Goal: Information Seeking & Learning: Compare options

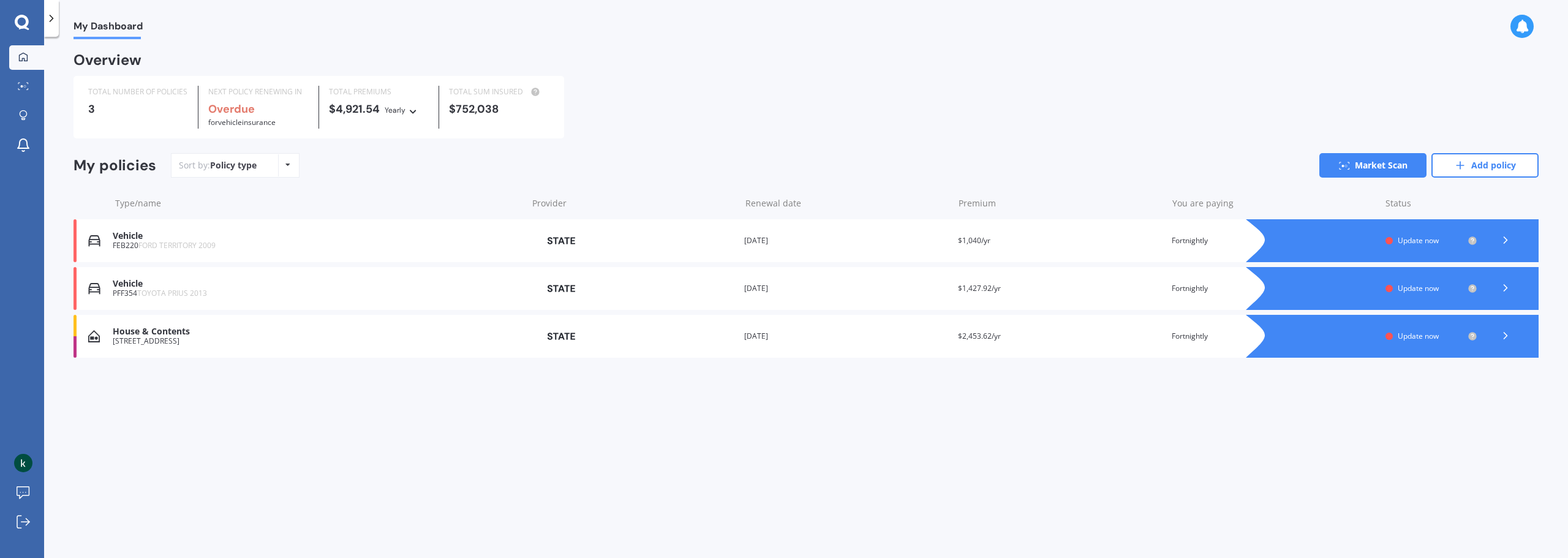
click at [1411, 242] on span "Update now" at bounding box center [1418, 240] width 41 height 10
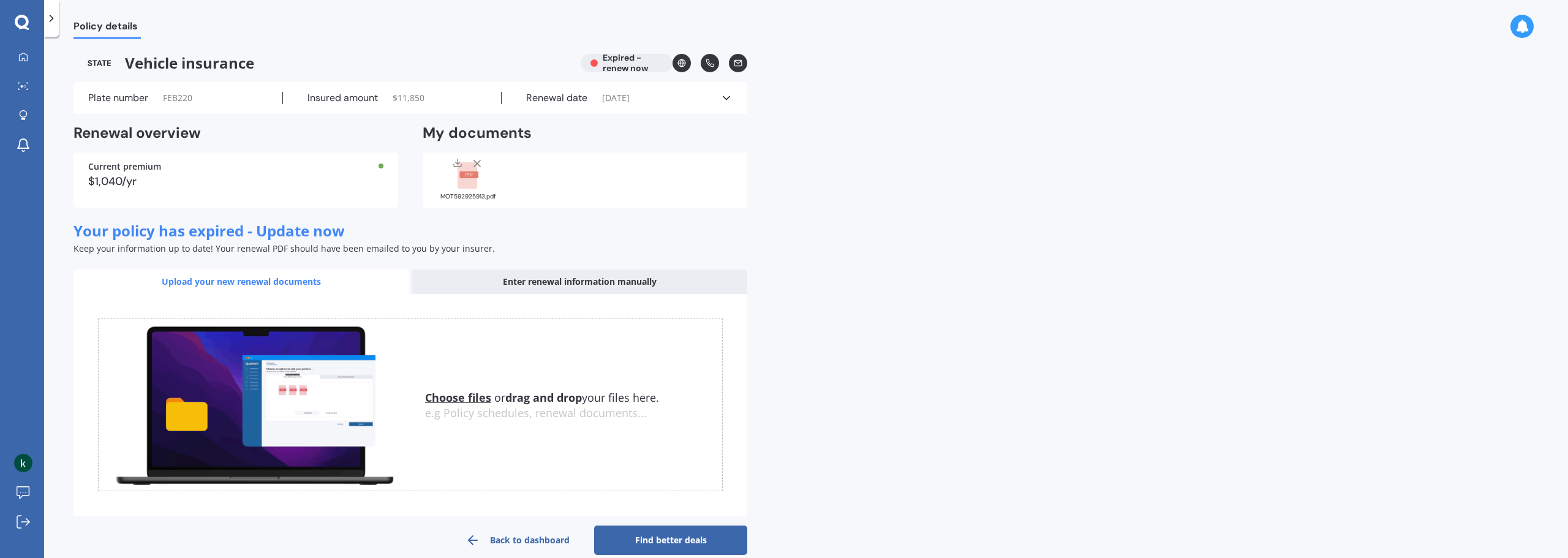
click at [547, 169] on div "MOT592925913.pdf" at bounding box center [585, 181] width 325 height 56
click at [459, 163] on polyline at bounding box center [458, 163] width 4 height 2
click at [1326, 202] on div "Policy details Vehicle insurance Expired - renew now Plate number FEB220 Insure…" at bounding box center [807, 299] width 1525 height 521
click at [475, 163] on icon at bounding box center [478, 163] width 12 height 12
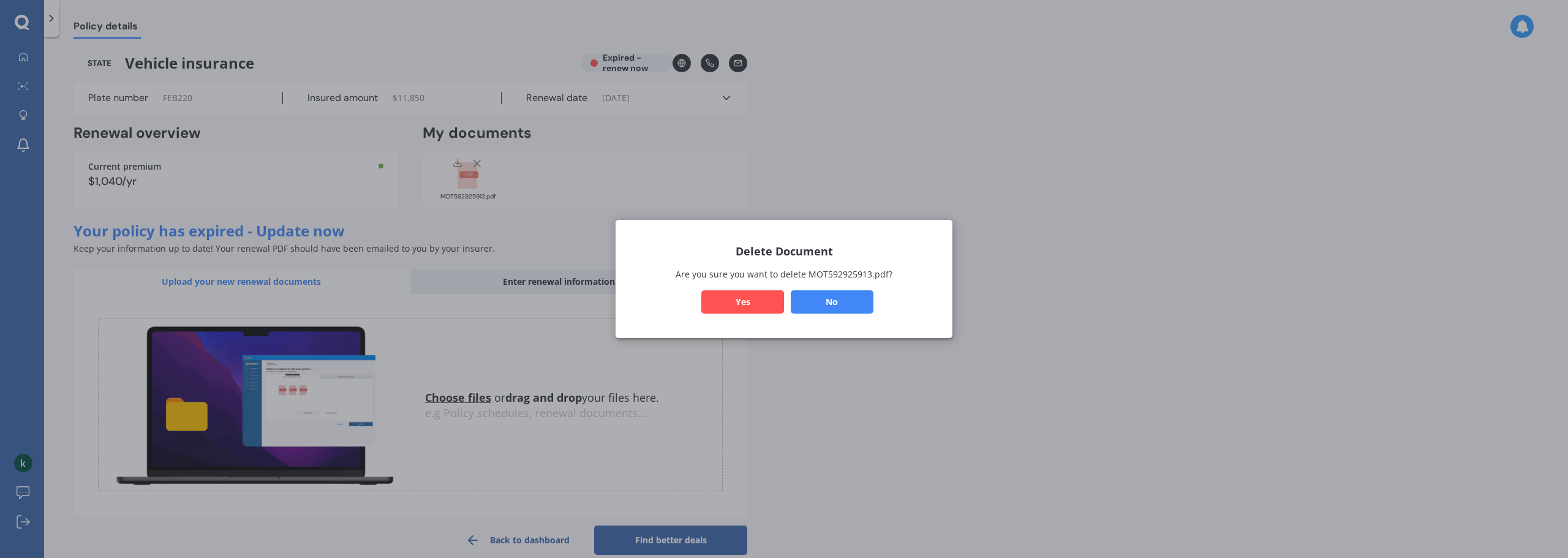
click at [731, 299] on button "Yes" at bounding box center [742, 301] width 82 height 23
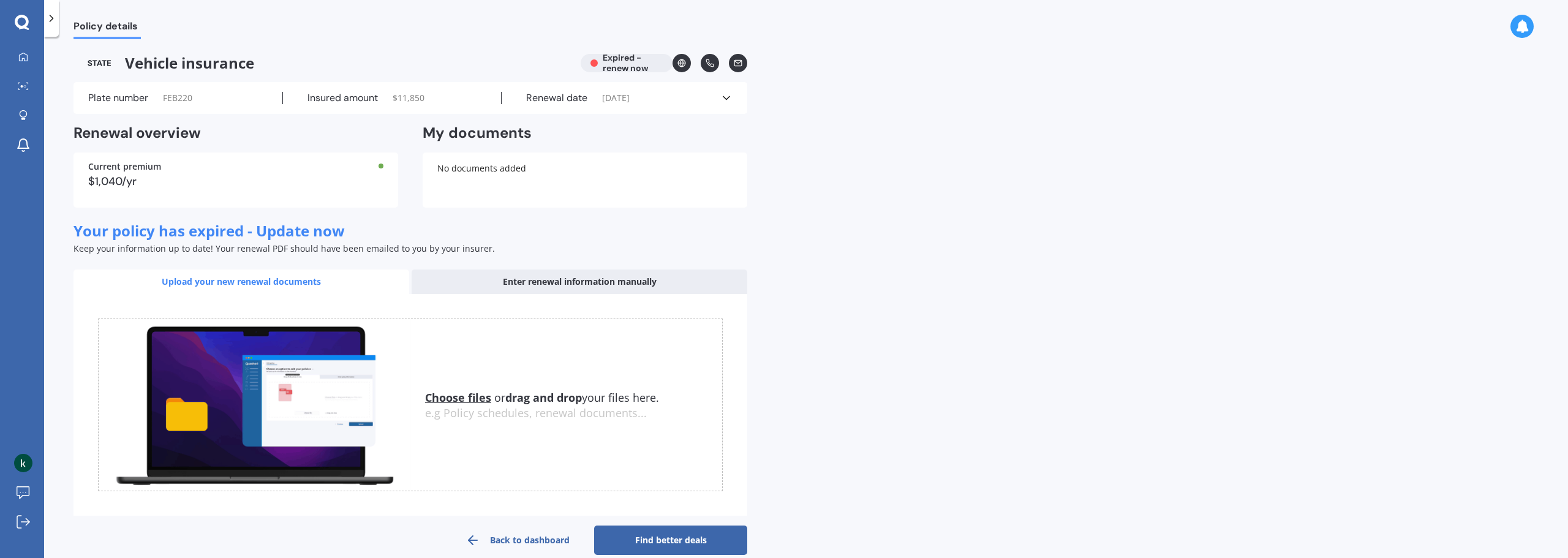
click at [478, 183] on div "No documents added" at bounding box center [585, 181] width 325 height 56
click at [483, 228] on div "Your policy has expired - Update now Keep your information up to date! Your ren…" at bounding box center [411, 238] width 674 height 32
click at [632, 181] on div "No documents added" at bounding box center [585, 181] width 325 height 56
click at [511, 290] on div "Enter renewal information manually" at bounding box center [579, 281] width 336 height 24
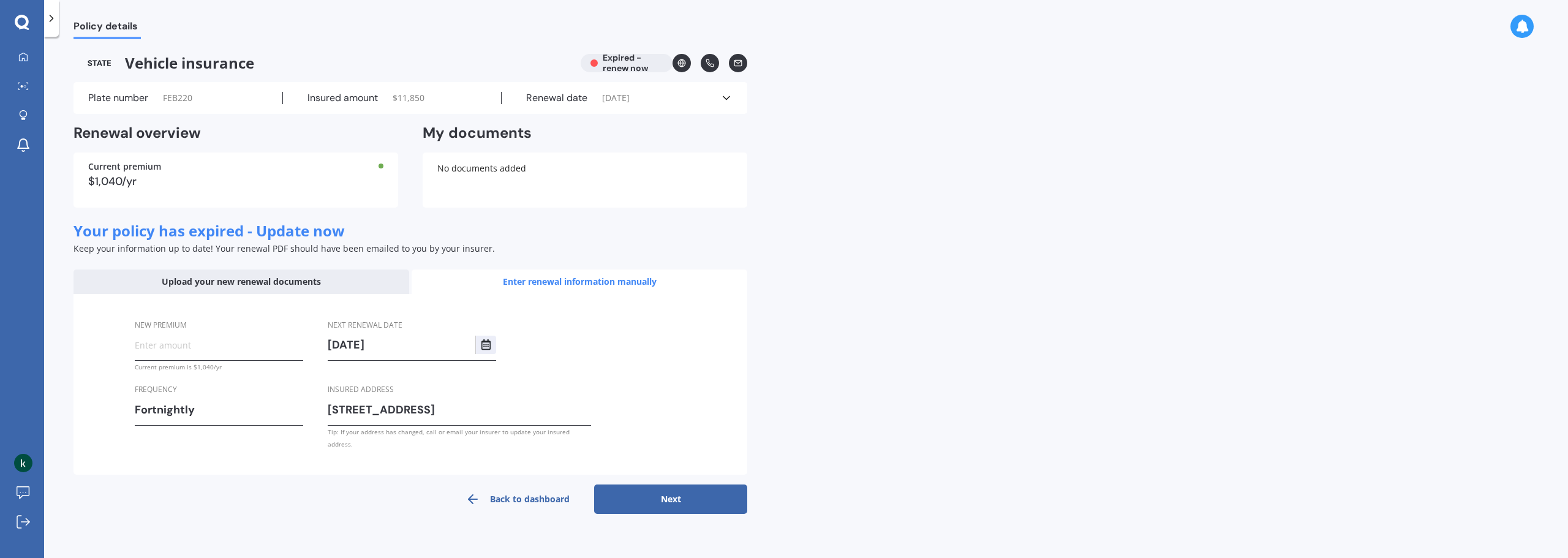
click at [211, 286] on div "Upload your new renewal documents" at bounding box center [241, 281] width 336 height 24
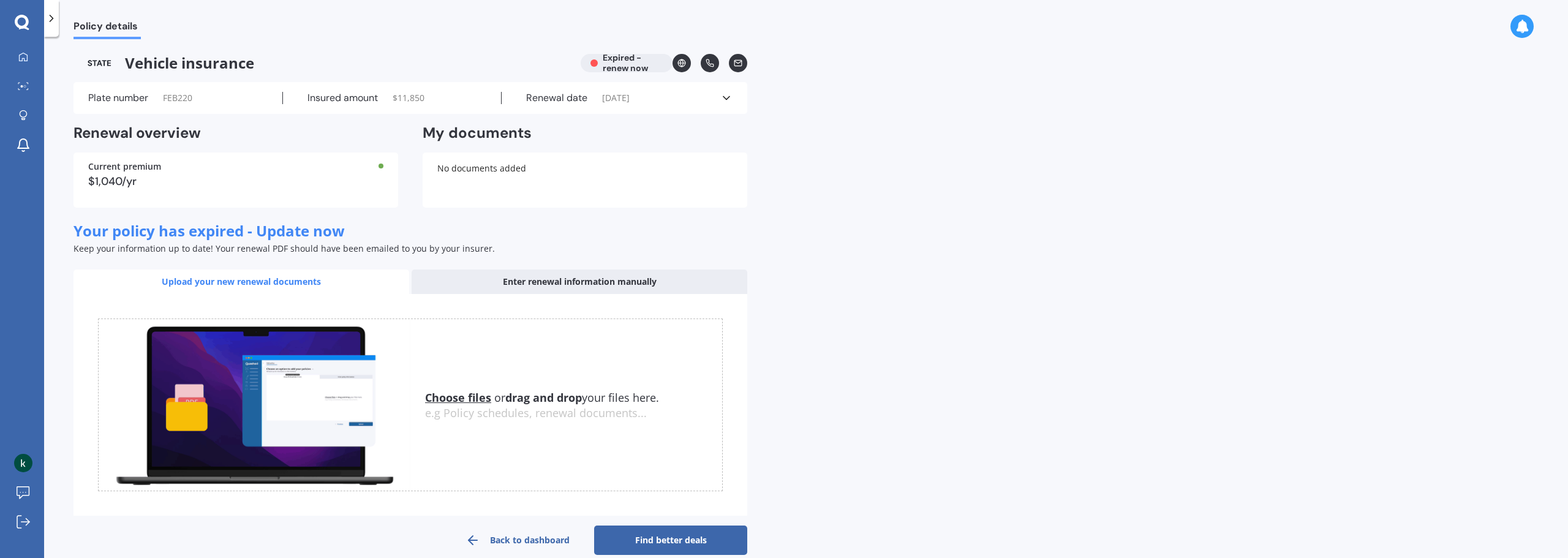
click at [469, 400] on u "Choose files" at bounding box center [458, 397] width 66 height 15
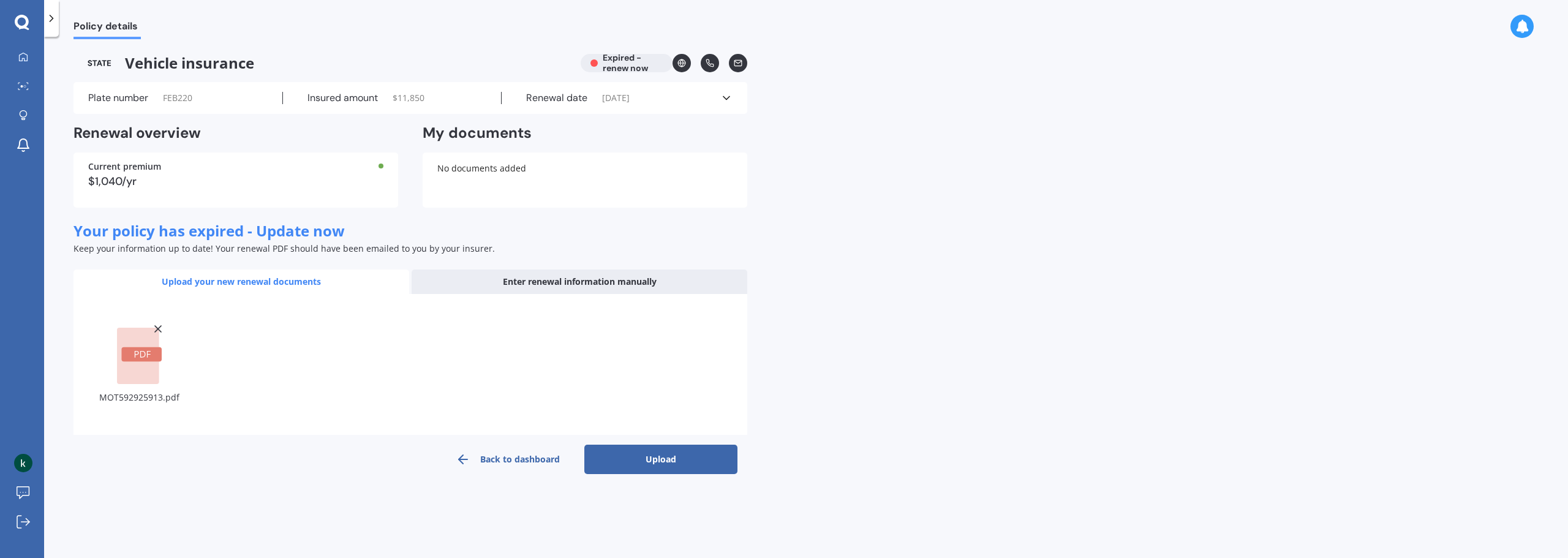
click at [676, 459] on button "Upload" at bounding box center [661, 459] width 153 height 30
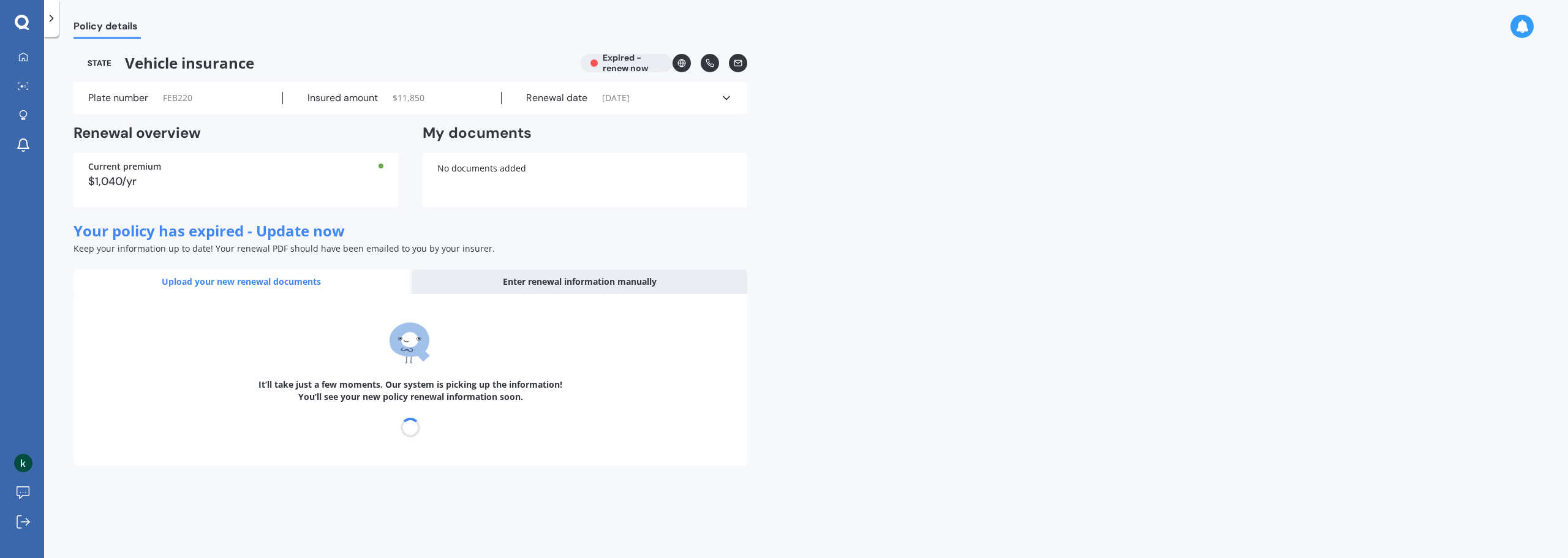
select select "18"
select select "11"
select select "2025"
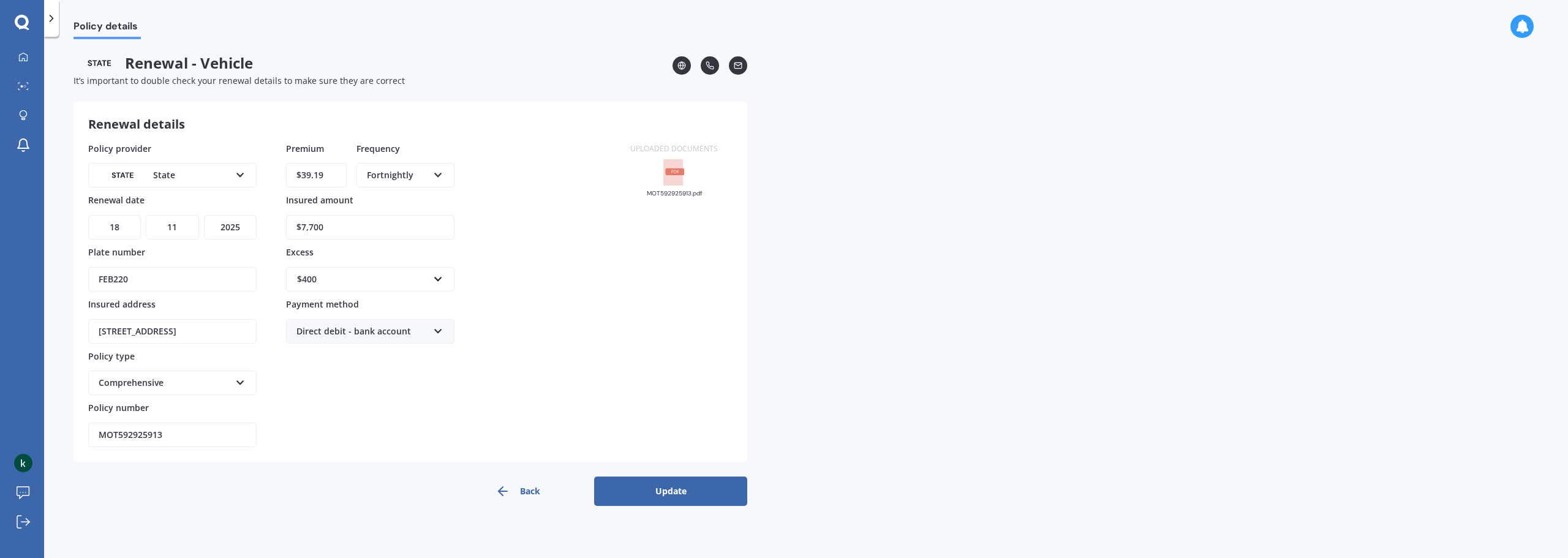
click at [688, 496] on button "Update" at bounding box center [670, 491] width 153 height 30
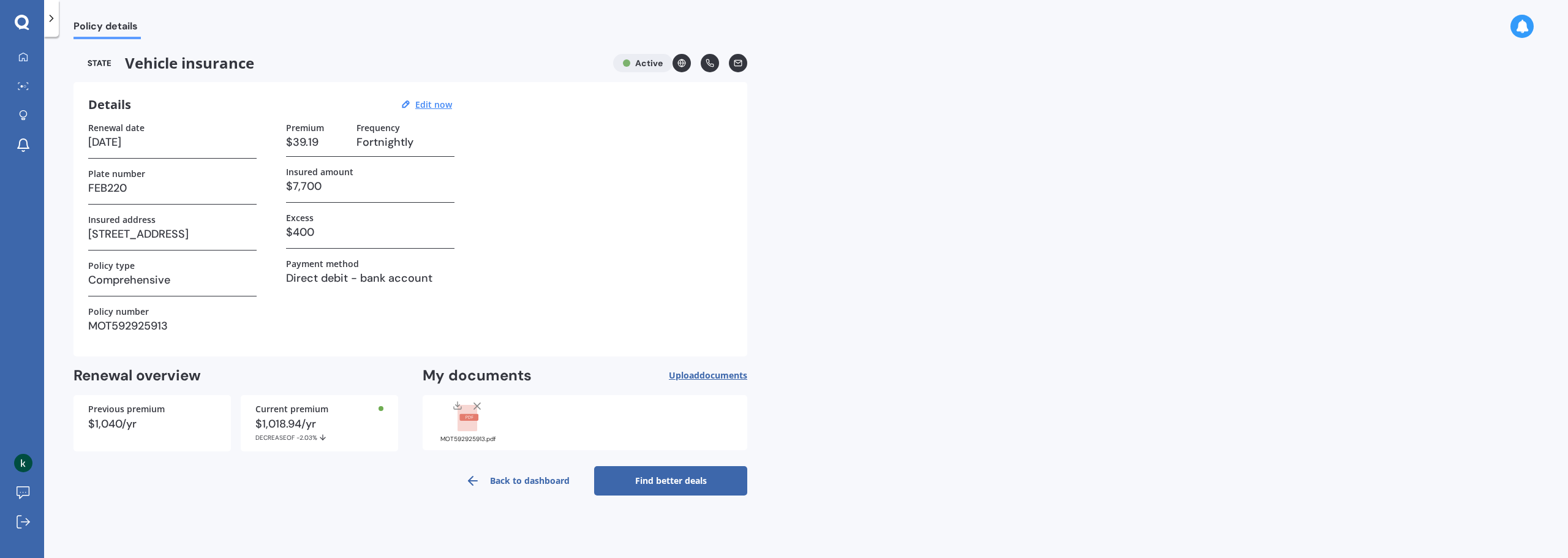
click at [494, 477] on link "Back to dashboard" at bounding box center [517, 481] width 153 height 30
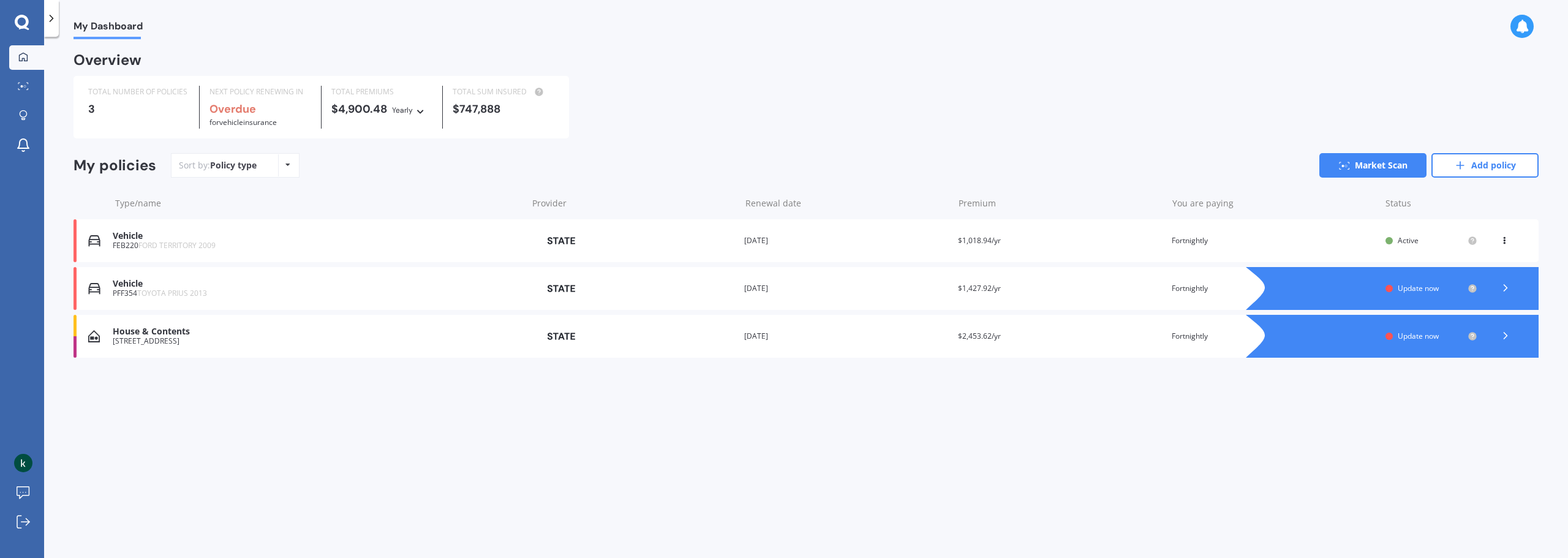
click at [1354, 283] on div at bounding box center [1404, 288] width 268 height 43
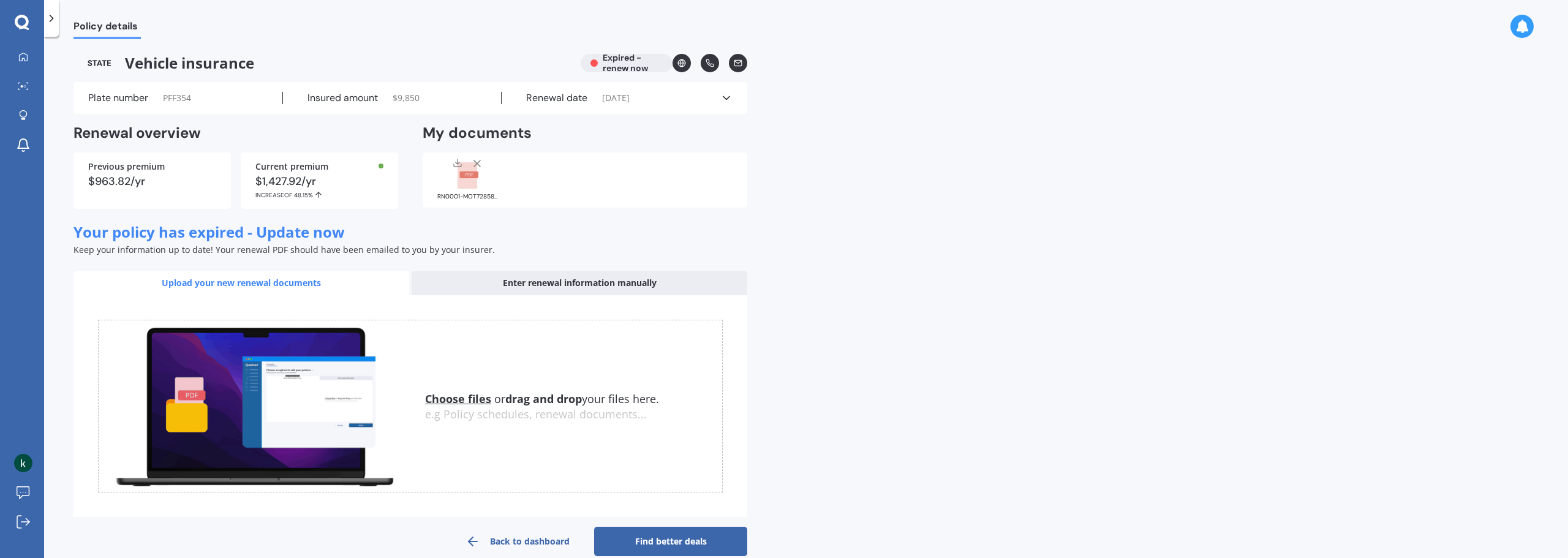
click at [477, 166] on icon at bounding box center [478, 163] width 12 height 12
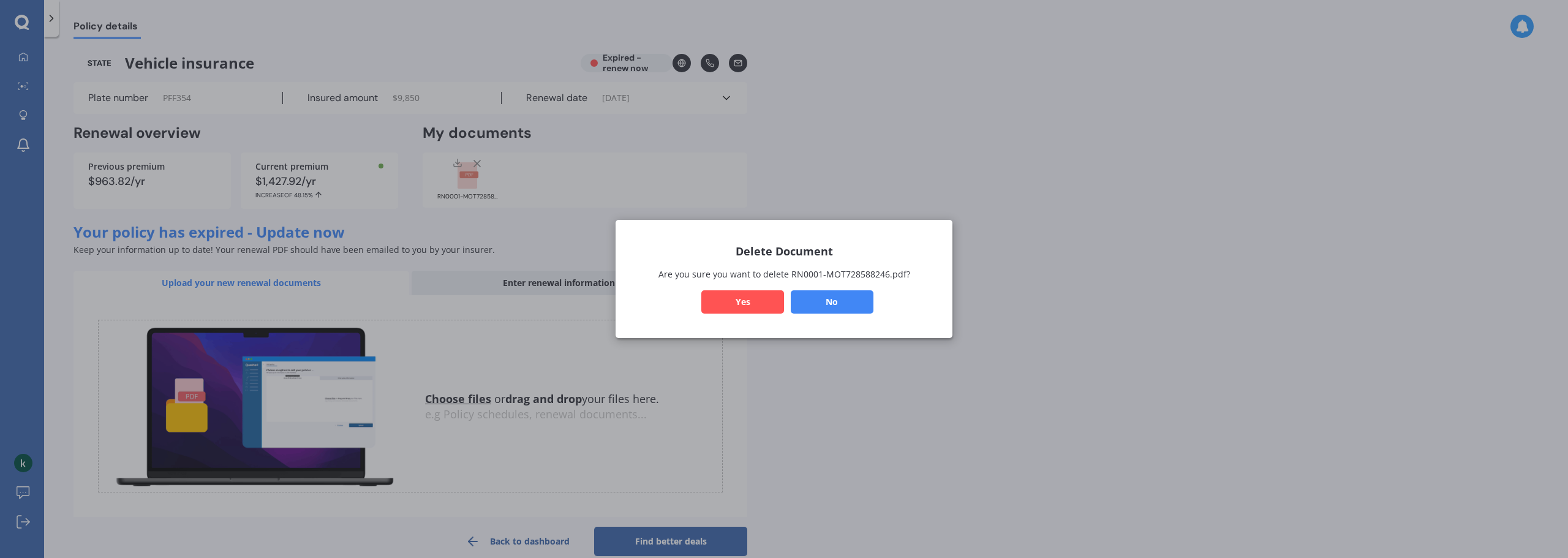
click at [748, 305] on button "Yes" at bounding box center [742, 301] width 82 height 23
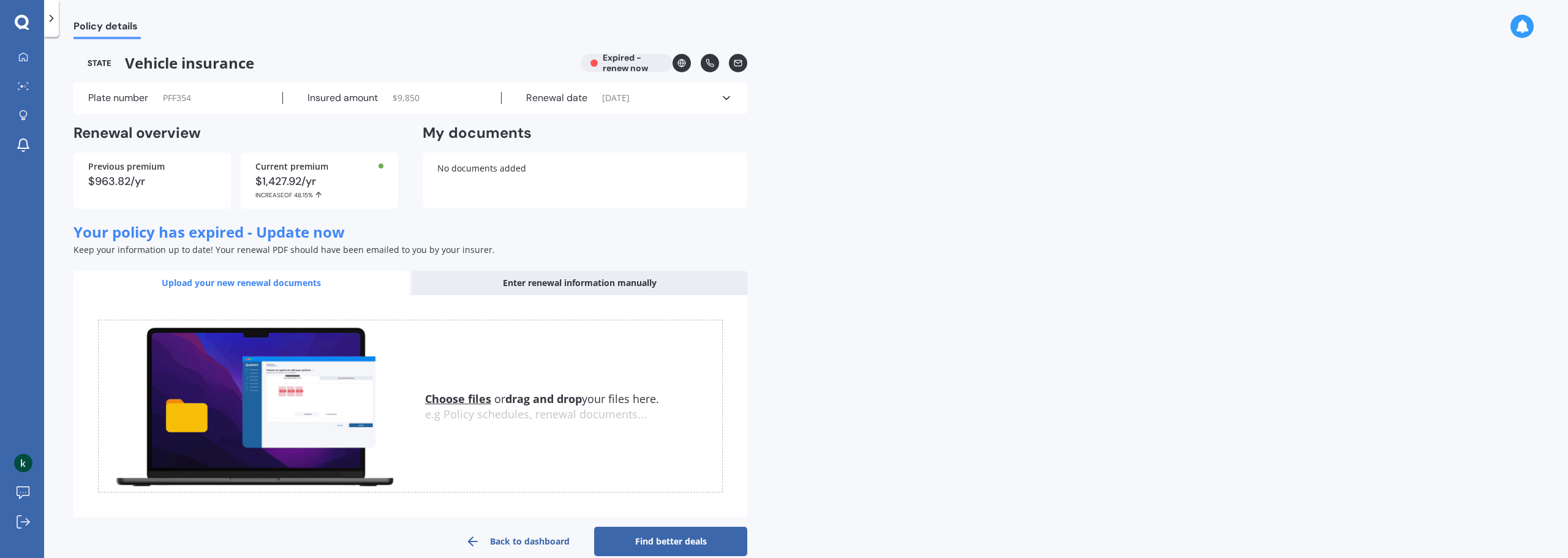
click at [471, 400] on u "Choose files" at bounding box center [458, 398] width 66 height 15
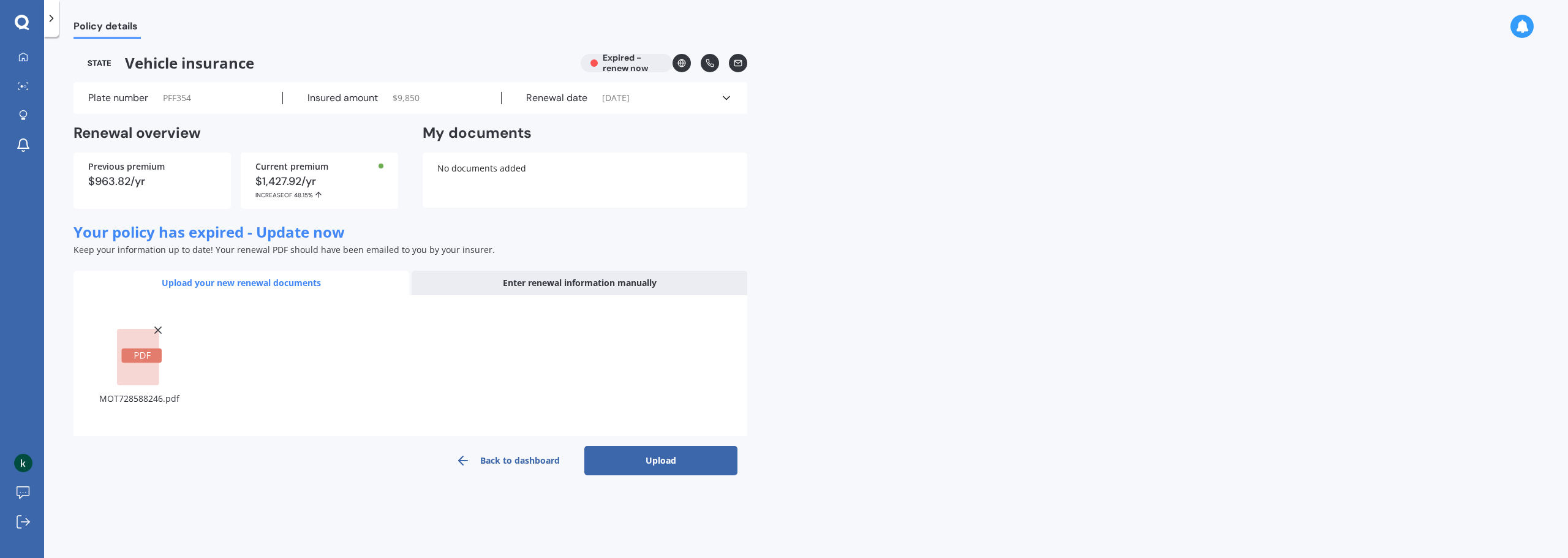
click at [648, 452] on button "Upload" at bounding box center [661, 461] width 153 height 30
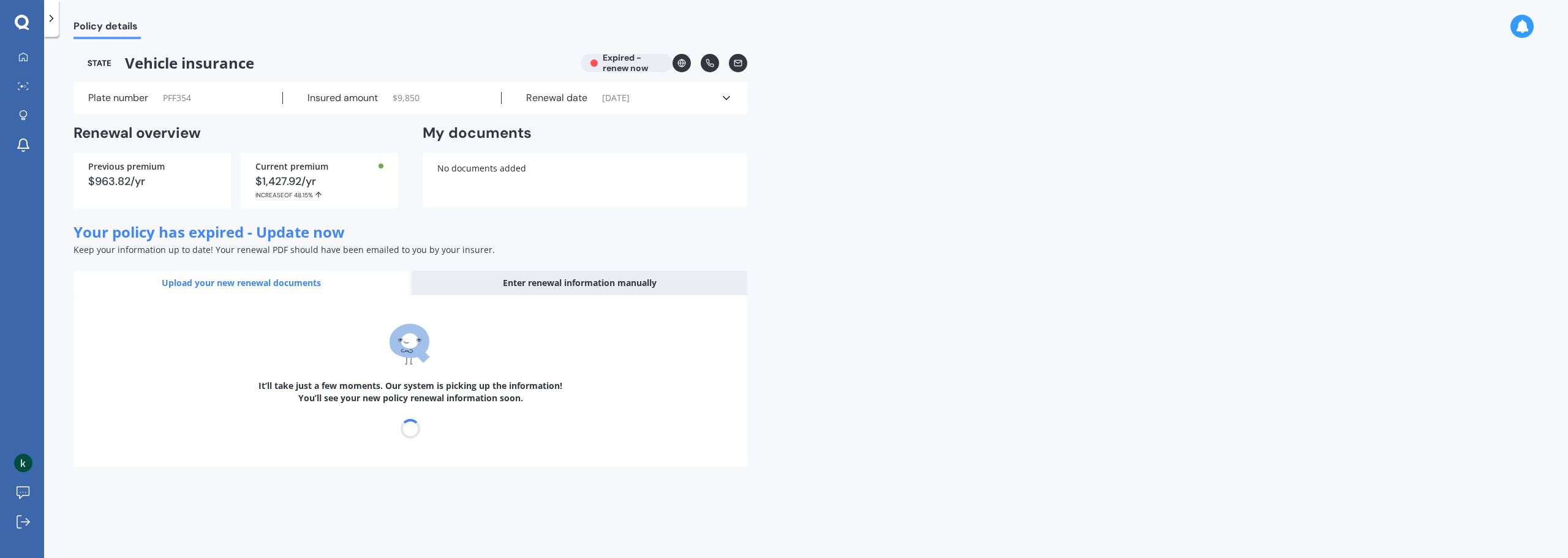
select select "14"
select select "04"
select select "2026"
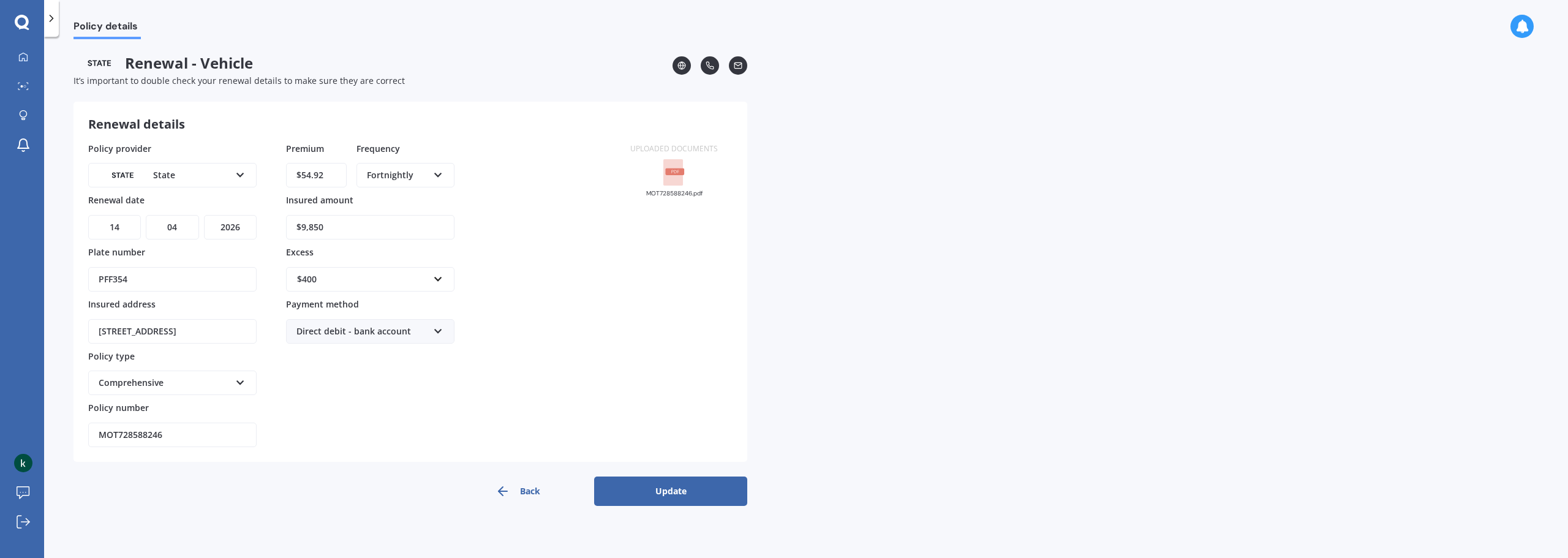
click at [645, 489] on button "Update" at bounding box center [670, 491] width 153 height 30
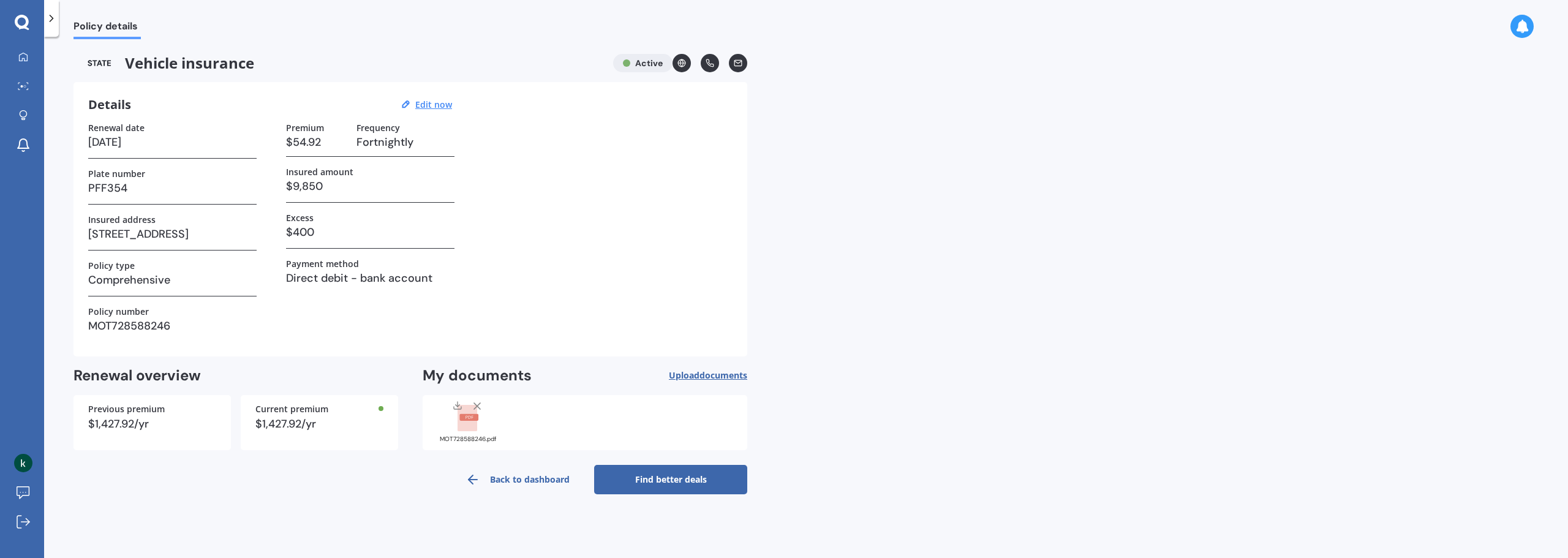
click at [546, 480] on link "Back to dashboard" at bounding box center [517, 480] width 153 height 30
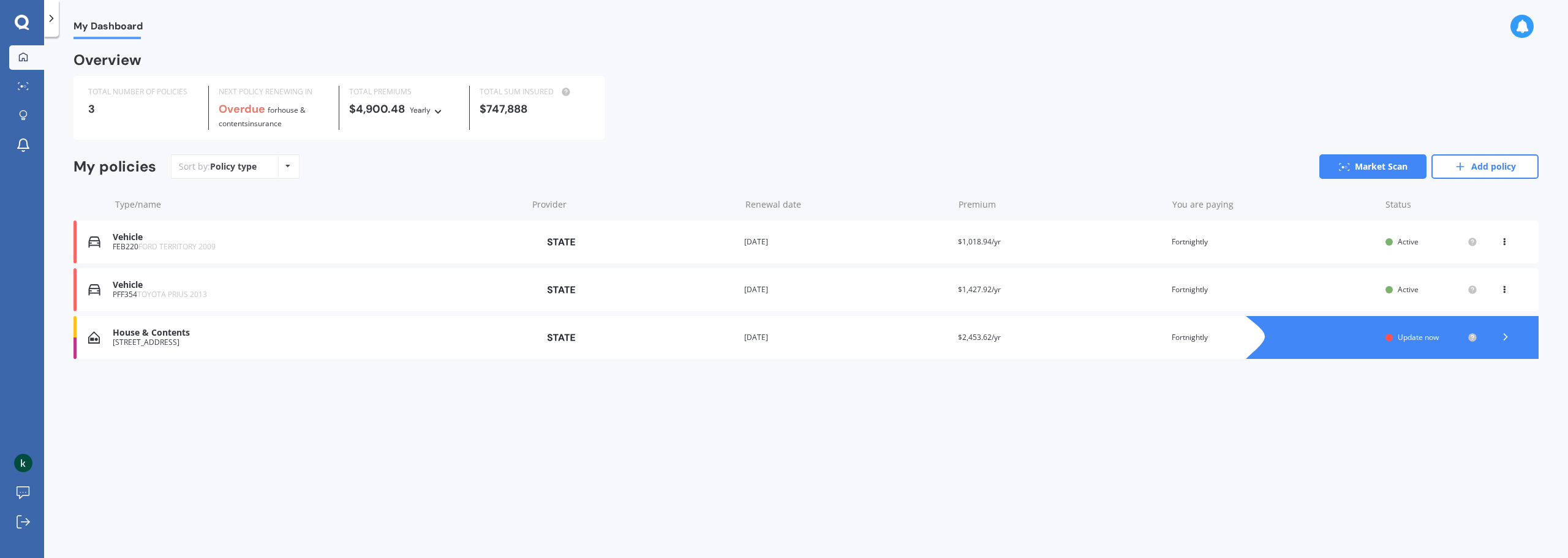
click at [1387, 338] on div at bounding box center [1389, 338] width 7 height 7
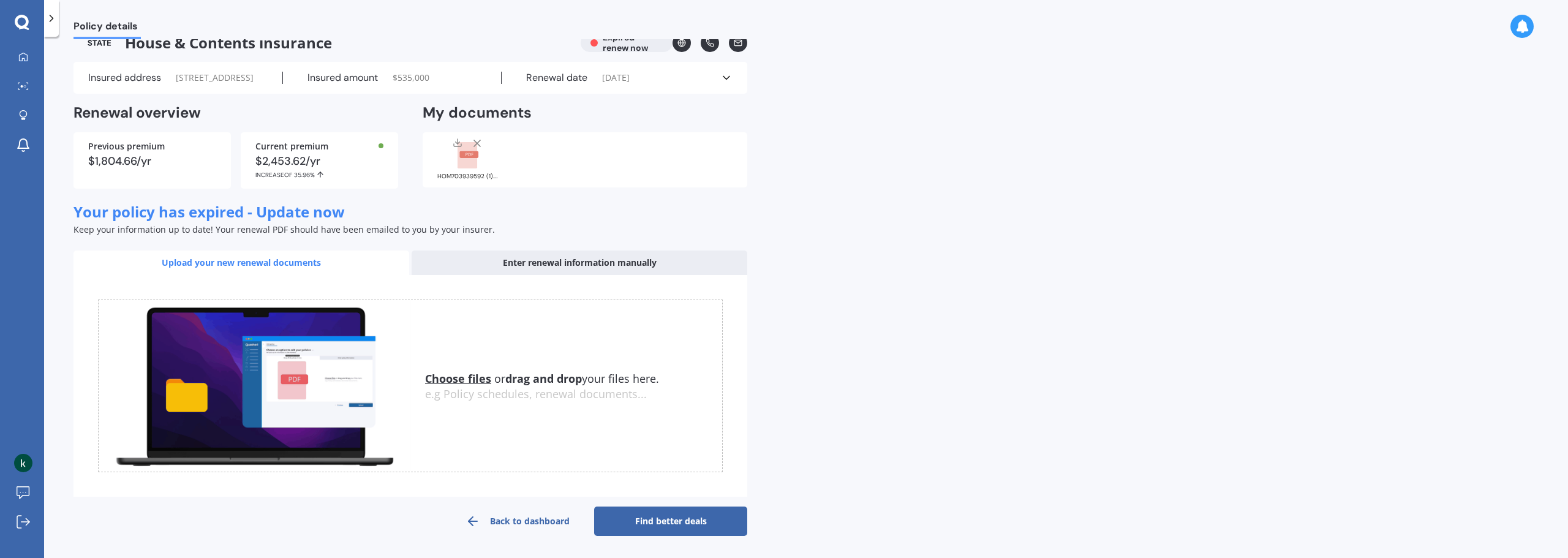
scroll to position [45, 0]
click at [567, 261] on div "Enter renewal information manually" at bounding box center [579, 263] width 336 height 24
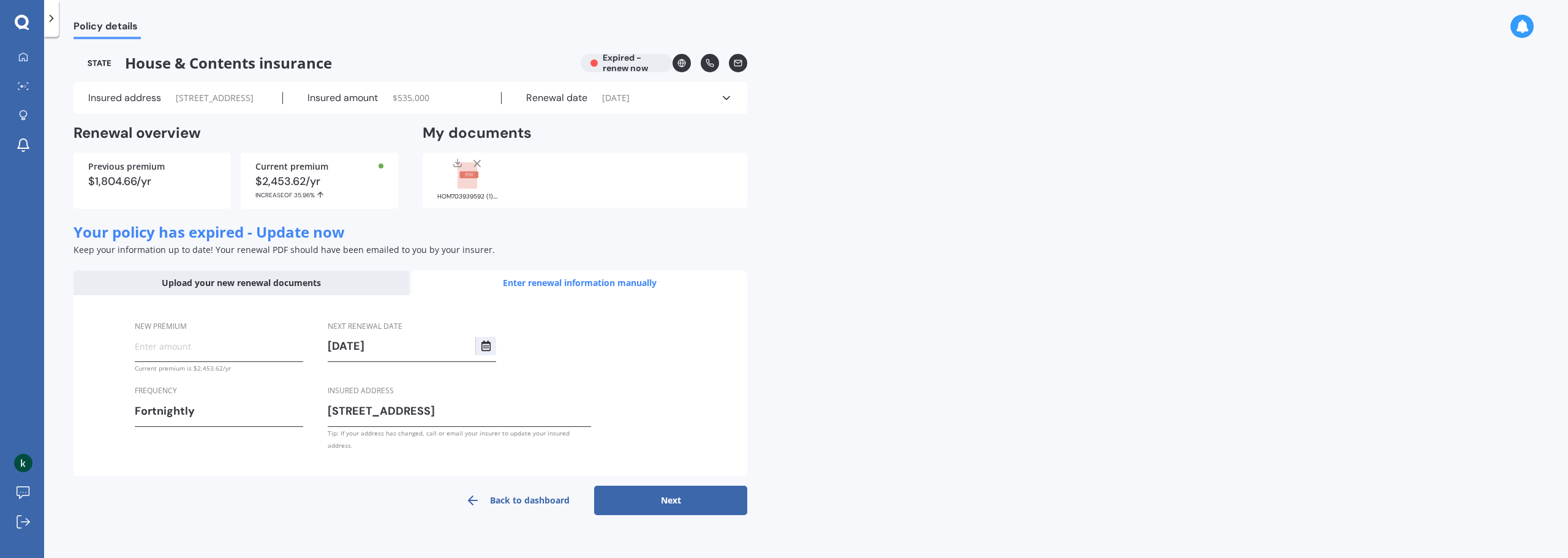
click at [200, 355] on input "New premium" at bounding box center [219, 345] width 168 height 18
click at [859, 346] on div "Policy details House & Contents insurance Expired - renew now Insured address 1…" at bounding box center [807, 299] width 1525 height 521
click at [472, 200] on div "HOM703939592 (1).pdf" at bounding box center [468, 178] width 62 height 43
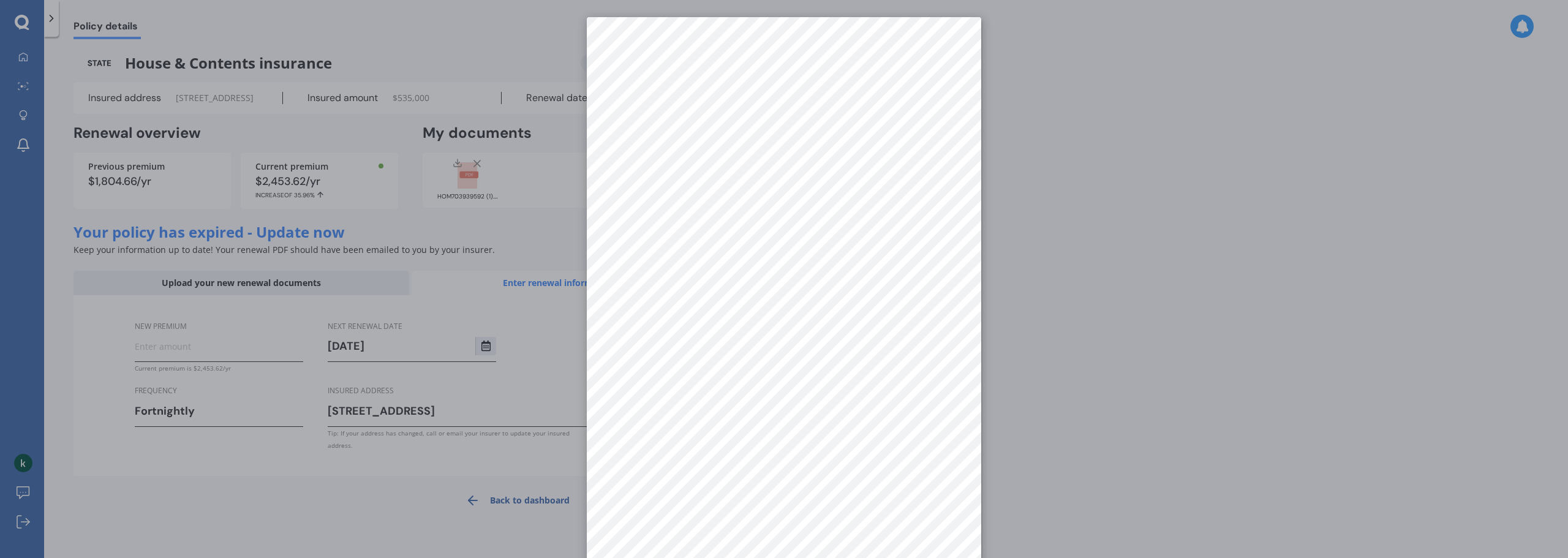
click at [1084, 86] on div at bounding box center [784, 279] width 1568 height 558
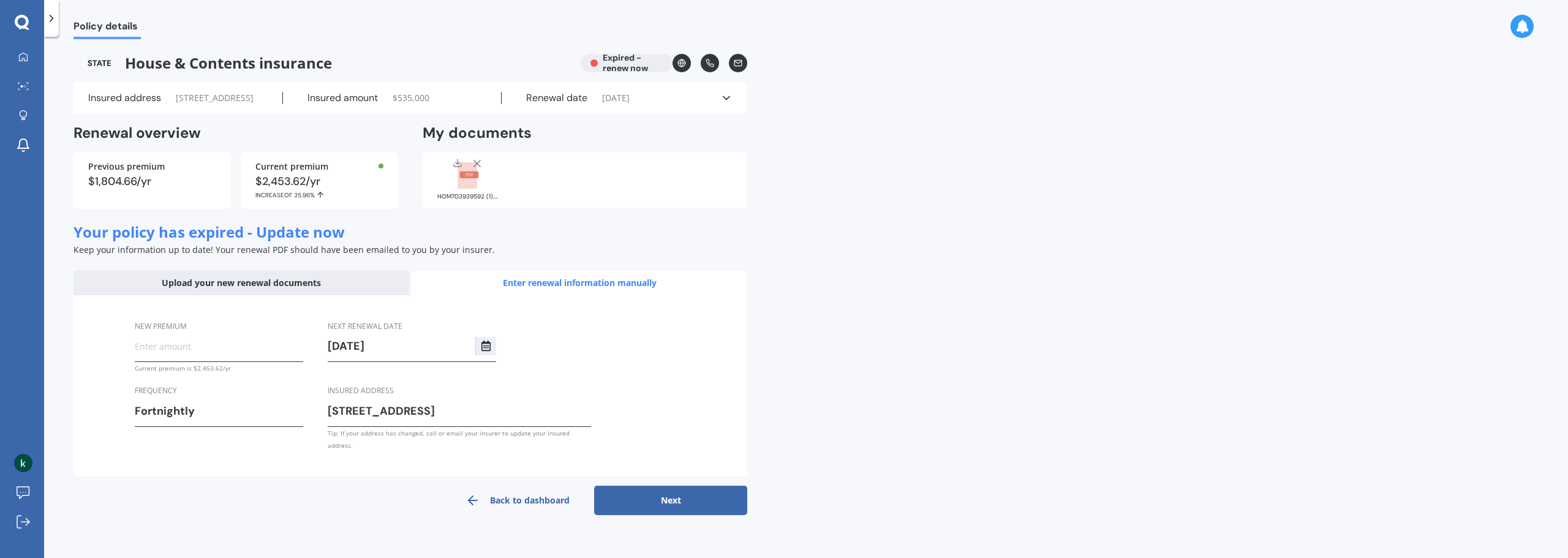
click at [463, 200] on div "HOM703939592 (1).pdf" at bounding box center [468, 178] width 62 height 43
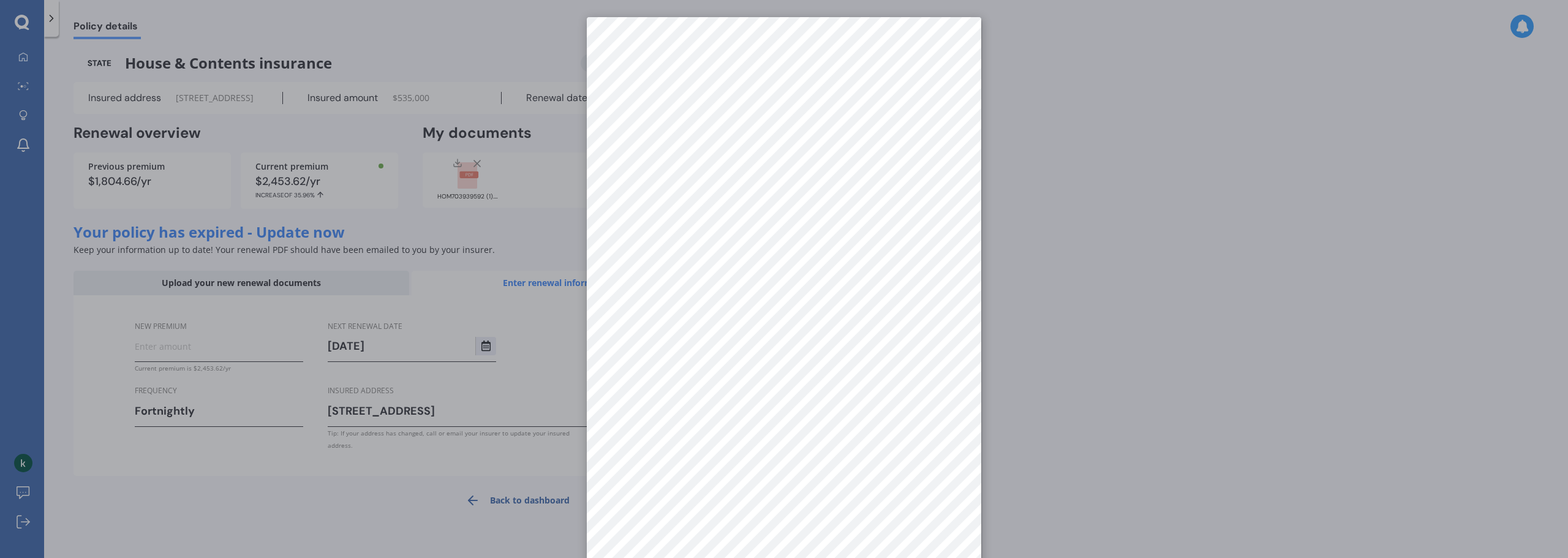
click at [1183, 114] on div at bounding box center [784, 279] width 1568 height 558
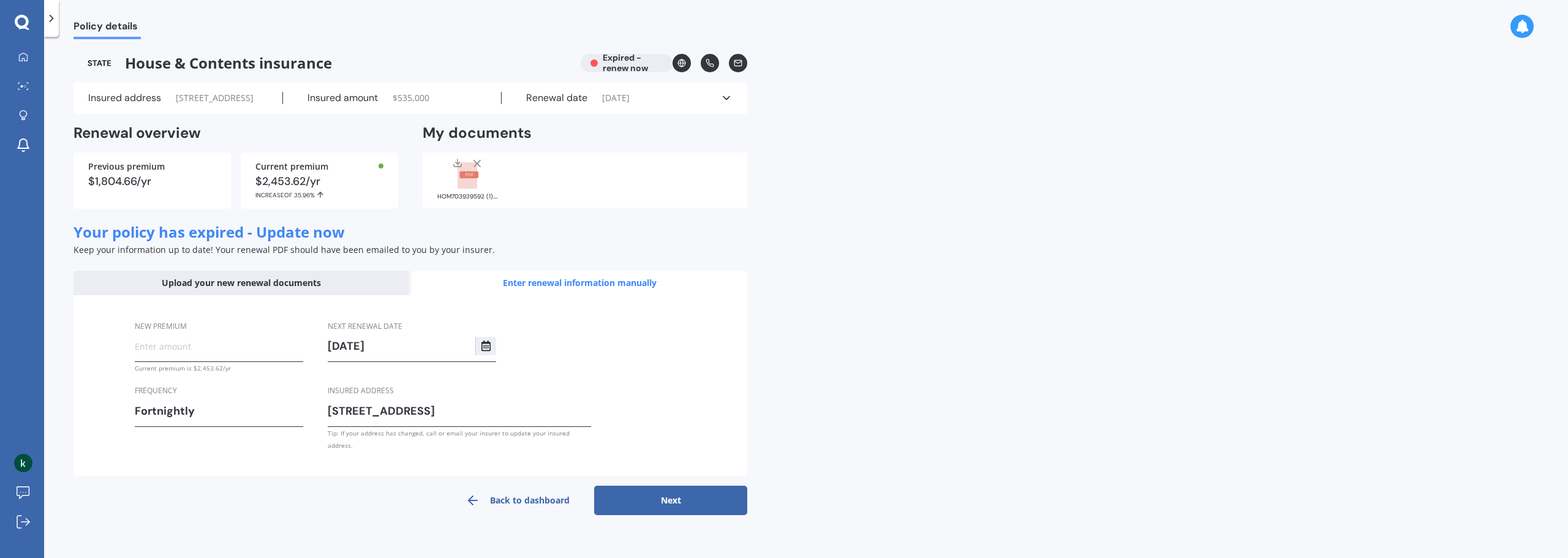
click at [474, 169] on icon at bounding box center [478, 163] width 12 height 12
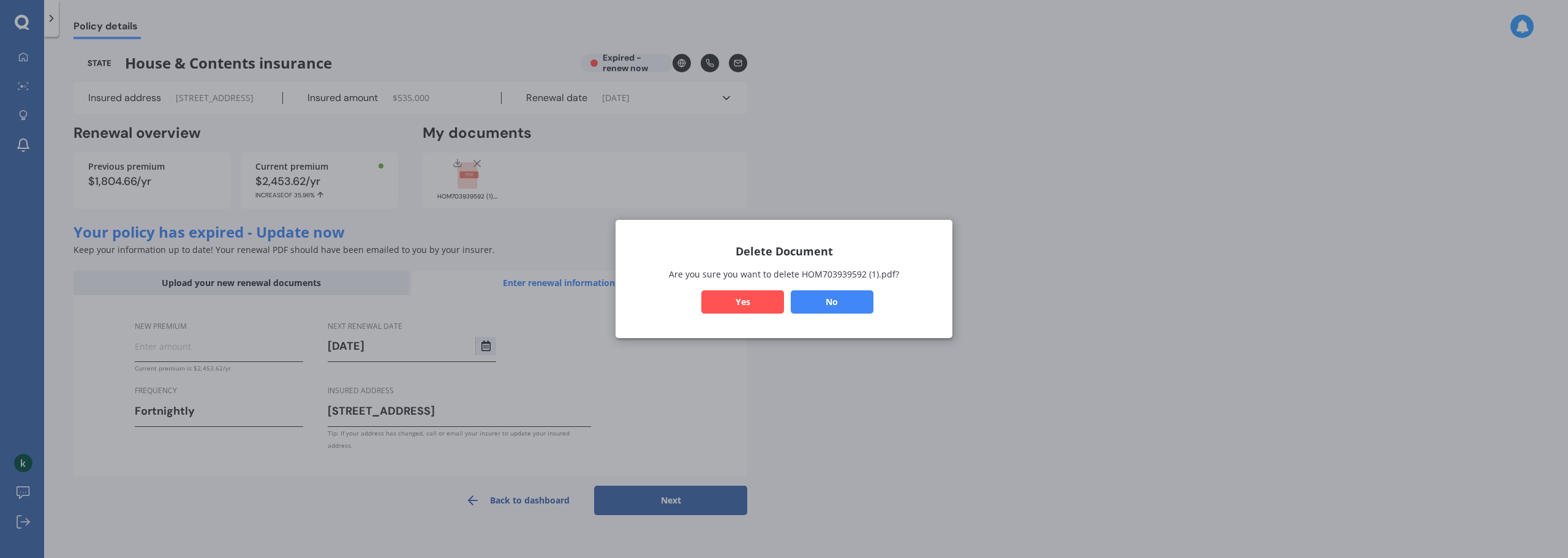
click at [767, 298] on button "Yes" at bounding box center [742, 301] width 82 height 23
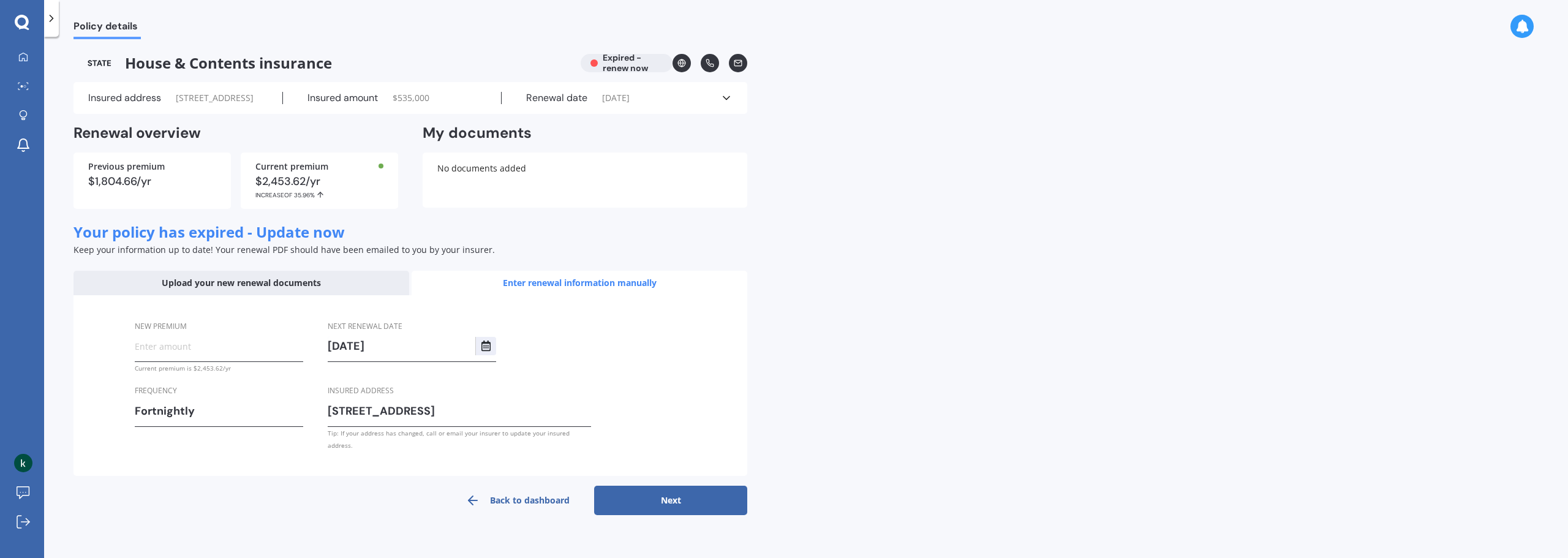
click at [267, 295] on div "Upload your new renewal documents" at bounding box center [241, 283] width 336 height 24
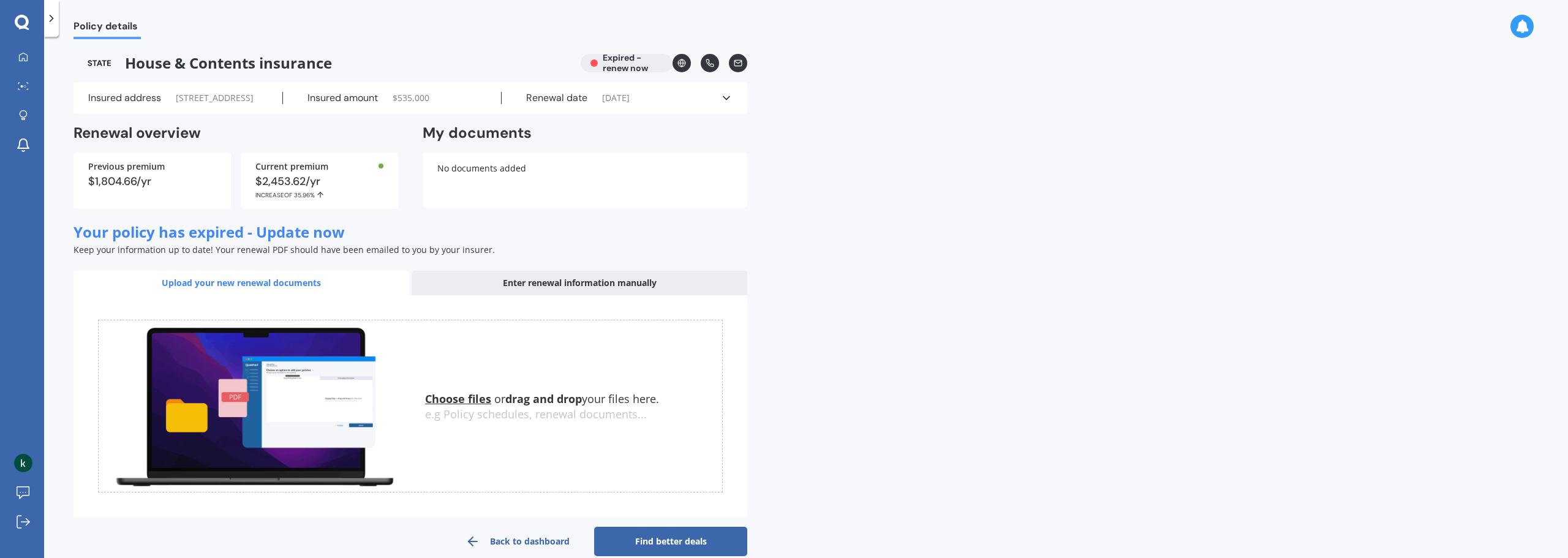
click at [463, 406] on u "Choose files" at bounding box center [458, 398] width 66 height 15
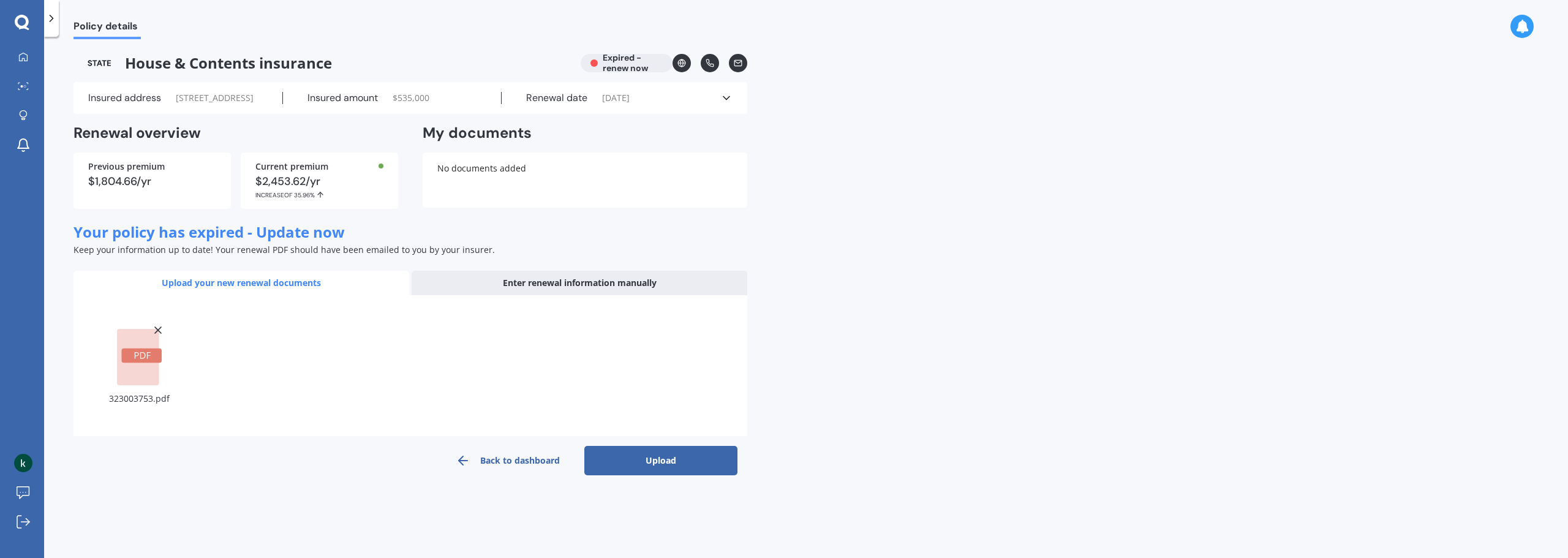
click at [648, 476] on button "Upload" at bounding box center [661, 461] width 153 height 30
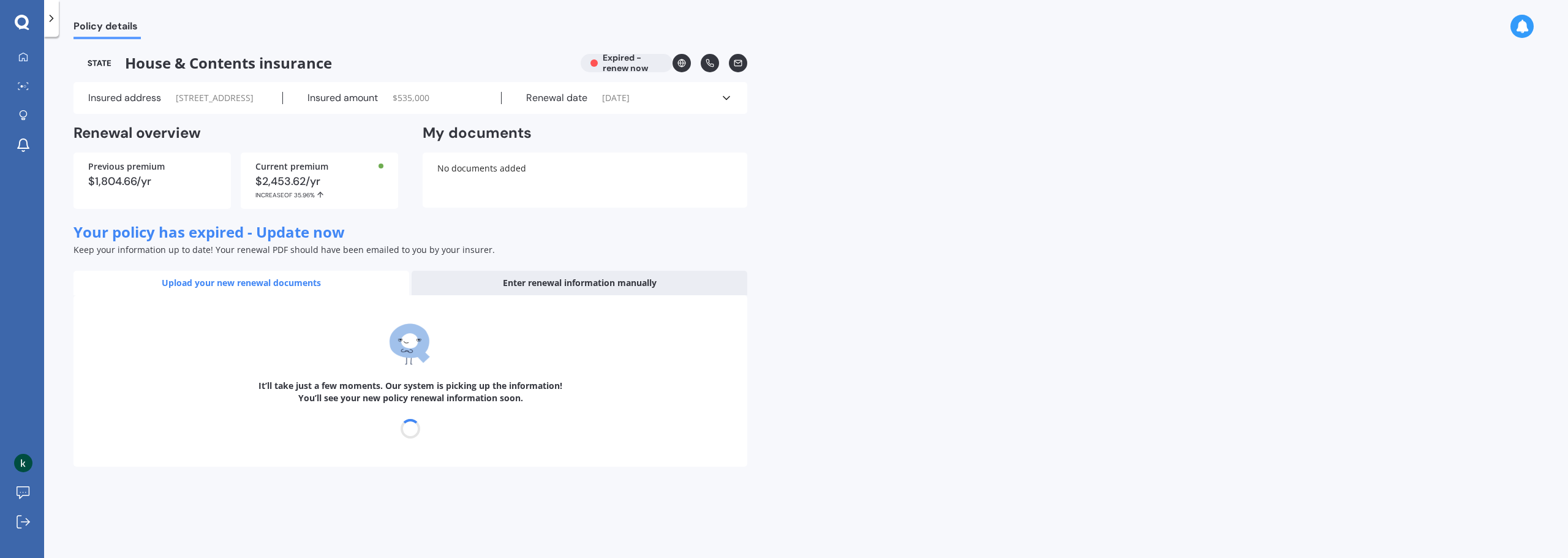
select select "27"
select select "04"
select select "2026"
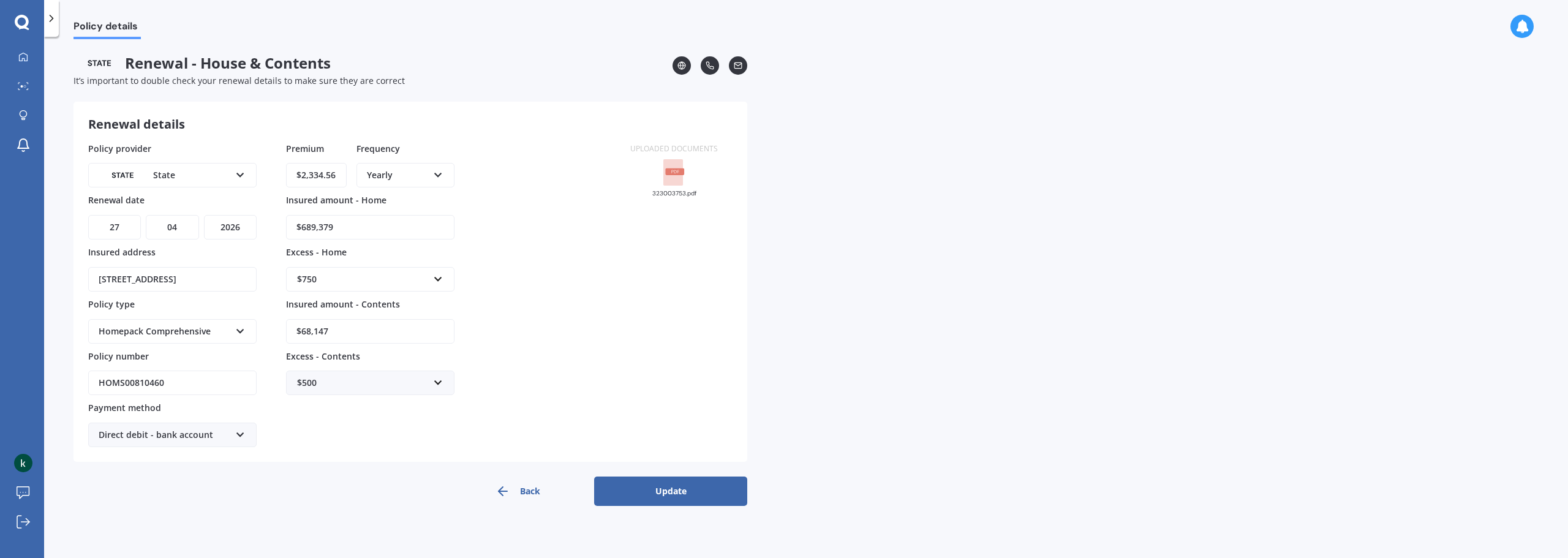
click at [654, 482] on button "Update" at bounding box center [670, 491] width 153 height 30
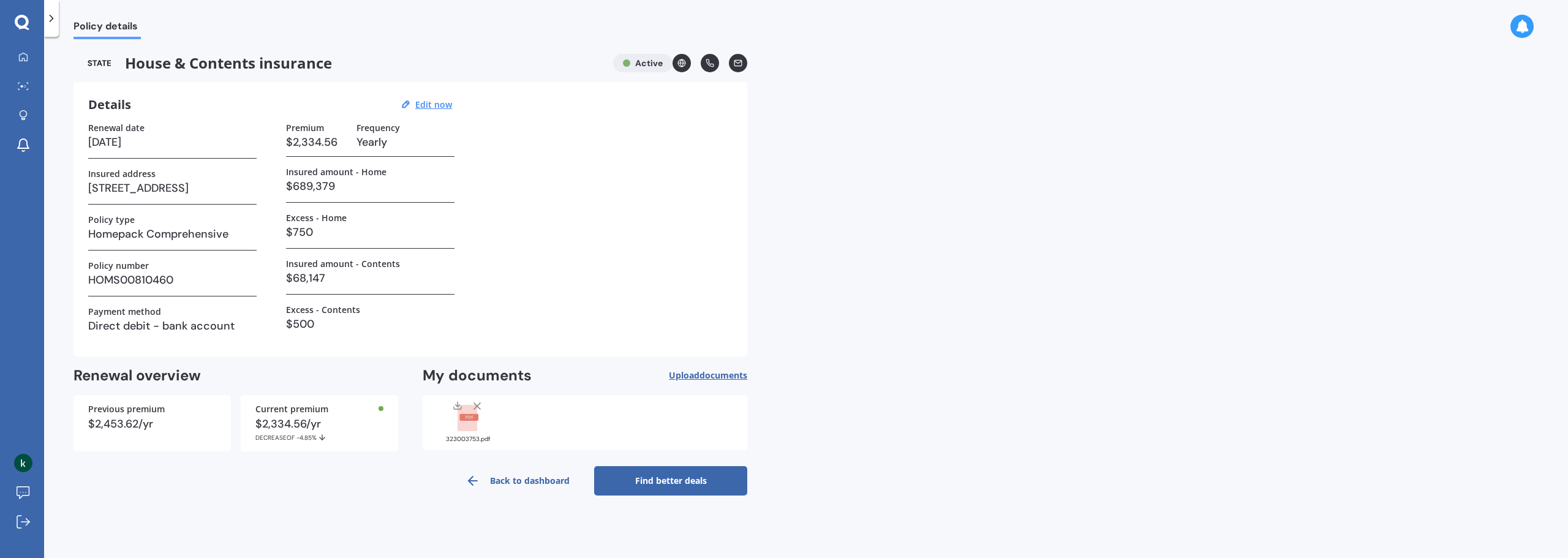
click at [562, 478] on link "Back to dashboard" at bounding box center [517, 481] width 153 height 30
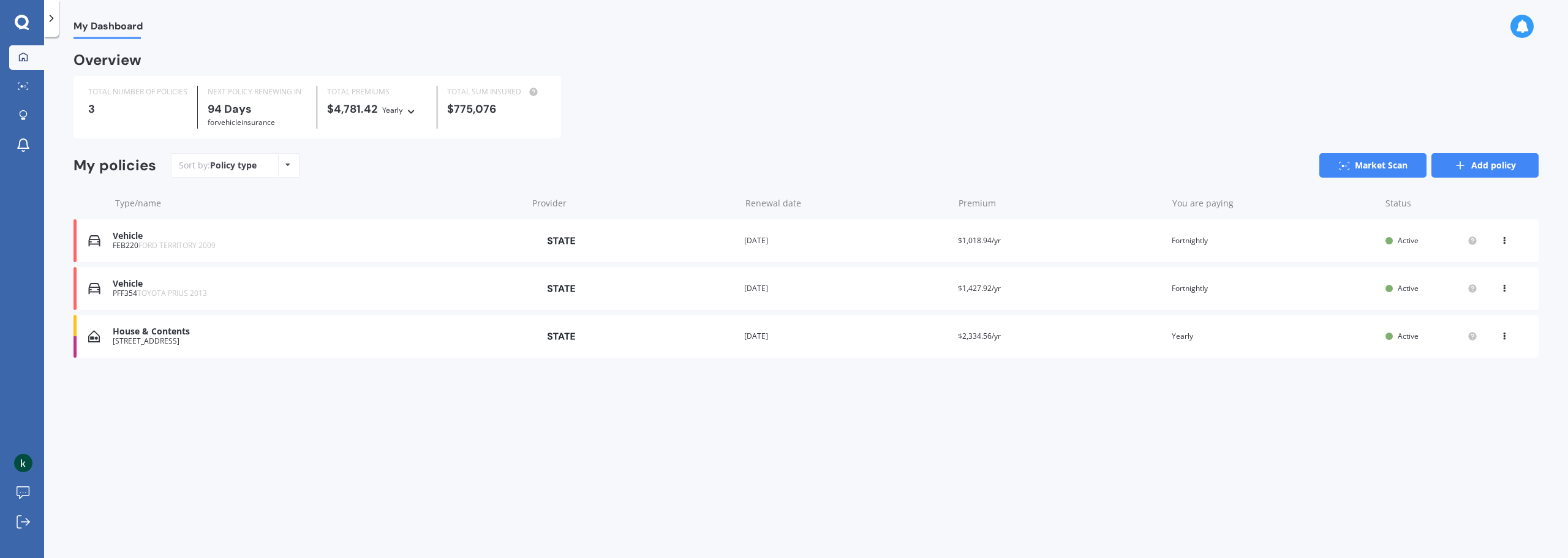
click at [1507, 164] on link "Add policy" at bounding box center [1485, 165] width 107 height 24
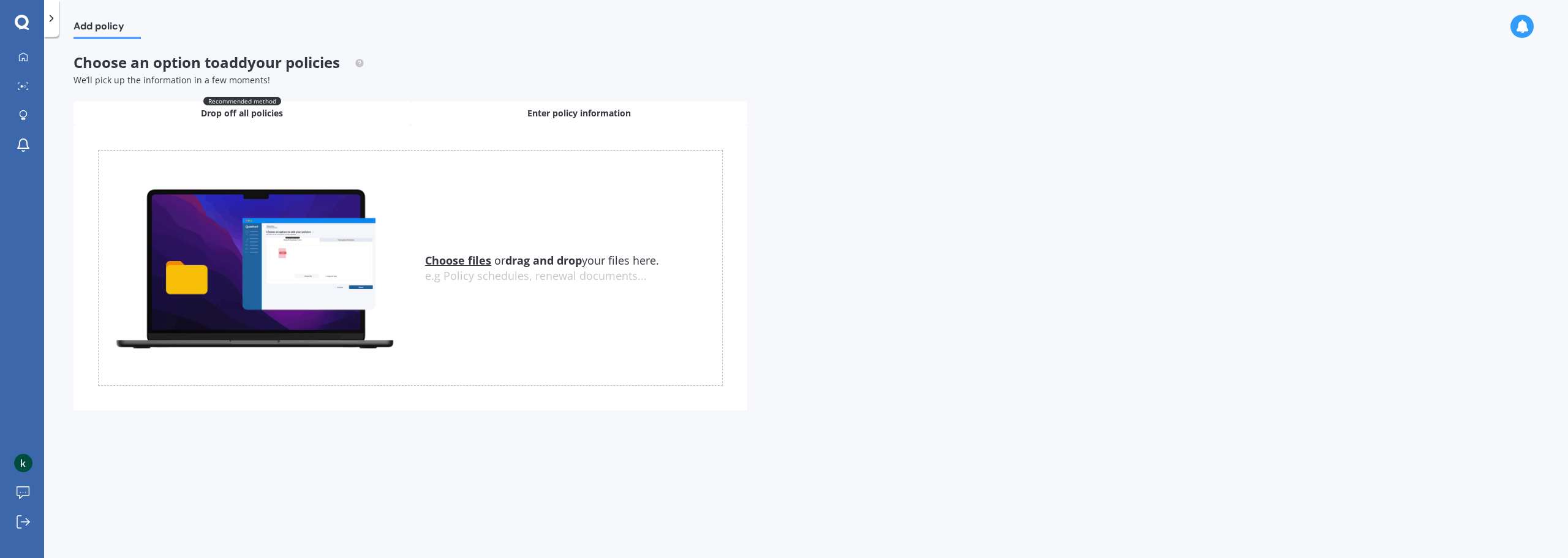
click at [524, 113] on div "Enter policy information" at bounding box center [579, 113] width 337 height 24
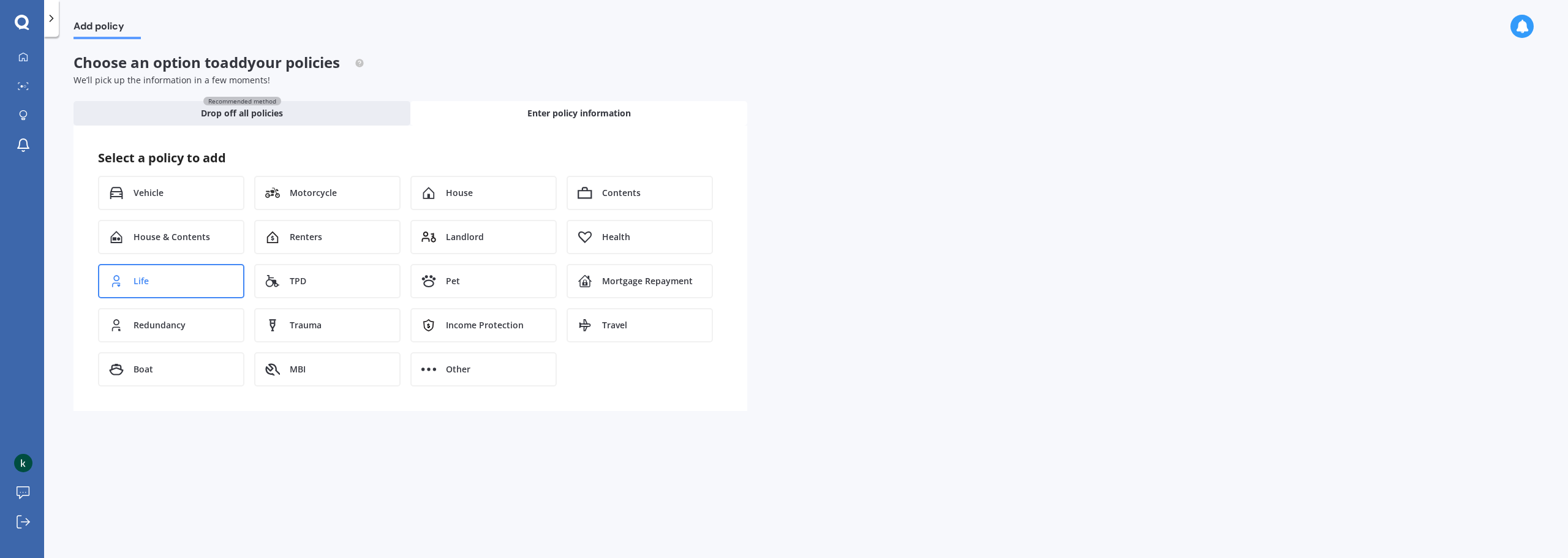
click at [167, 276] on div "Life" at bounding box center [171, 281] width 147 height 35
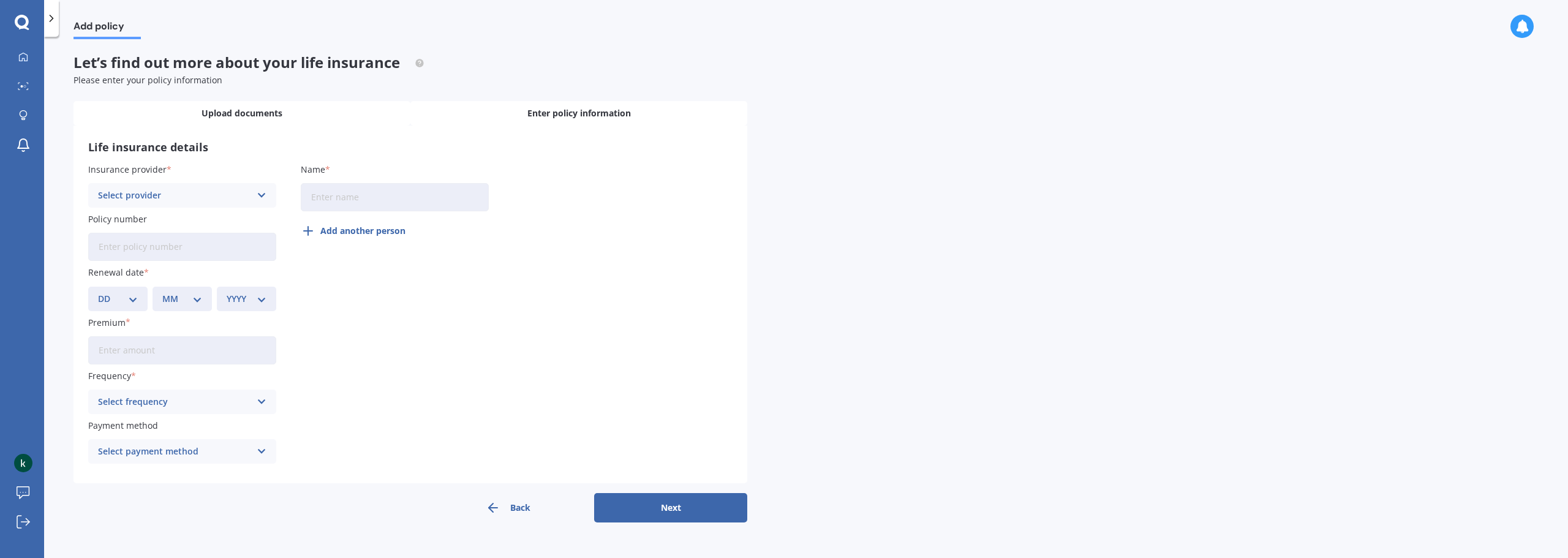
click at [281, 117] on span "Upload documents" at bounding box center [241, 113] width 81 height 12
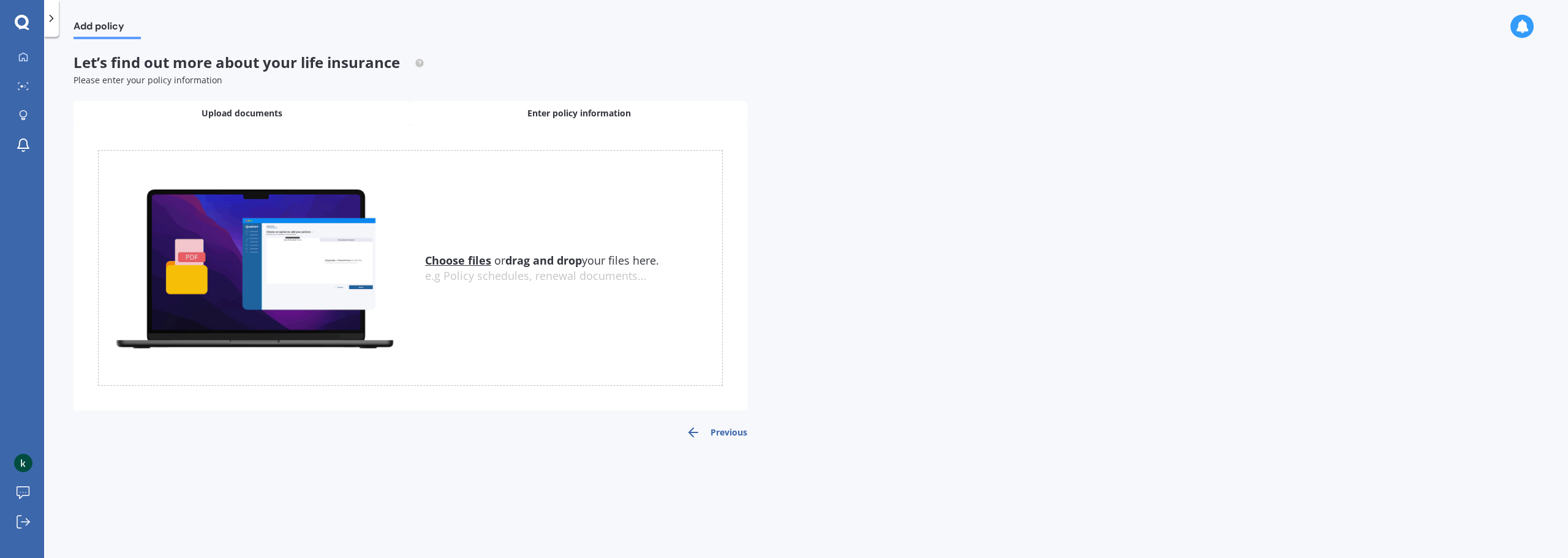
click at [607, 114] on span "Enter policy information" at bounding box center [579, 113] width 103 height 12
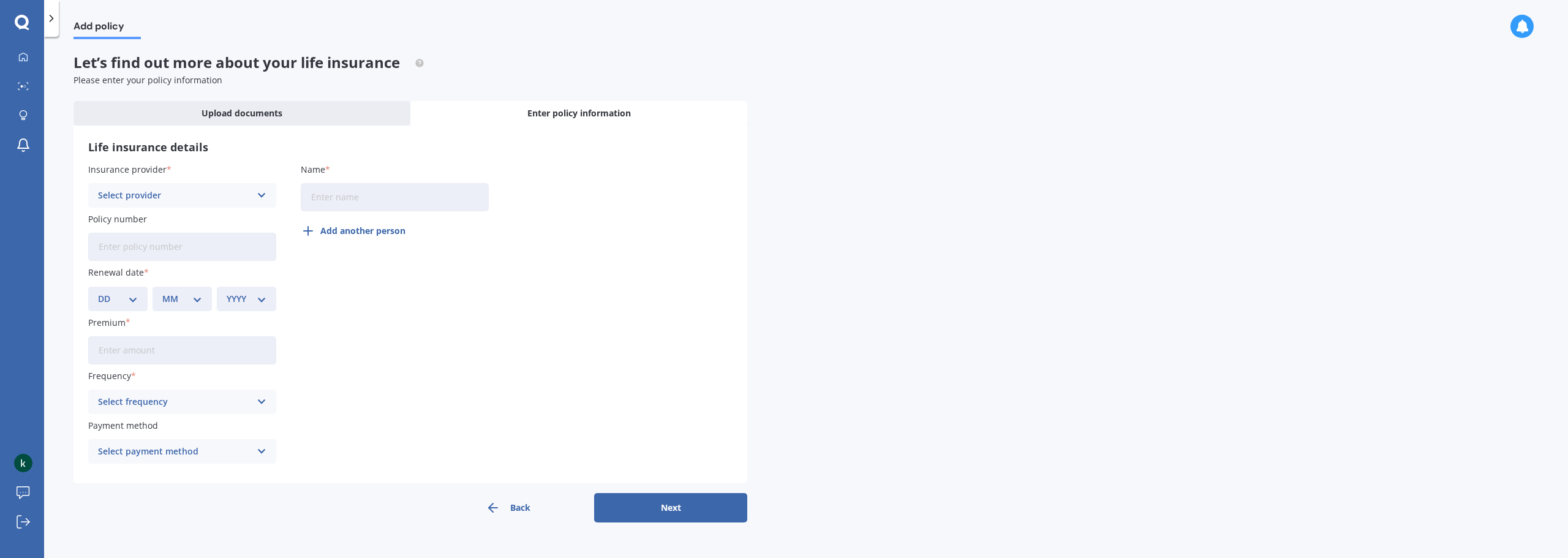
click at [211, 203] on div "Select provider AA AIA AMP ANZ ASB Asteron Life BNZ Chubb Cigna Co-Operative Ba…" at bounding box center [182, 195] width 188 height 24
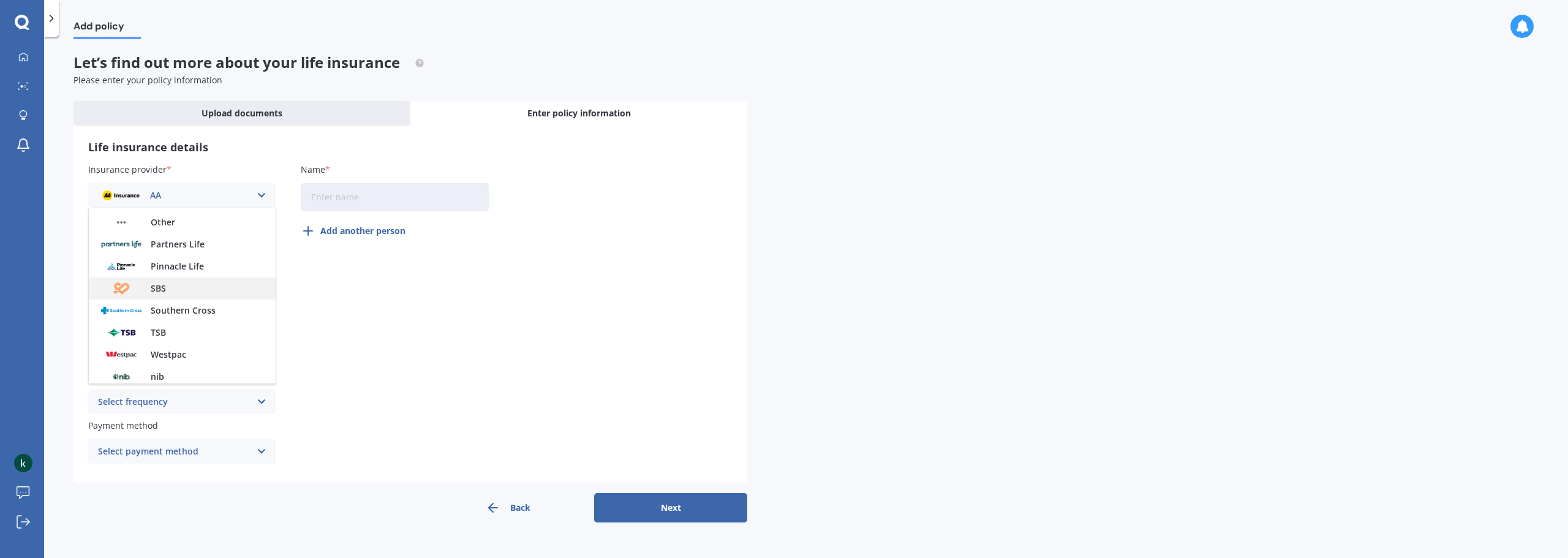
scroll to position [306, 0]
click at [194, 246] on span "Partners Life" at bounding box center [178, 244] width 54 height 9
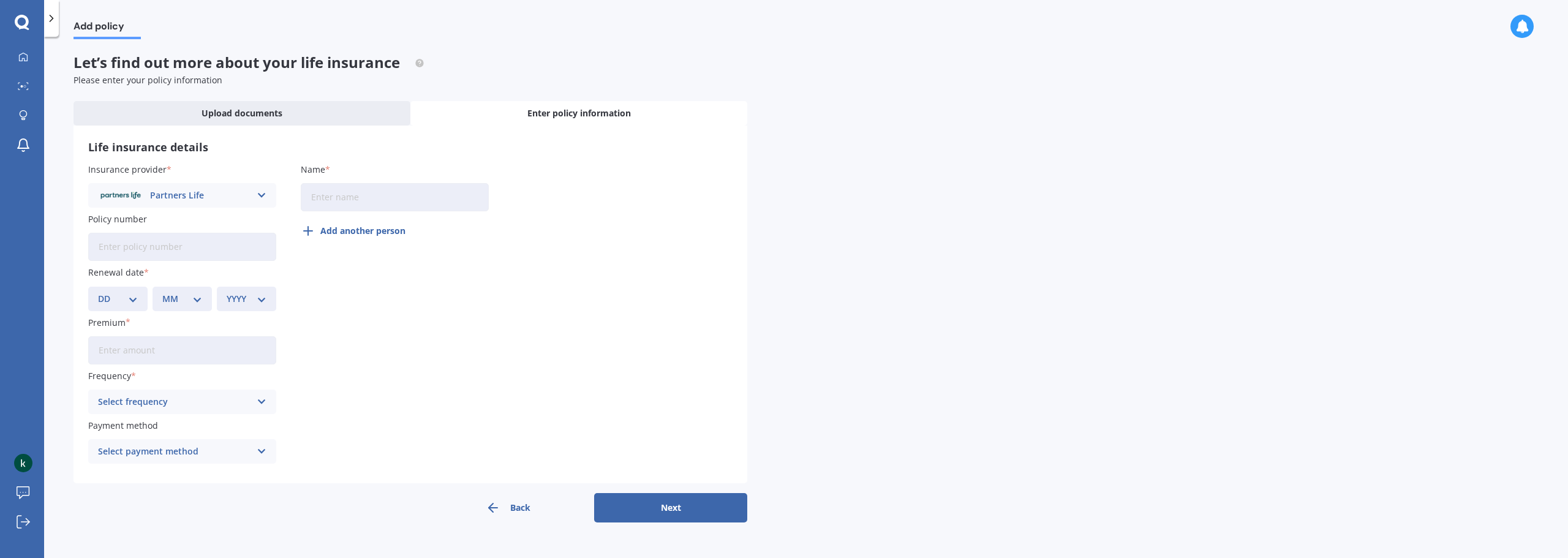
click at [336, 194] on input "Name" at bounding box center [394, 197] width 188 height 28
click at [349, 230] on button "Add another person" at bounding box center [356, 231] width 112 height 30
click at [380, 245] on input "Name" at bounding box center [394, 250] width 188 height 28
click at [371, 254] on input "Name" at bounding box center [394, 250] width 188 height 28
click at [393, 205] on input "Kavendran Naicker" at bounding box center [394, 197] width 188 height 28
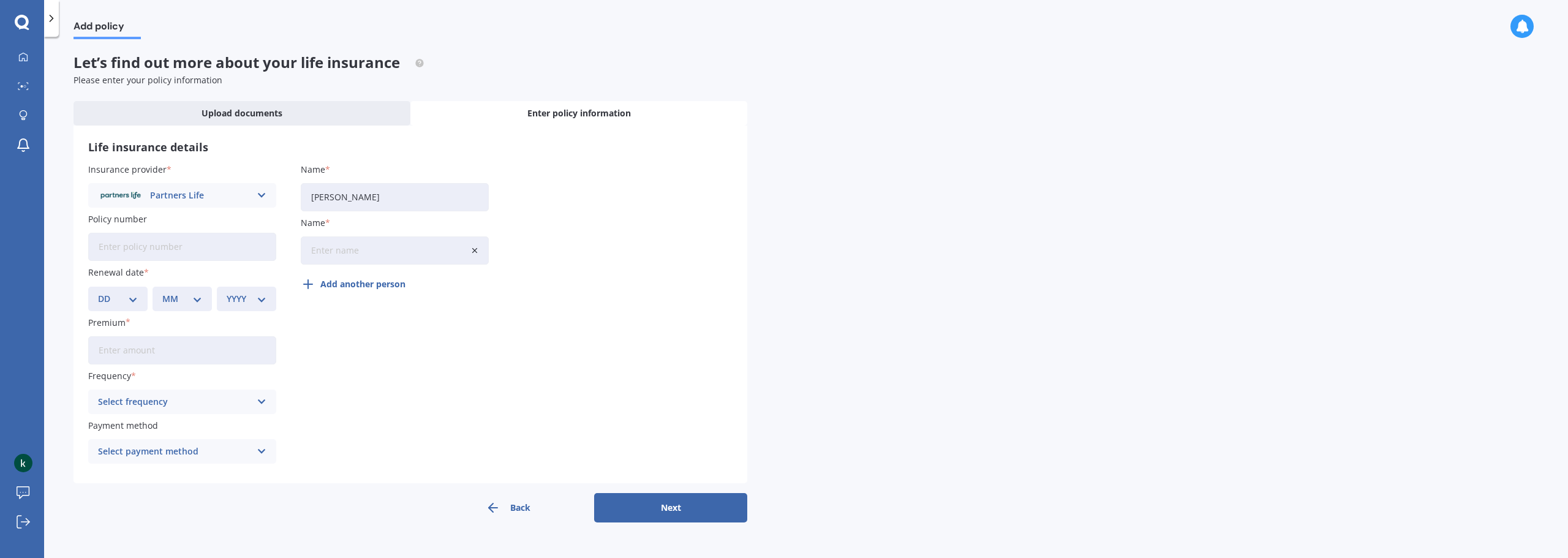
type input "Katireena Naicker"
click at [353, 253] on input "Name" at bounding box center [394, 250] width 188 height 28
drag, startPoint x: 390, startPoint y: 193, endPoint x: 299, endPoint y: 193, distance: 91.0
click at [299, 193] on div "Insurance provider Partners Life AA AIA AMP ANZ ASB Asteron Life BNZ Chubb Cign…" at bounding box center [411, 316] width 644 height 306
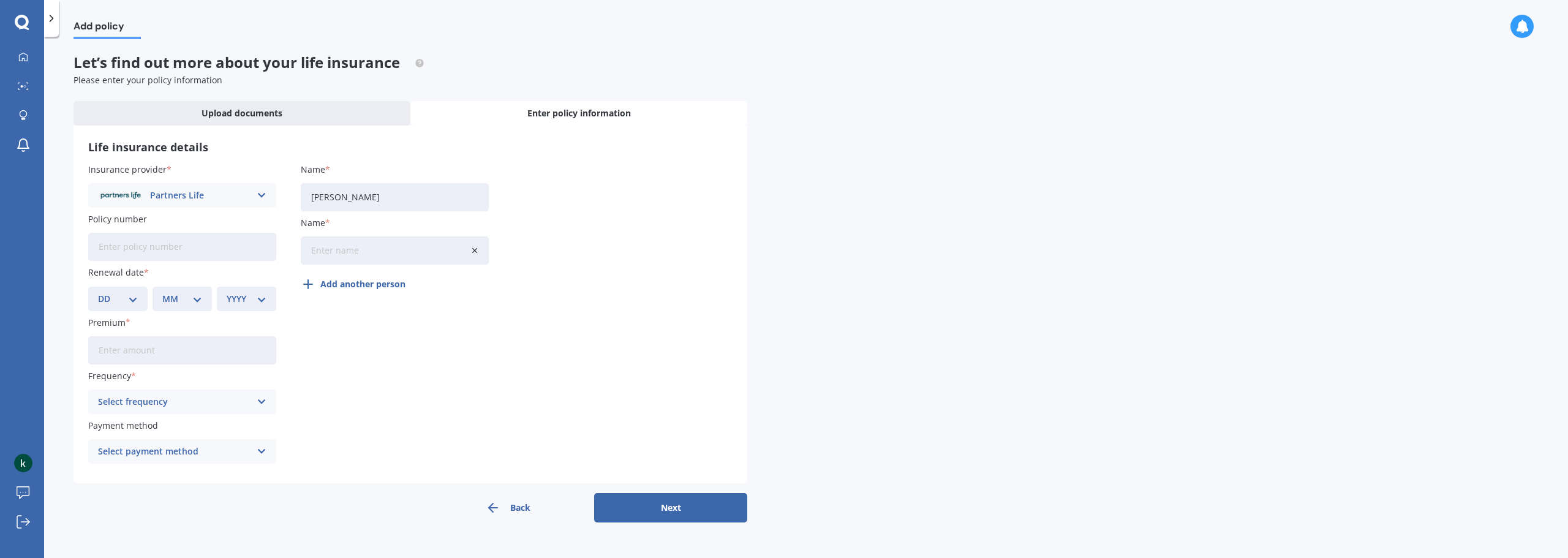
click at [332, 245] on input "Name" at bounding box center [394, 250] width 188 height 28
paste input "Katireena Naicker"
type input "Katireena Naicker"
click at [392, 200] on input "Katireena Naicker" at bounding box center [394, 197] width 188 height 28
type input "Kavendran Naicker"
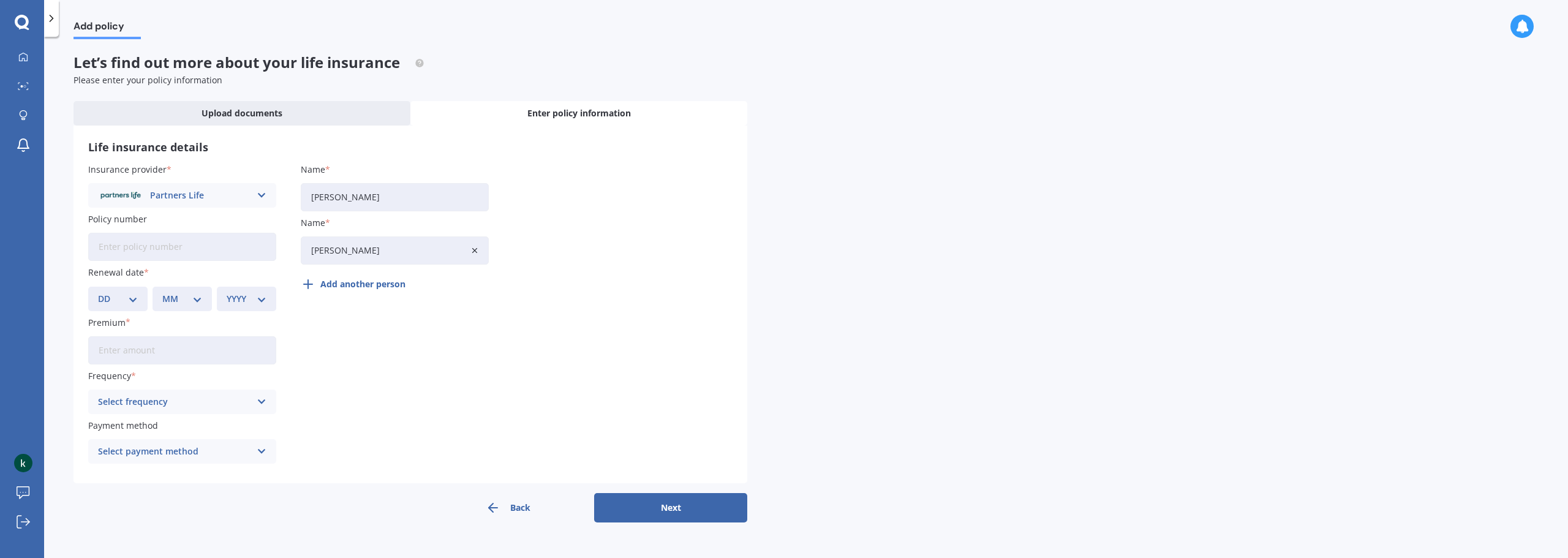
click at [217, 247] on input "Policy number" at bounding box center [182, 246] width 188 height 28
paste input "1562970.3"
type input "1562970.3"
click at [132, 298] on select "DD 01 02 03 04 05 06 07 08 09 10 11 12 13 14 15 16 17 18 19 20 21 22 23 24 25 2…" at bounding box center [118, 299] width 40 height 14
click at [236, 300] on select "YYYY 2027 2026 2025 2024 2023 2022 2021 2020 2019 2018 2017 2016 2015 2014 2013…" at bounding box center [247, 299] width 40 height 14
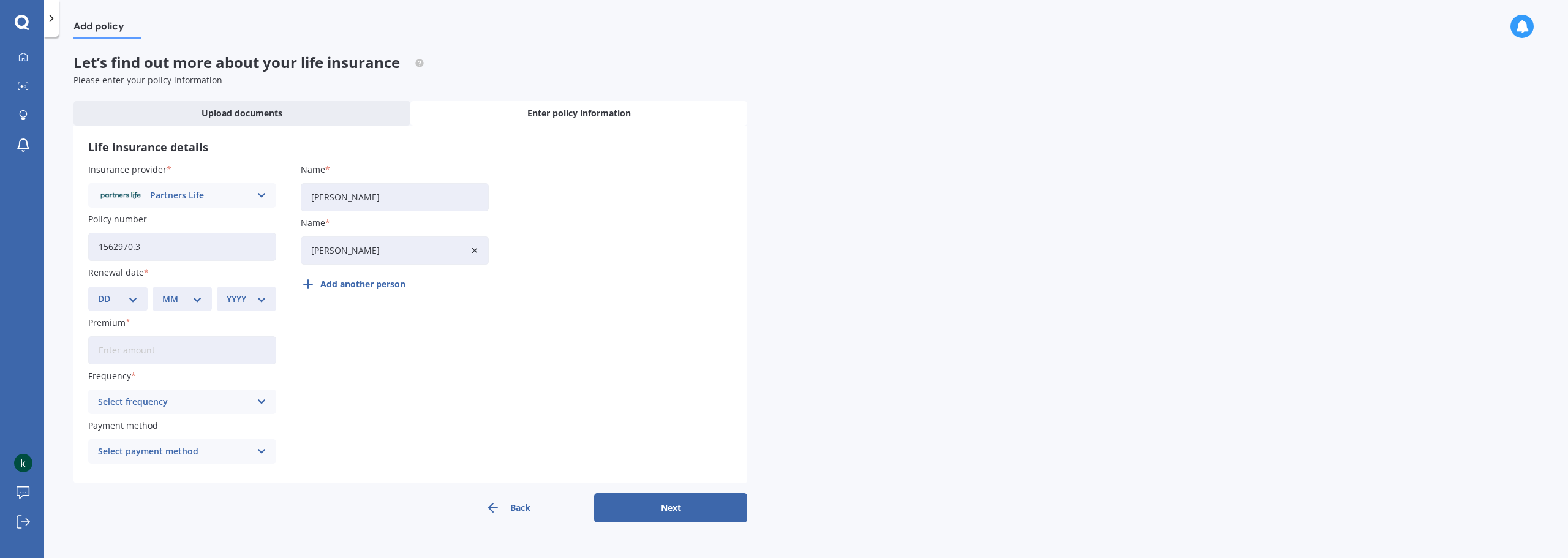
select select "2027"
click at [227, 292] on select "YYYY 2027 2026 2025 2024 2023 2022 2021 2020 2019 2018 2017 2016 2015 2014 2013…" at bounding box center [247, 299] width 40 height 14
click at [184, 311] on div "MM 01 02 03 04 05 06 07 08 09 10 11 12" at bounding box center [182, 299] width 59 height 24
click at [183, 302] on select "MM 01 02 03 04 05 06 07 08 09 10 11 12" at bounding box center [182, 299] width 40 height 14
select select "04"
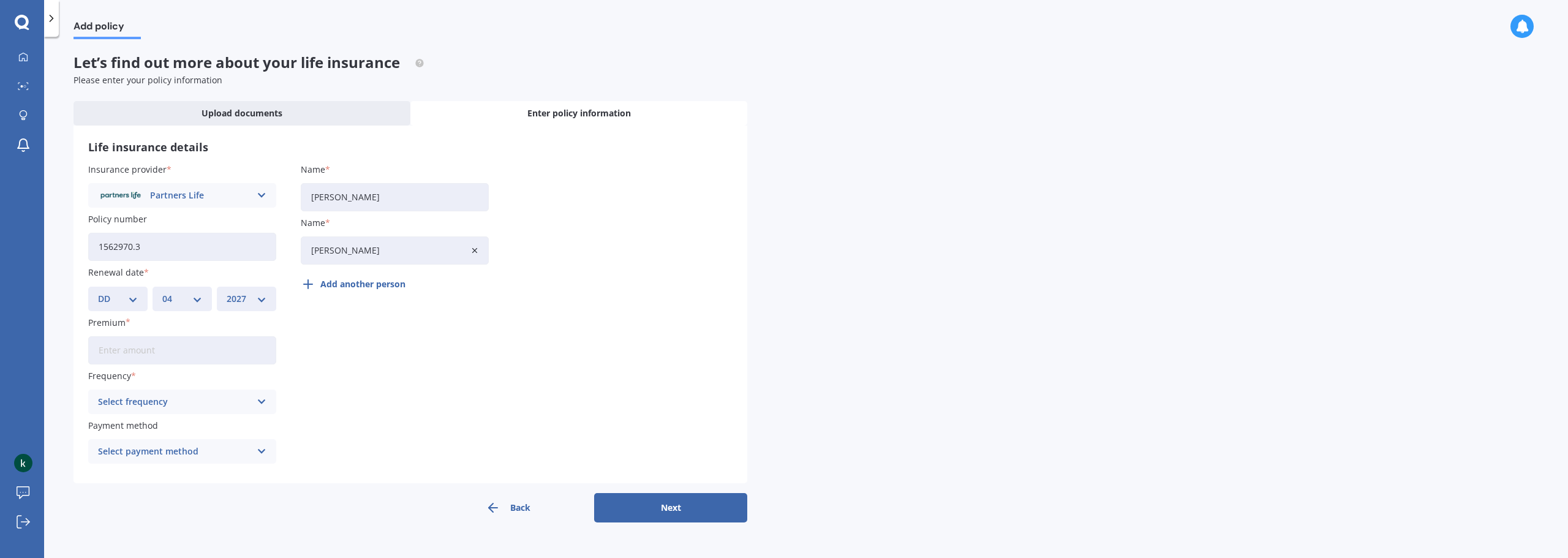
click at [162, 292] on select "MM 01 02 03 04 05 06 07 08 09 10 11 12" at bounding box center [182, 299] width 40 height 14
click at [128, 300] on select "DD 01 02 03 04 05 06 07 08 09 10 11 12 13 14 15 16 17 18 19 20 21 22 23 24 25 2…" at bounding box center [118, 299] width 40 height 14
select select "14"
click at [98, 292] on select "DD 01 02 03 04 05 06 07 08 09 10 11 12 13 14 15 16 17 18 19 20 21 22 23 24 25 2…" at bounding box center [118, 299] width 40 height 14
click at [190, 352] on input "Premium" at bounding box center [182, 350] width 188 height 28
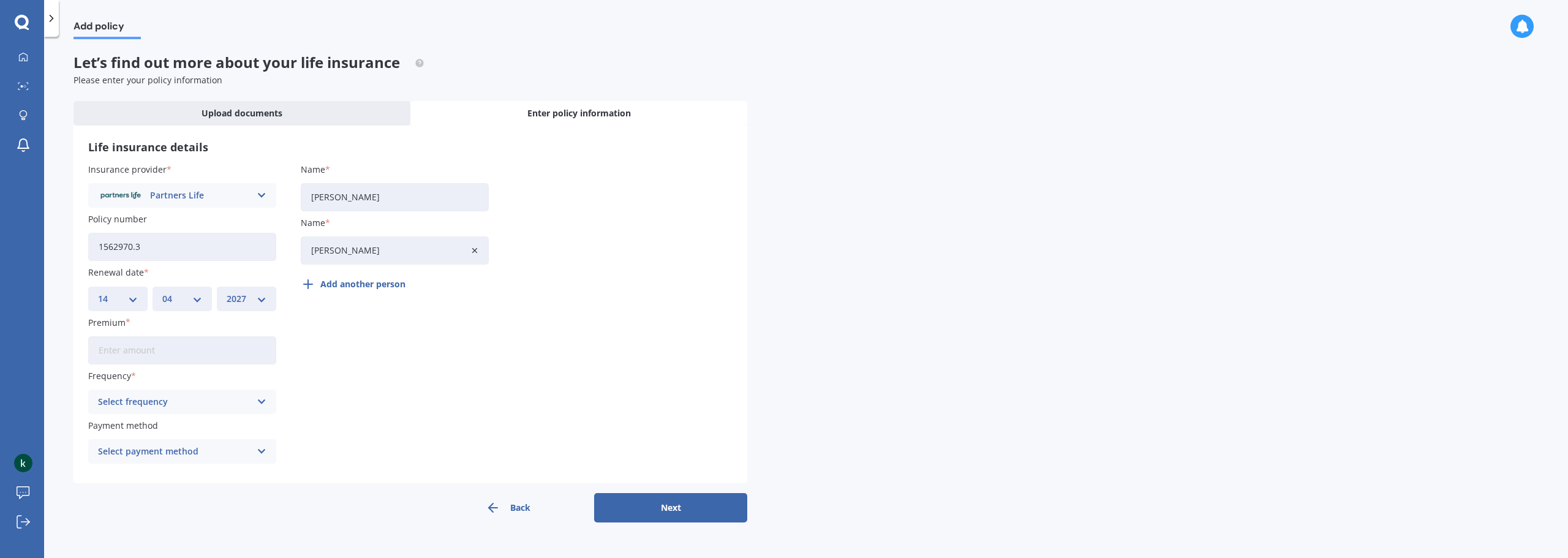
click at [357, 355] on div "Insurance provider Partners Life AA AIA AMP ANZ ASB Asteron Life BNZ Chubb Cign…" at bounding box center [411, 316] width 644 height 306
click at [232, 352] on input "Premium" at bounding box center [182, 350] width 188 height 28
click at [226, 397] on div "Select frequency" at bounding box center [175, 402] width 153 height 14
click at [147, 519] on div "Fortnightly" at bounding box center [181, 513] width 187 height 22
click at [196, 449] on div "Select payment method" at bounding box center [175, 451] width 153 height 14
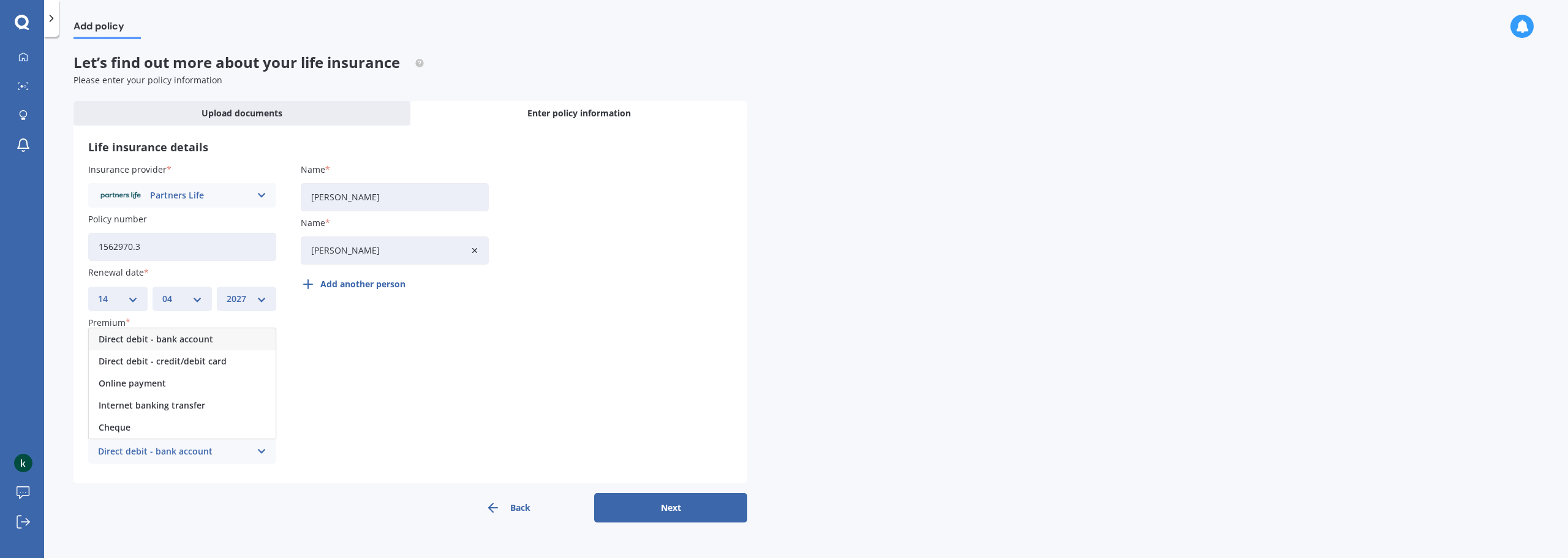
click at [188, 337] on span "Direct debit - bank account" at bounding box center [156, 339] width 115 height 9
click at [169, 351] on input "$96.00" at bounding box center [182, 350] width 188 height 28
type input "$96.55"
click at [429, 370] on div "Insurance provider Partners Life AA AIA AMP ANZ ASB Asteron Life BNZ Chubb Cign…" at bounding box center [411, 316] width 644 height 306
click at [676, 513] on button "Next" at bounding box center [670, 508] width 153 height 30
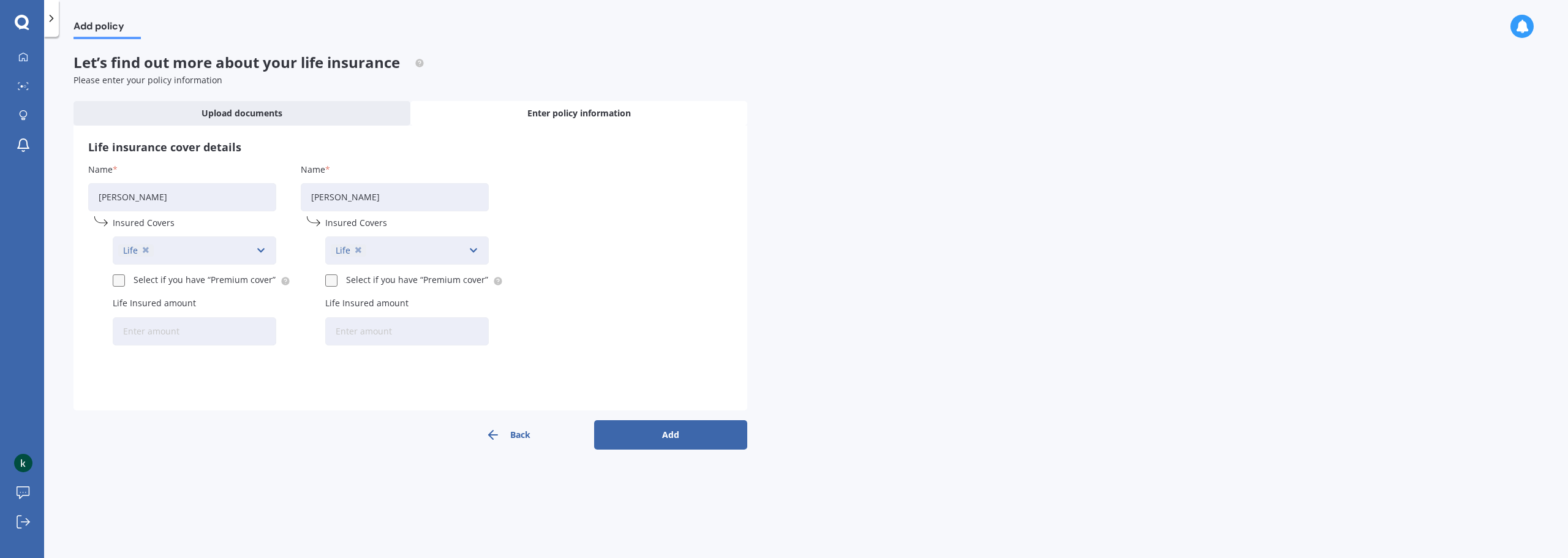
click at [193, 334] on input "Life Insured amount" at bounding box center [194, 332] width 163 height 28
click at [162, 332] on input "Life Insured amount" at bounding box center [194, 332] width 163 height 28
paste input "$920,000"
type input "$920,000"
click at [363, 333] on input "Life Insured amount" at bounding box center [407, 332] width 163 height 28
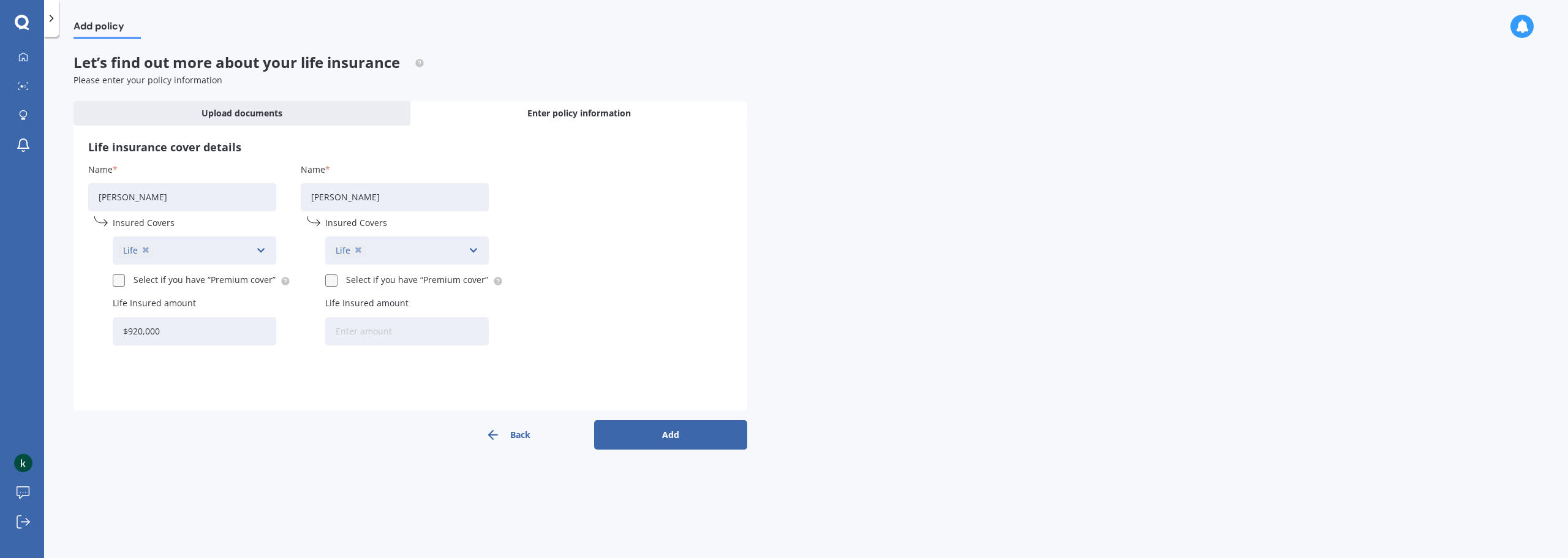
paste input "$920,000"
type input "$920,000"
click at [646, 436] on button "Add" at bounding box center [670, 435] width 153 height 30
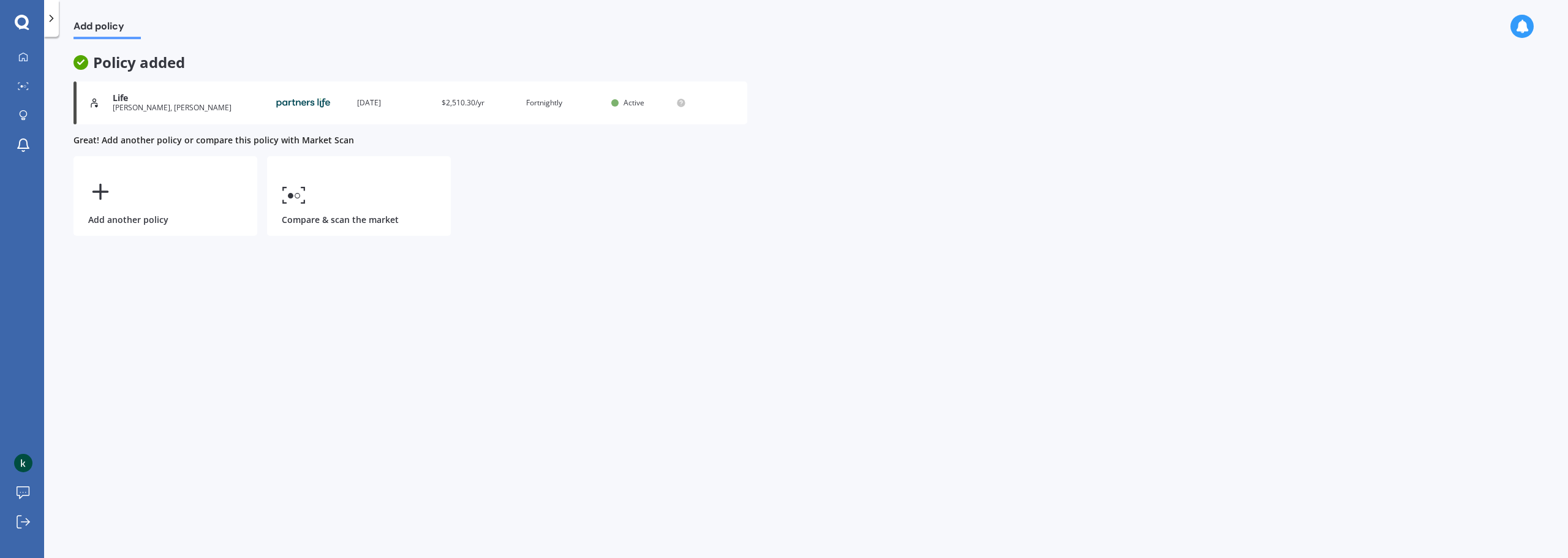
click at [96, 30] on span "Add policy" at bounding box center [108, 28] width 68 height 16
click at [50, 17] on icon at bounding box center [51, 18] width 12 height 12
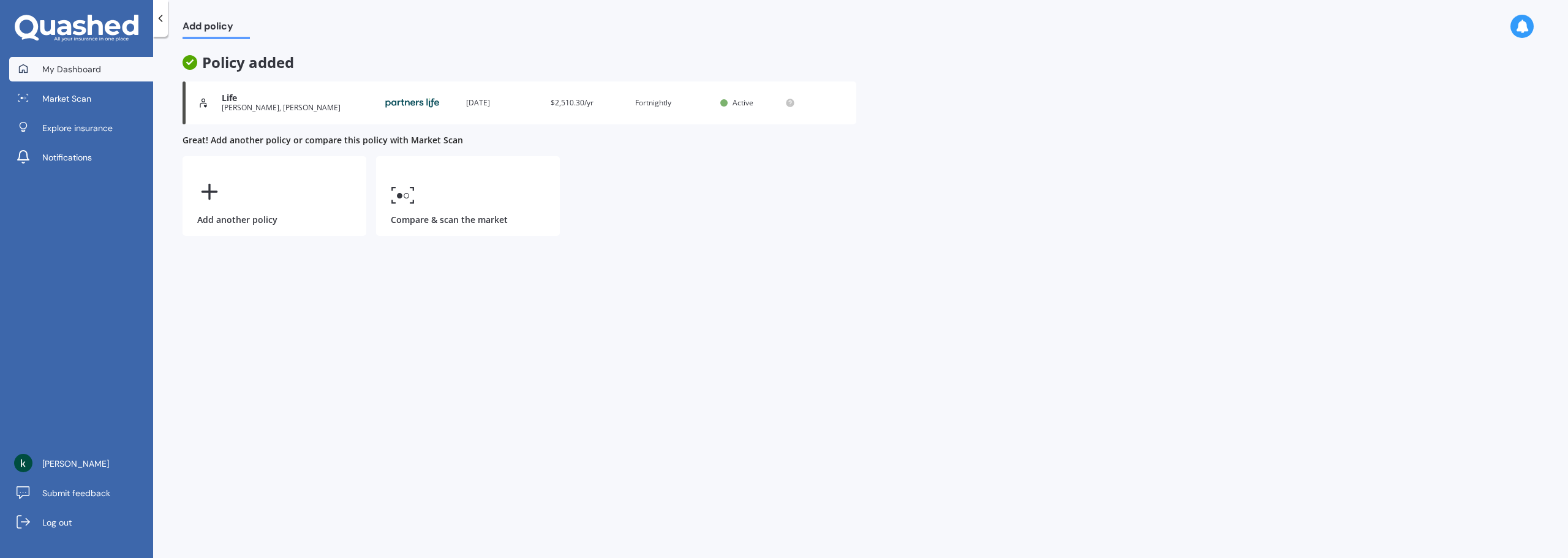
click at [78, 67] on span "My Dashboard" at bounding box center [72, 69] width 59 height 12
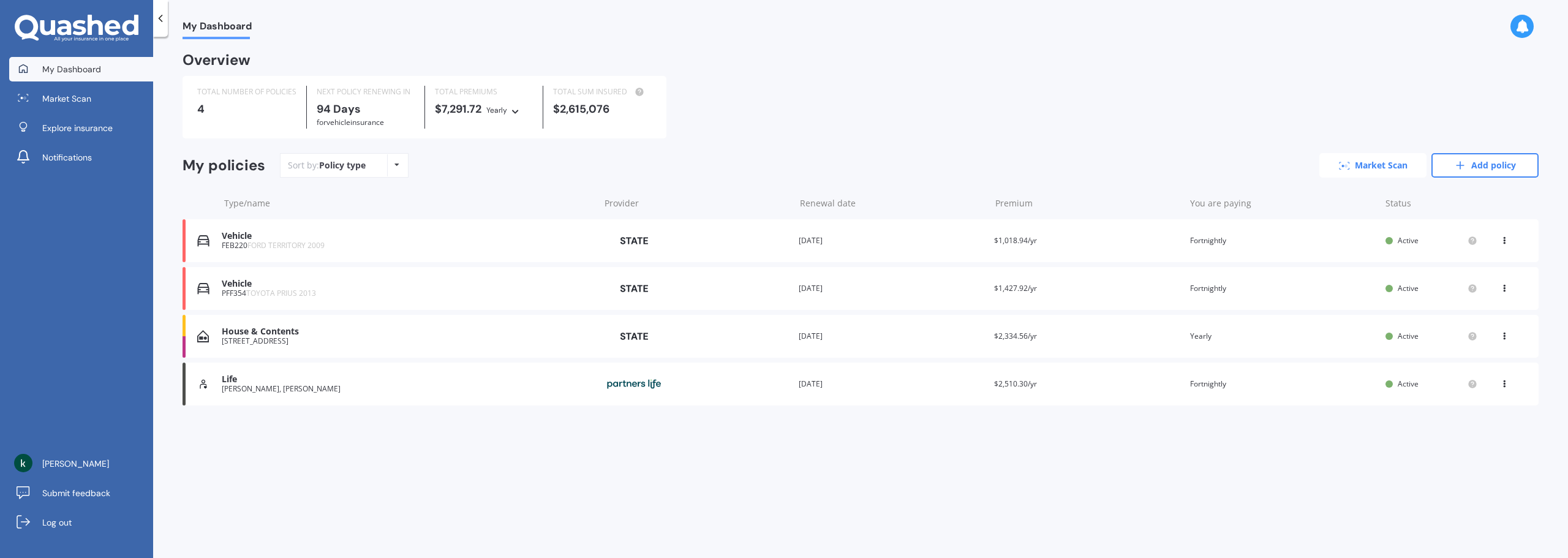
click at [1367, 168] on link "Market Scan" at bounding box center [1373, 165] width 107 height 24
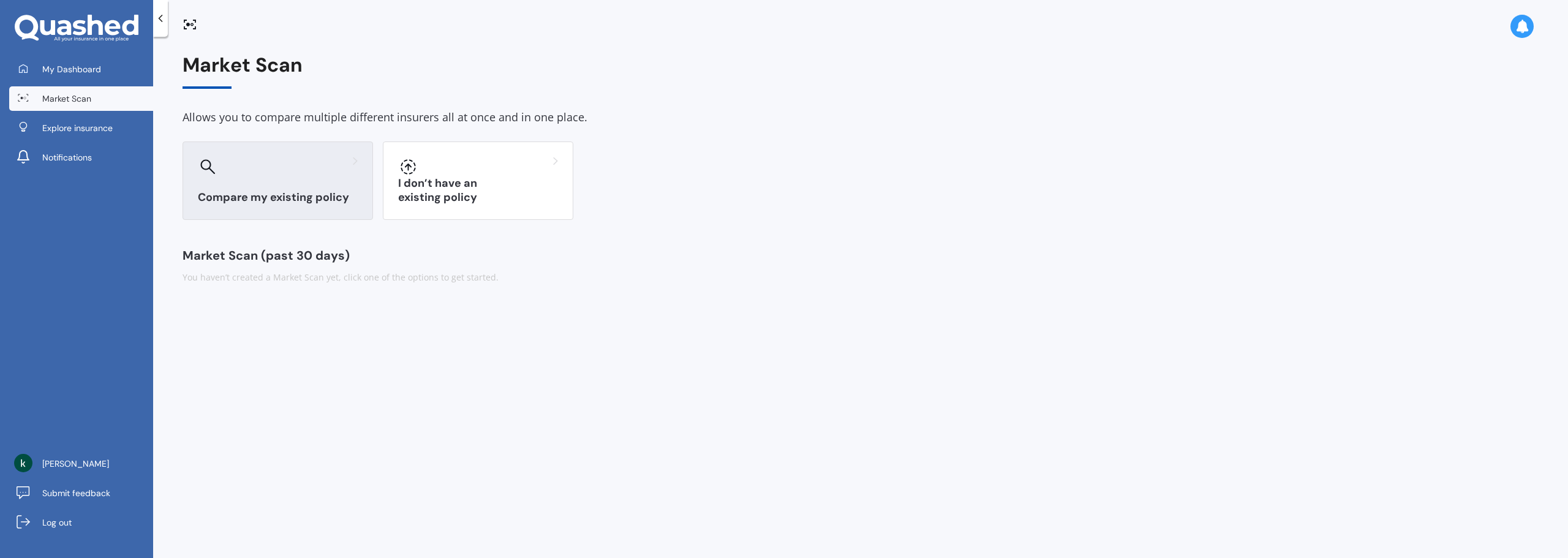
click at [286, 188] on div "Compare my existing policy" at bounding box center [277, 181] width 190 height 78
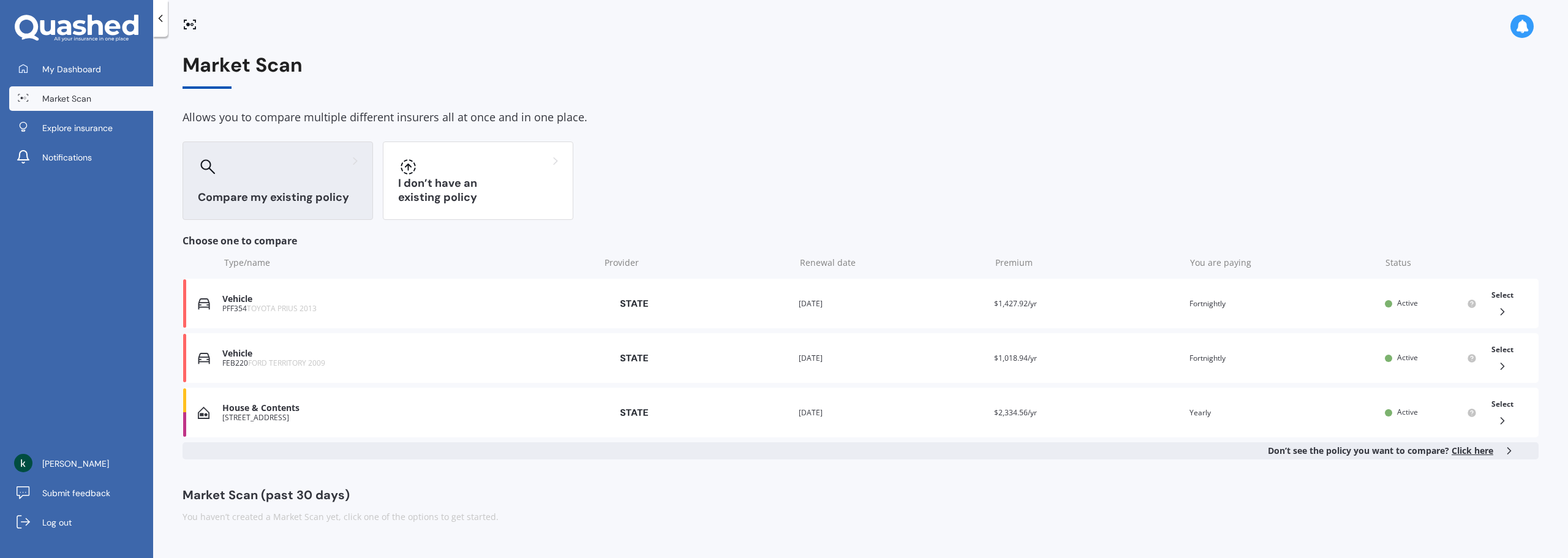
click at [1472, 450] on span "Click here" at bounding box center [1472, 450] width 42 height 11
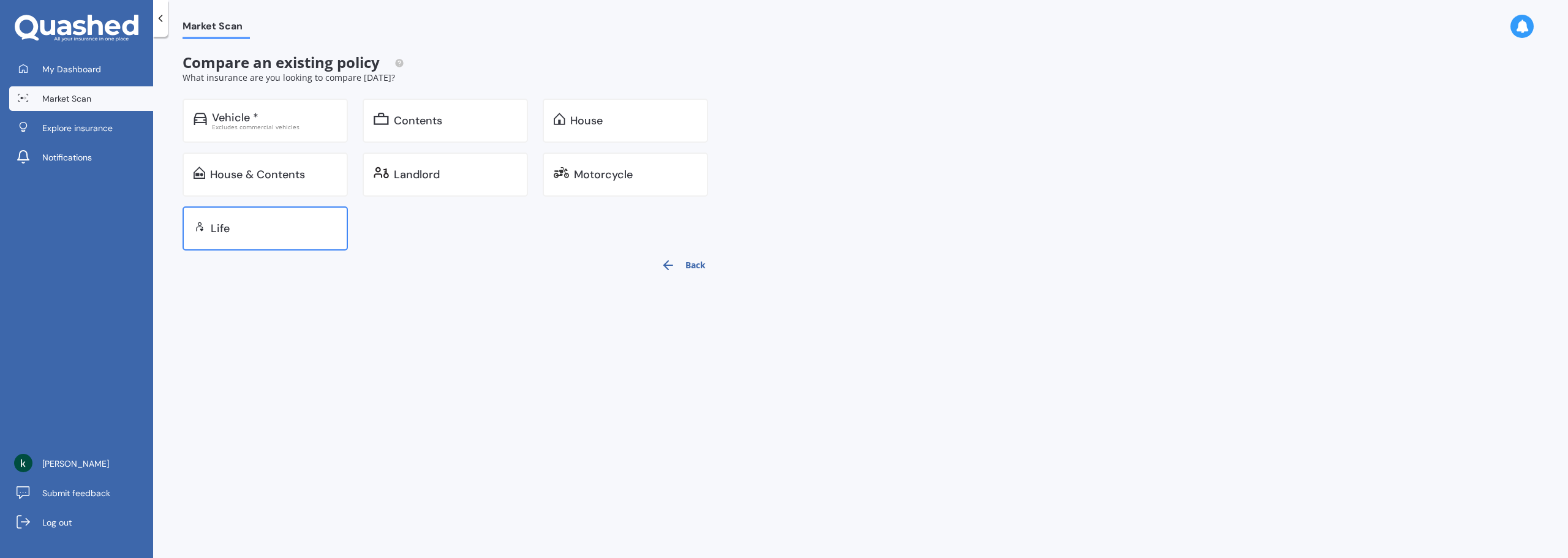
click at [299, 224] on div "Life" at bounding box center [273, 228] width 126 height 12
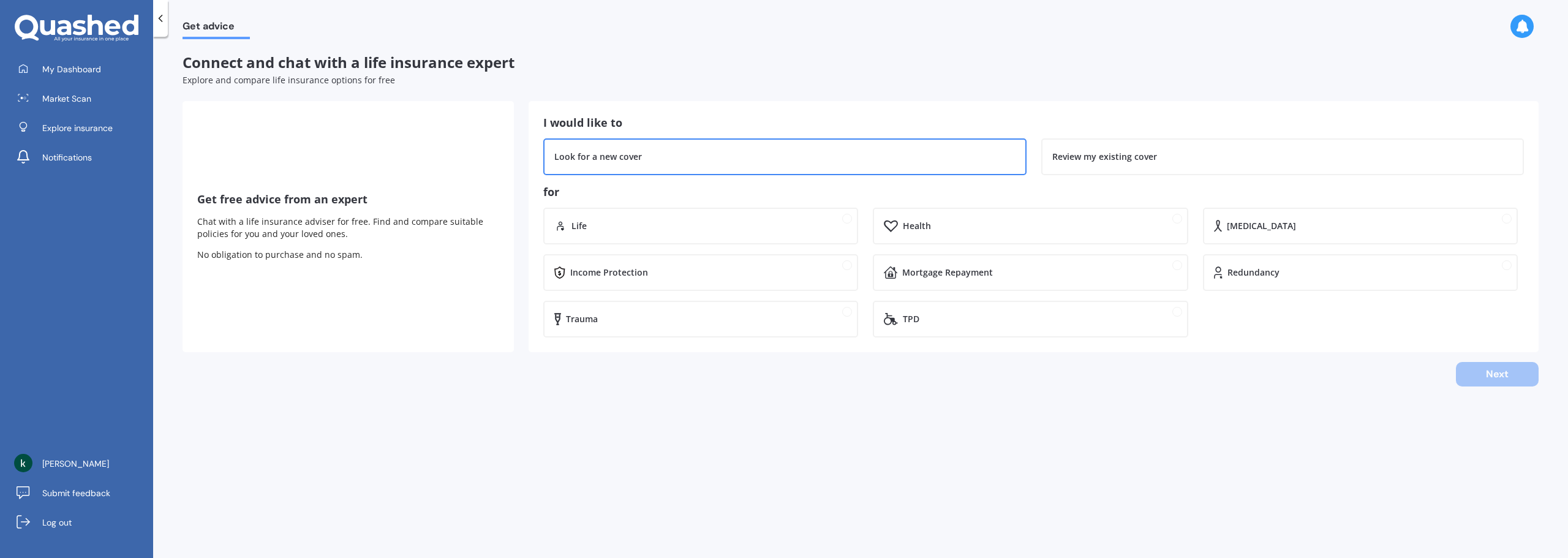
click at [577, 165] on div "Look for a new cover" at bounding box center [785, 156] width 483 height 36
click at [578, 221] on div "Life" at bounding box center [709, 226] width 276 height 12
click at [1508, 367] on button "Next" at bounding box center [1497, 374] width 82 height 24
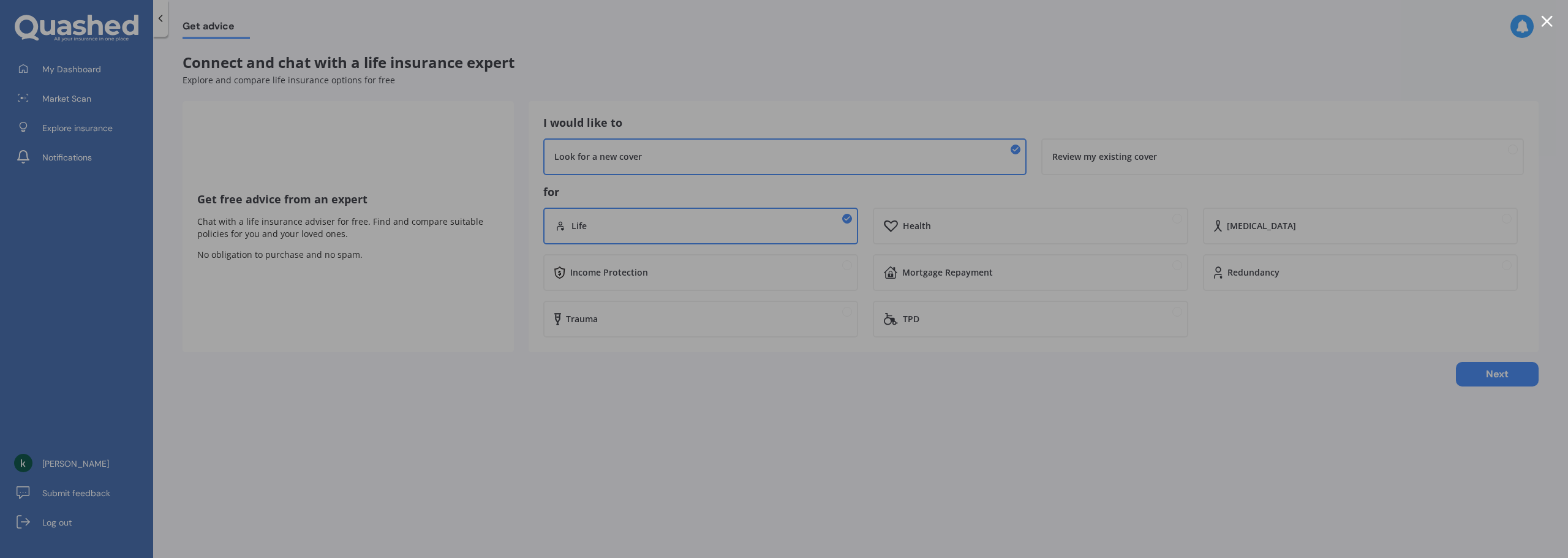
click at [1552, 22] on div at bounding box center [1546, 21] width 11 height 11
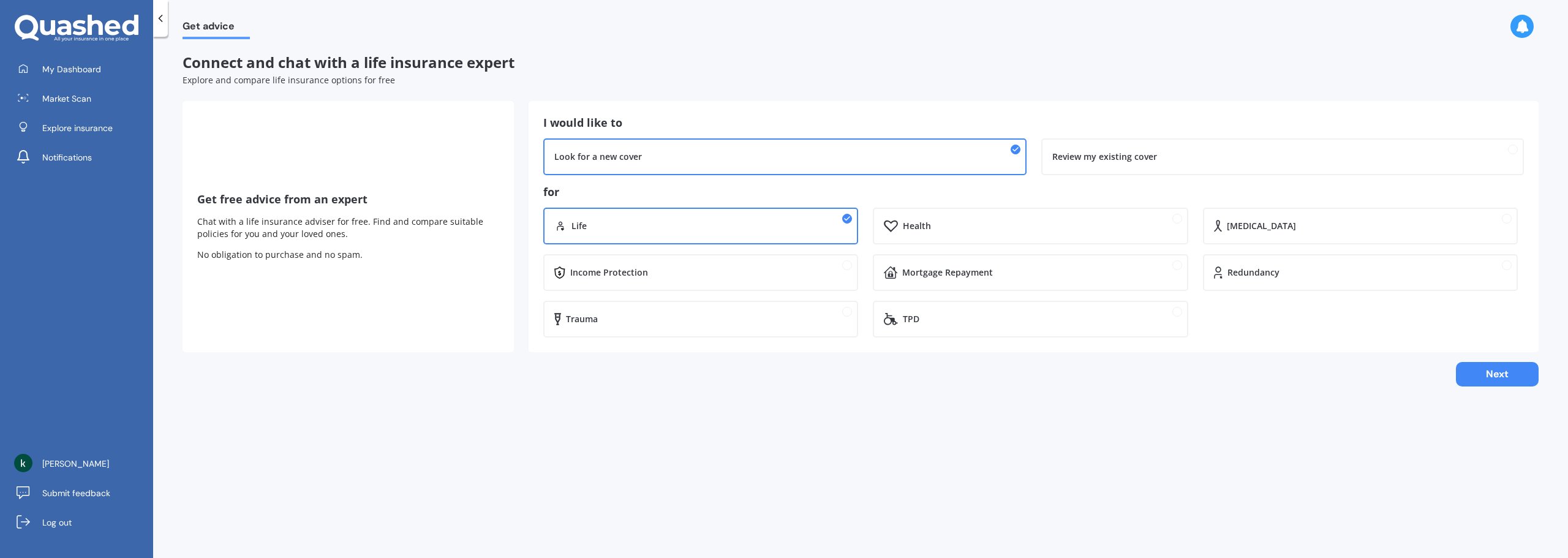
click at [166, 21] on icon at bounding box center [161, 18] width 12 height 12
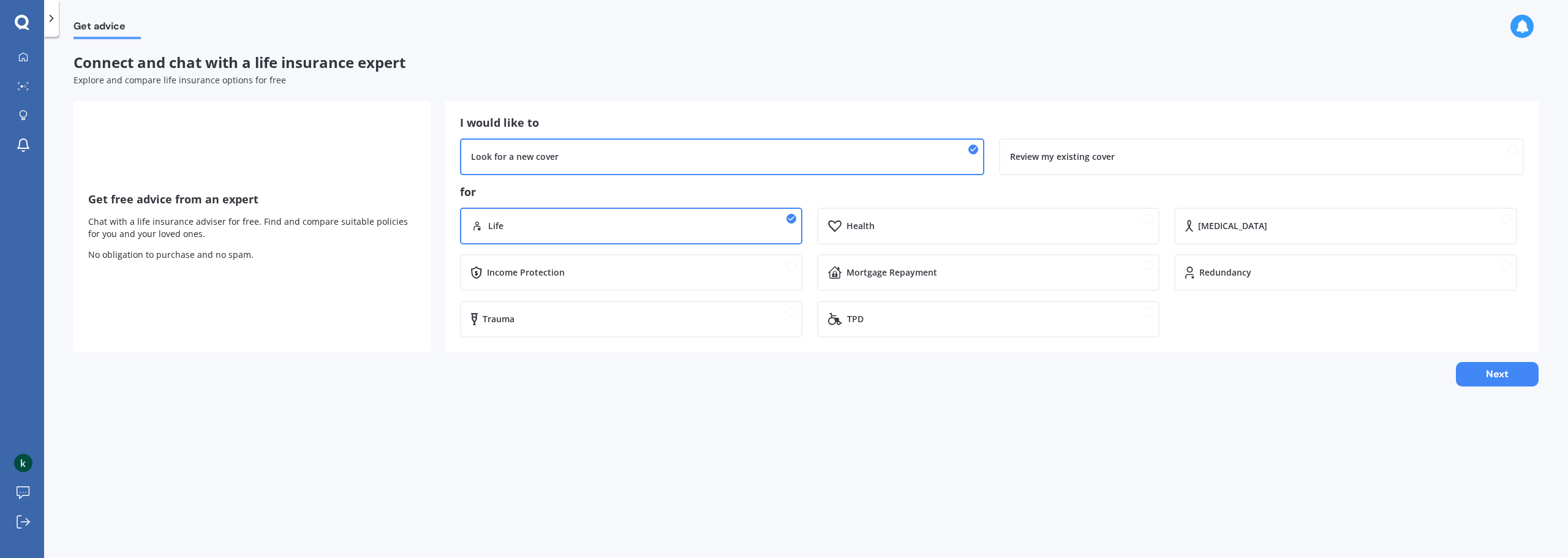
click at [53, 24] on icon at bounding box center [51, 18] width 12 height 12
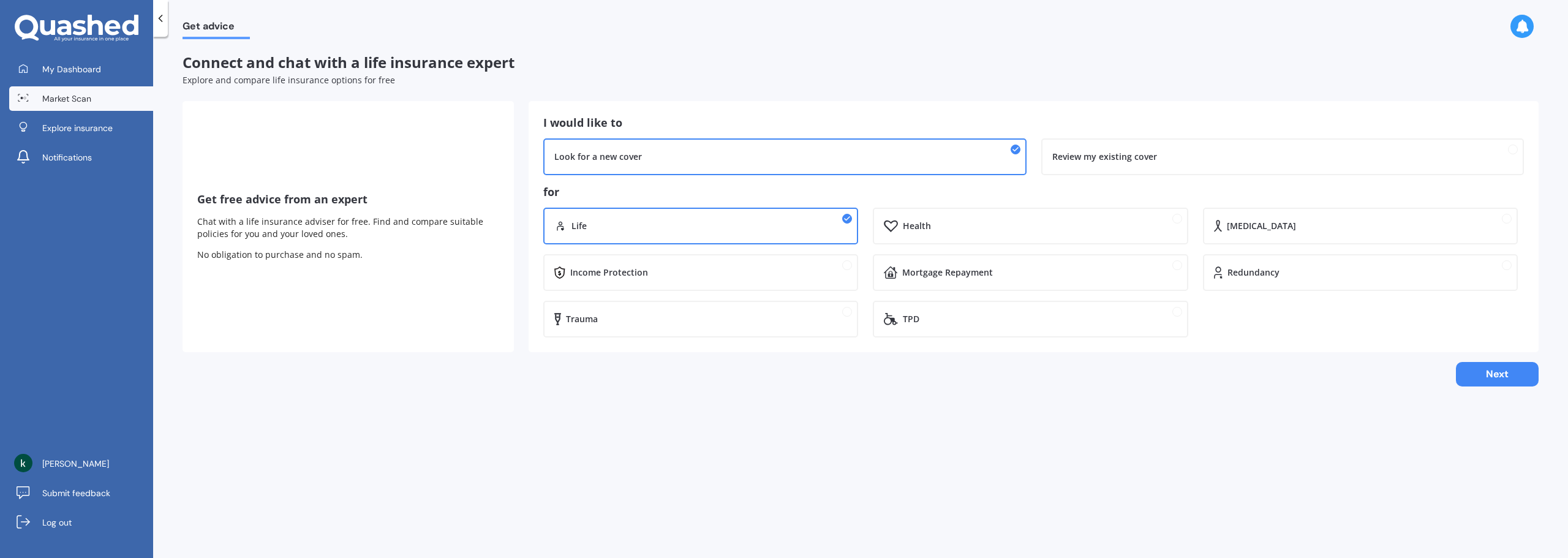
click at [92, 103] on link "Market Scan" at bounding box center [82, 98] width 144 height 24
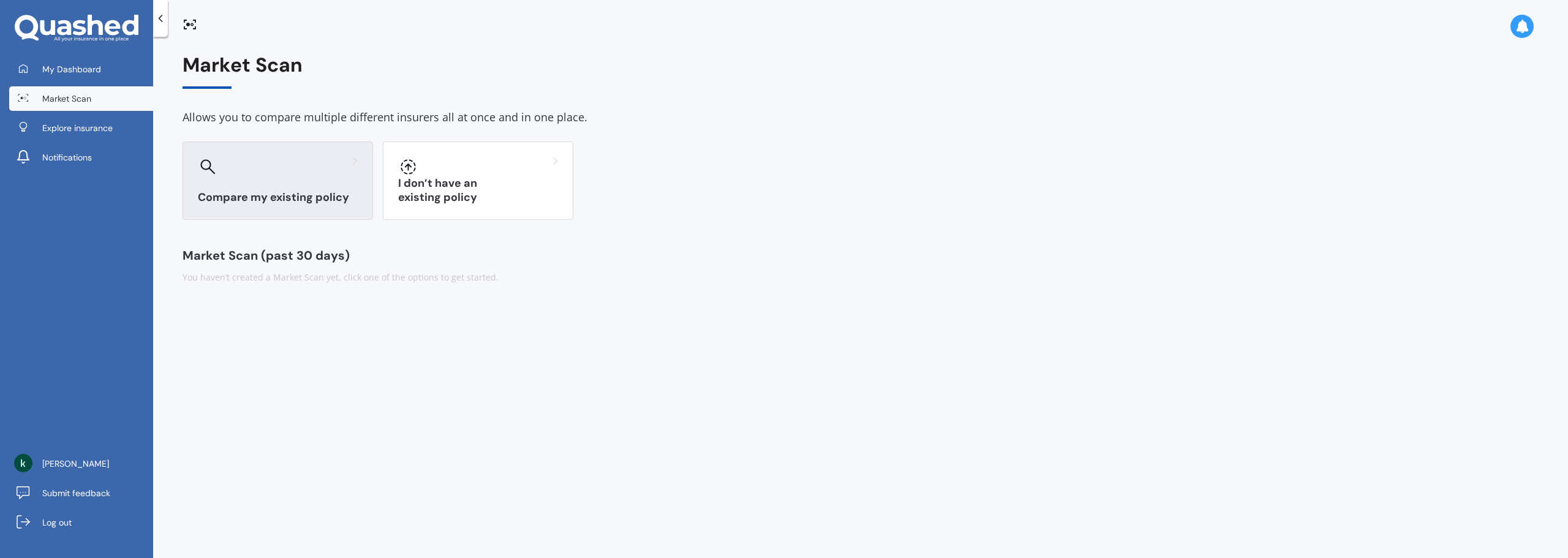
click at [254, 162] on div at bounding box center [278, 167] width 160 height 20
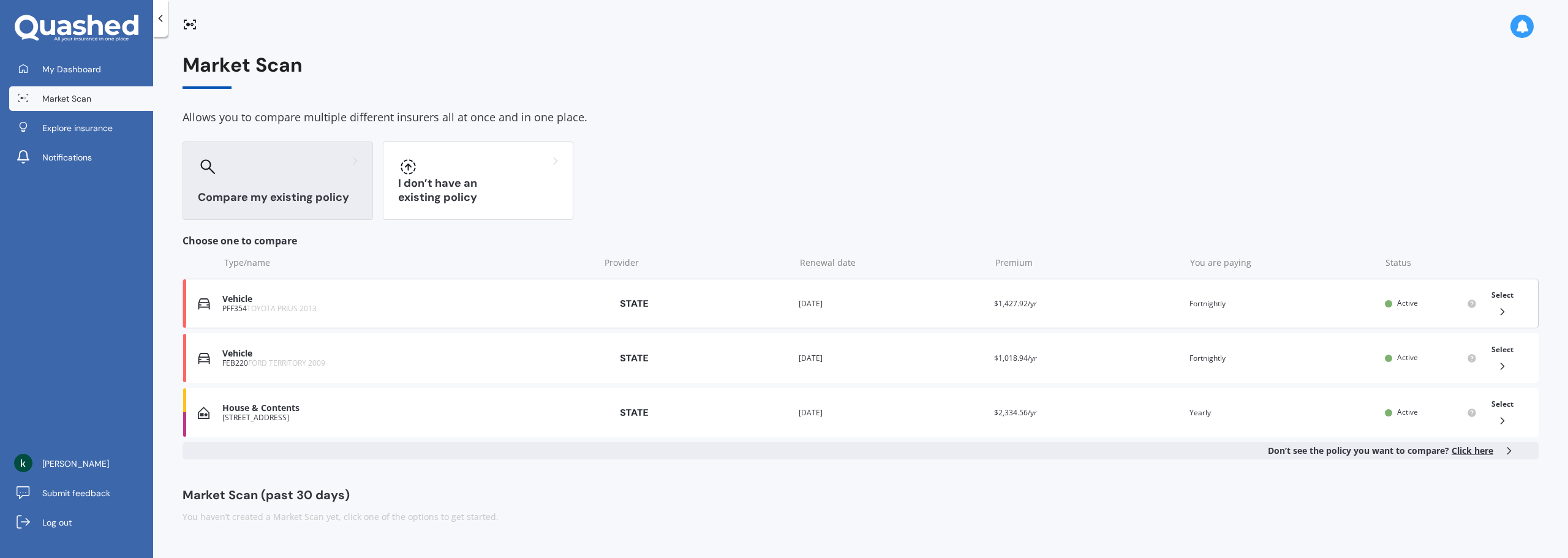
click at [1229, 305] on div "You are paying Fortnightly" at bounding box center [1282, 304] width 186 height 12
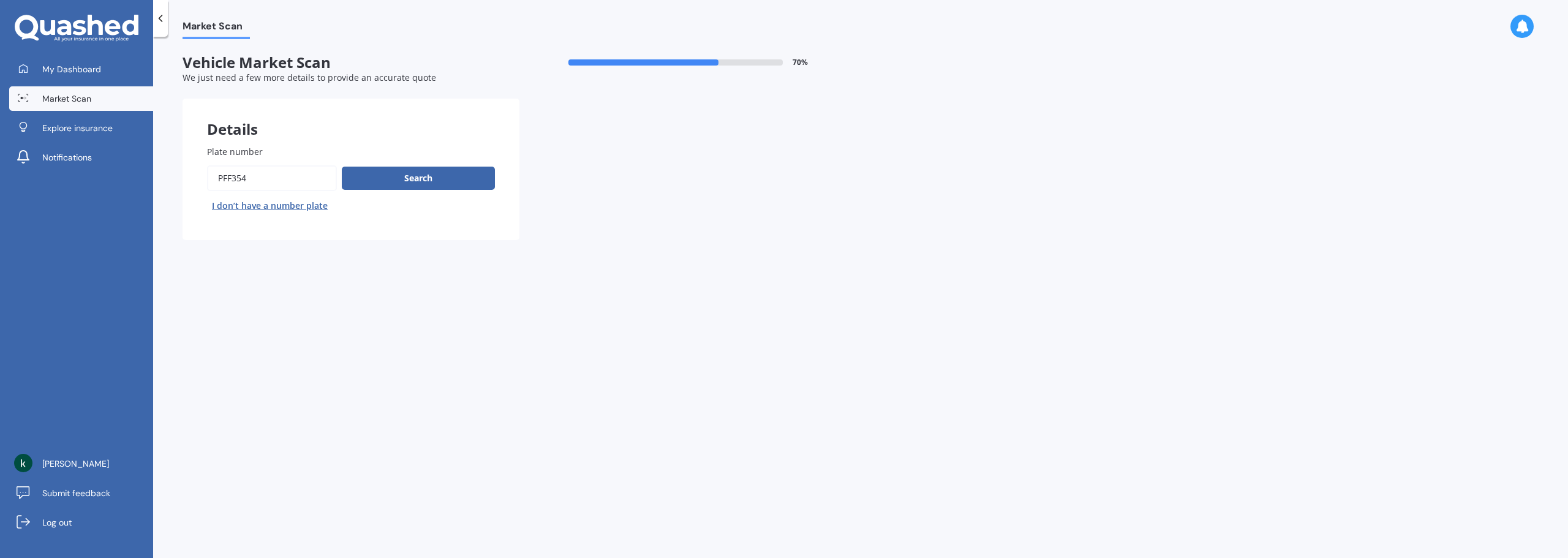
click at [159, 22] on icon at bounding box center [161, 18] width 12 height 12
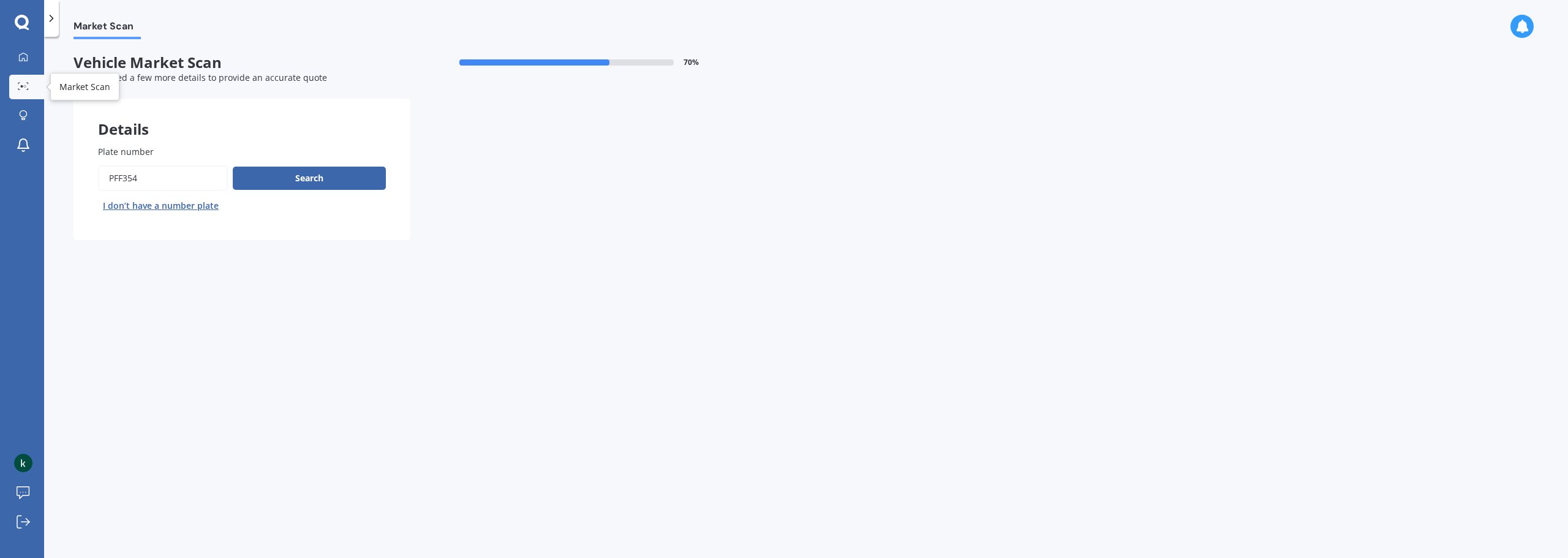
click at [26, 85] on icon at bounding box center [23, 86] width 11 height 8
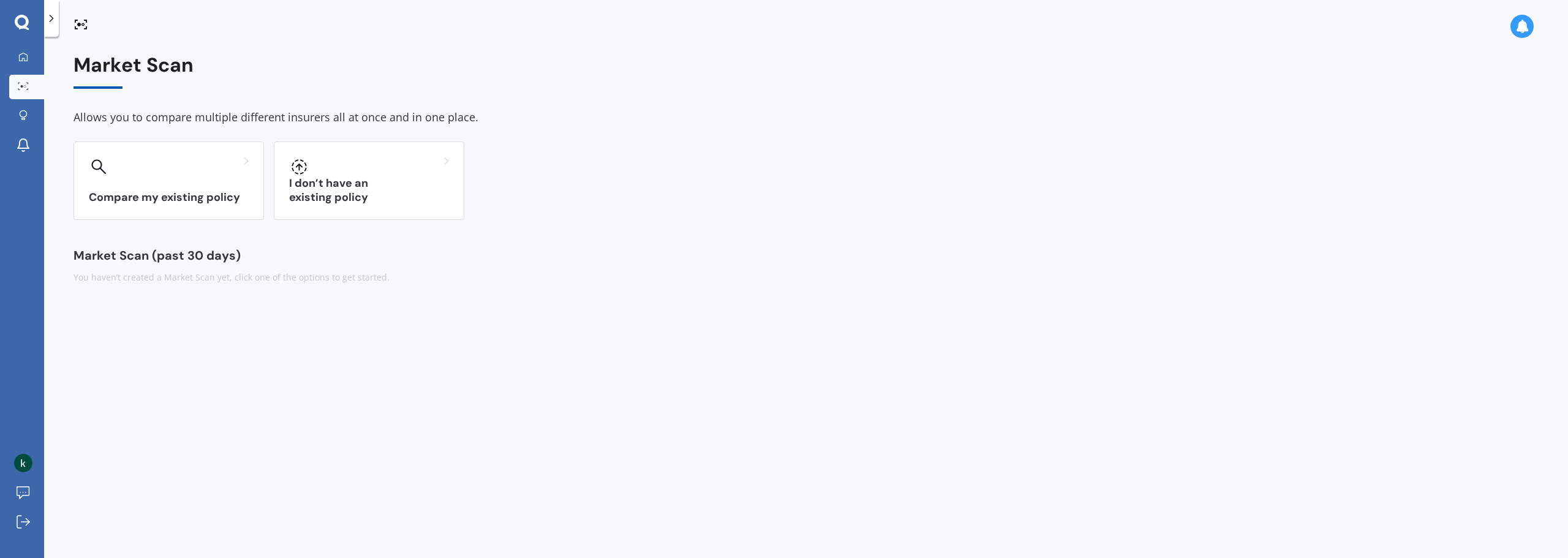
click at [110, 250] on div "Market Scan (past 30 days)" at bounding box center [807, 255] width 1466 height 12
click at [20, 84] on icon at bounding box center [23, 86] width 11 height 8
click at [24, 55] on icon at bounding box center [23, 56] width 10 height 10
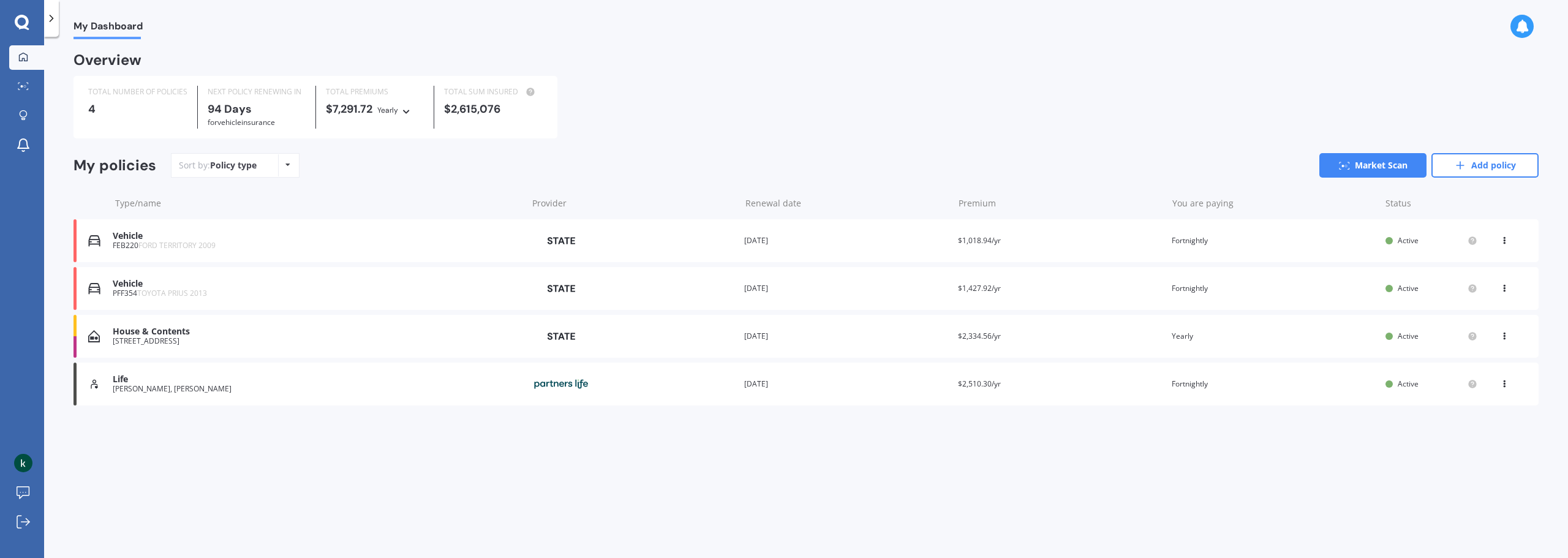
click at [287, 168] on icon at bounding box center [288, 165] width 5 height 7
click at [420, 169] on div "Sort by: Policy type Policy type Alphabetical Date added Renewing next Market S…" at bounding box center [855, 165] width 1368 height 24
click at [17, 86] on icon at bounding box center [23, 86] width 11 height 8
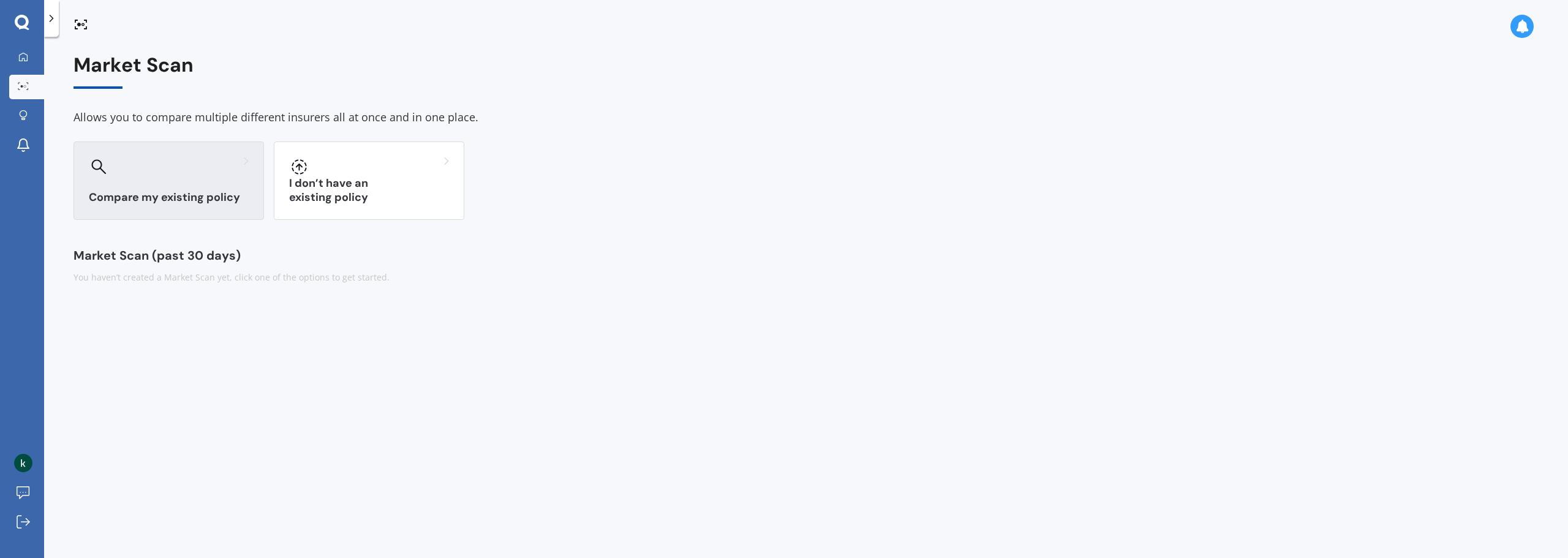
click at [182, 188] on div "Compare my existing policy" at bounding box center [168, 181] width 190 height 78
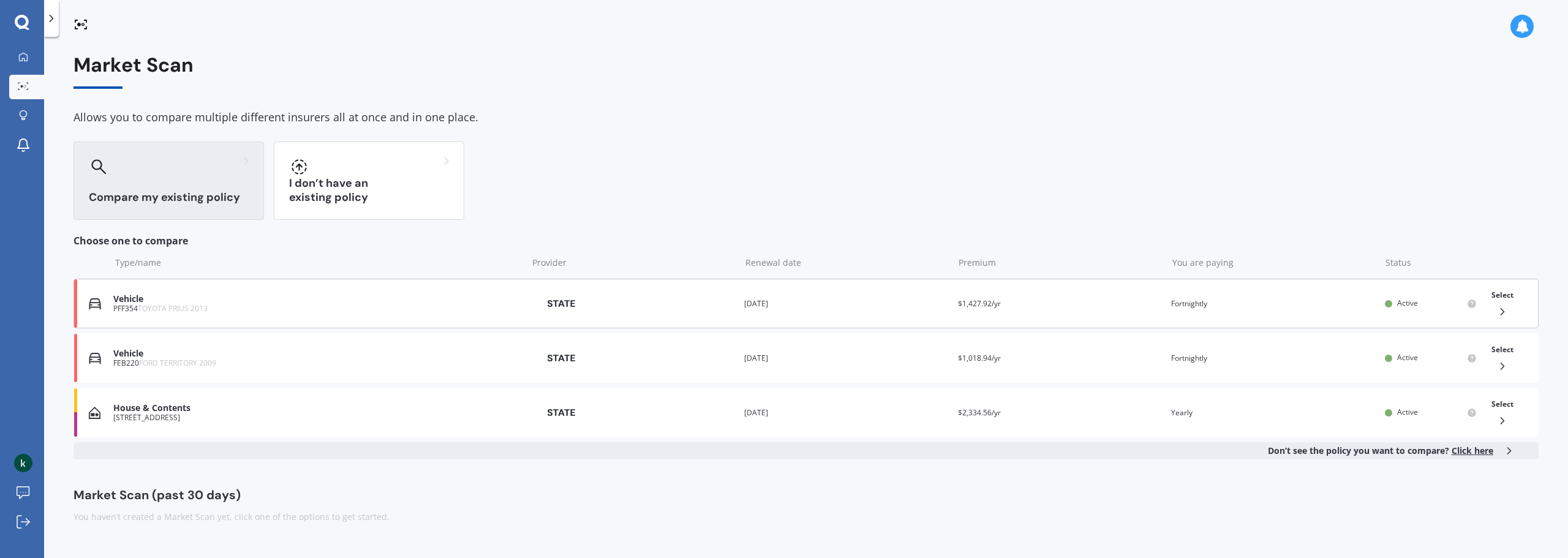
click at [549, 307] on img at bounding box center [561, 303] width 62 height 22
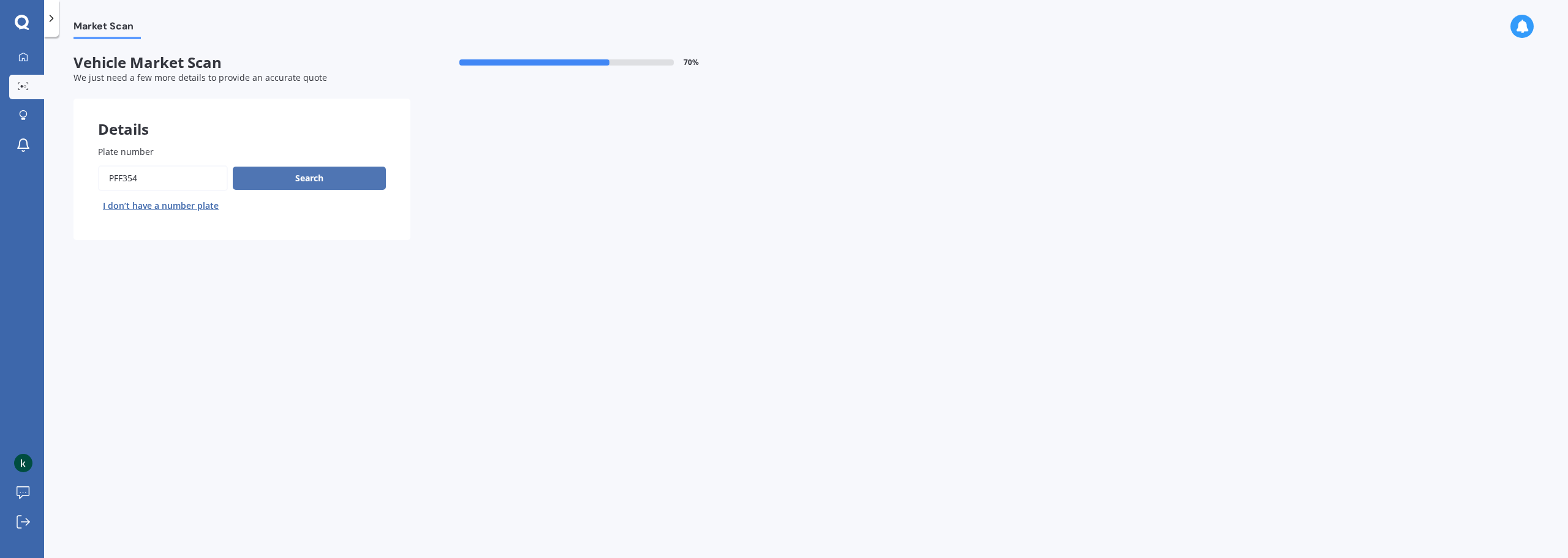
click at [322, 179] on button "Search" at bounding box center [309, 178] width 153 height 23
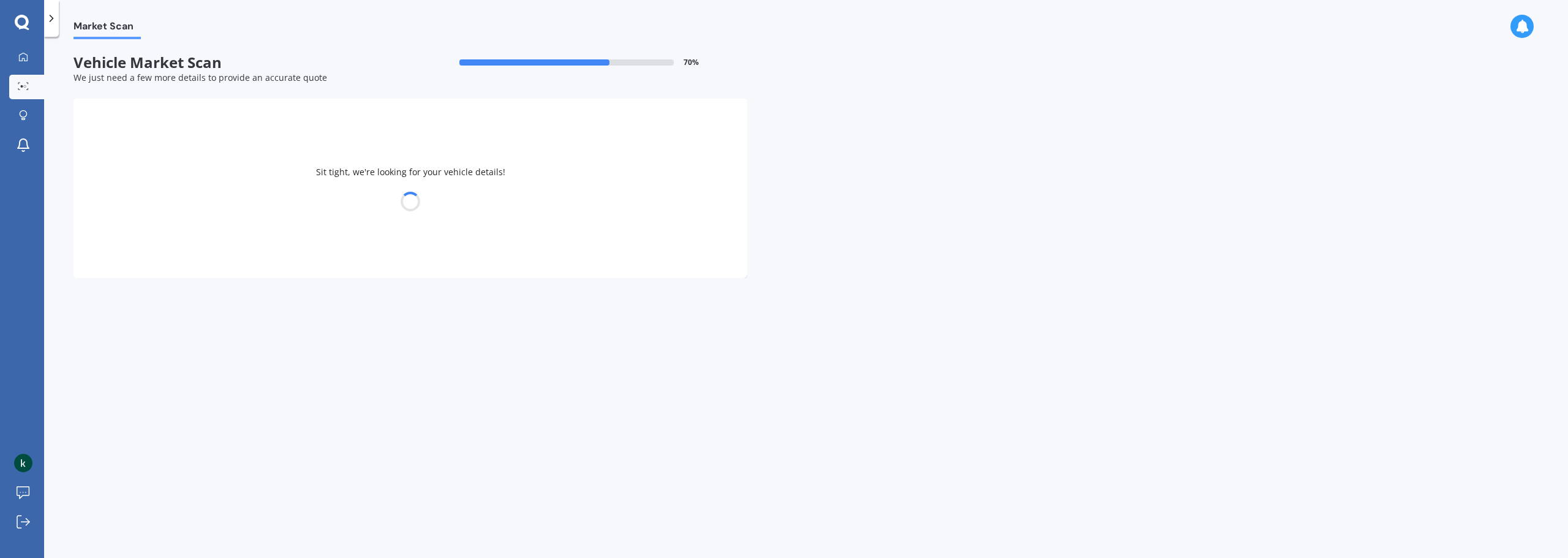
select select "TOYOTA"
select select "PRIUS"
select select "08"
select select "01"
select select "1981"
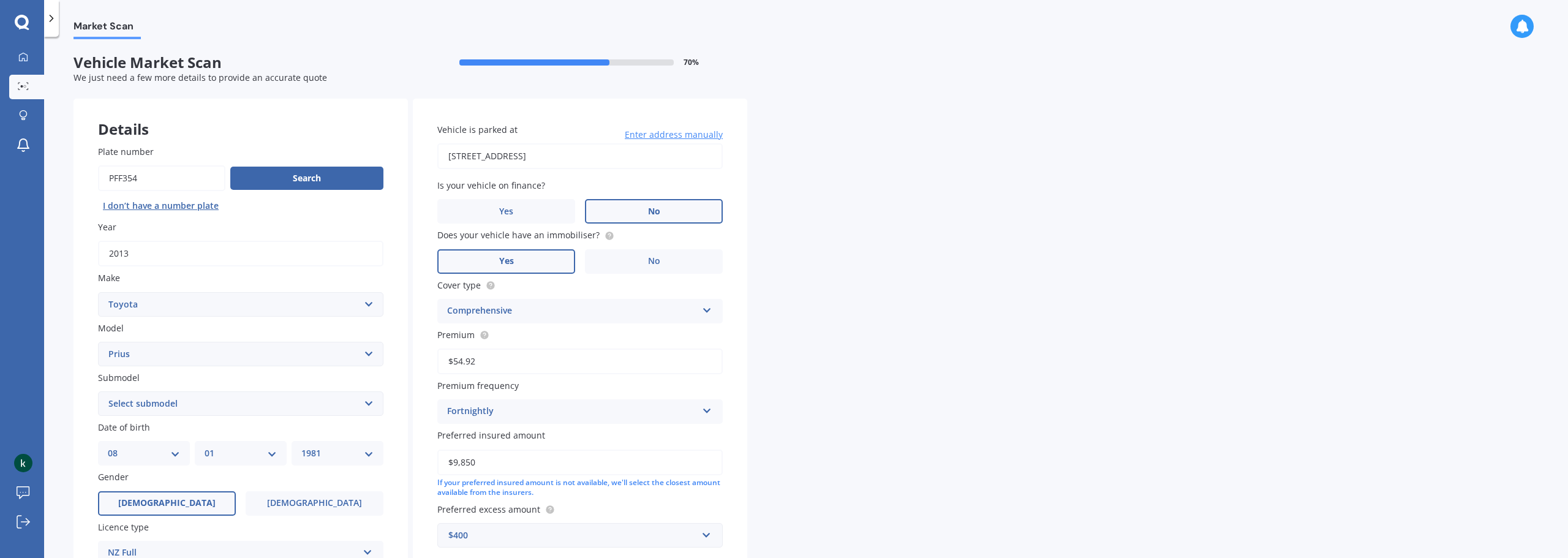
click at [670, 211] on label "No" at bounding box center [654, 211] width 138 height 24
click at [0, 0] on input "No" at bounding box center [0, 0] width 0 height 0
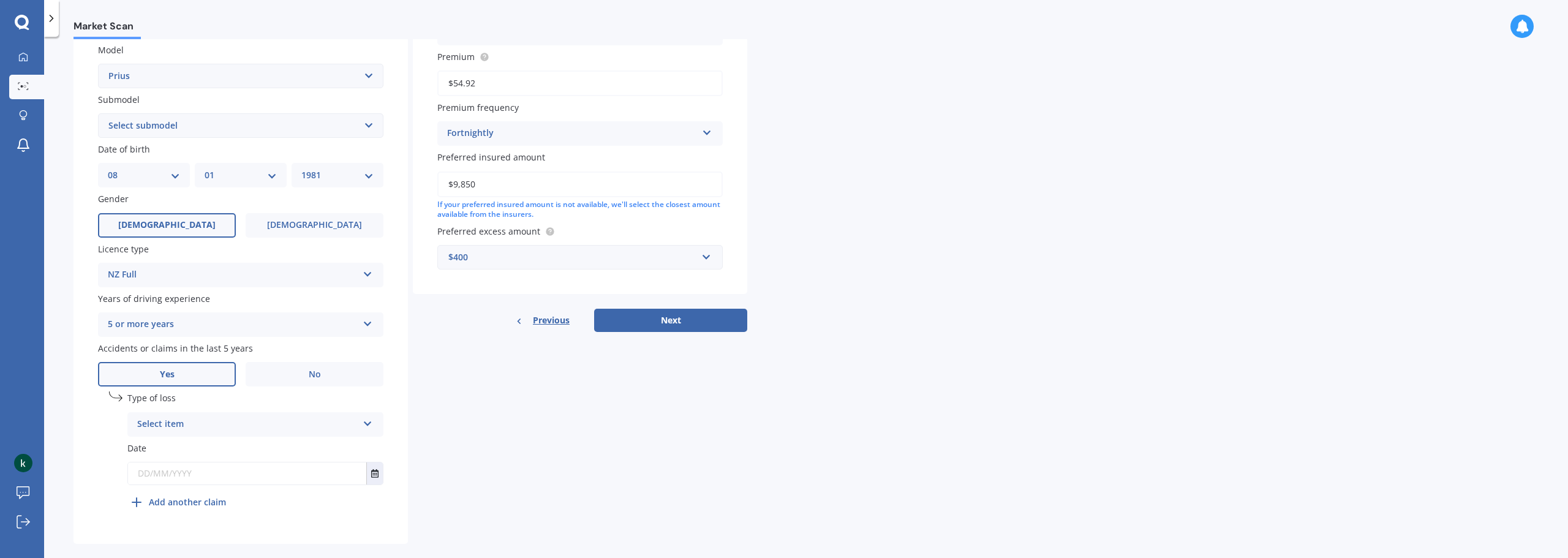
scroll to position [296, 0]
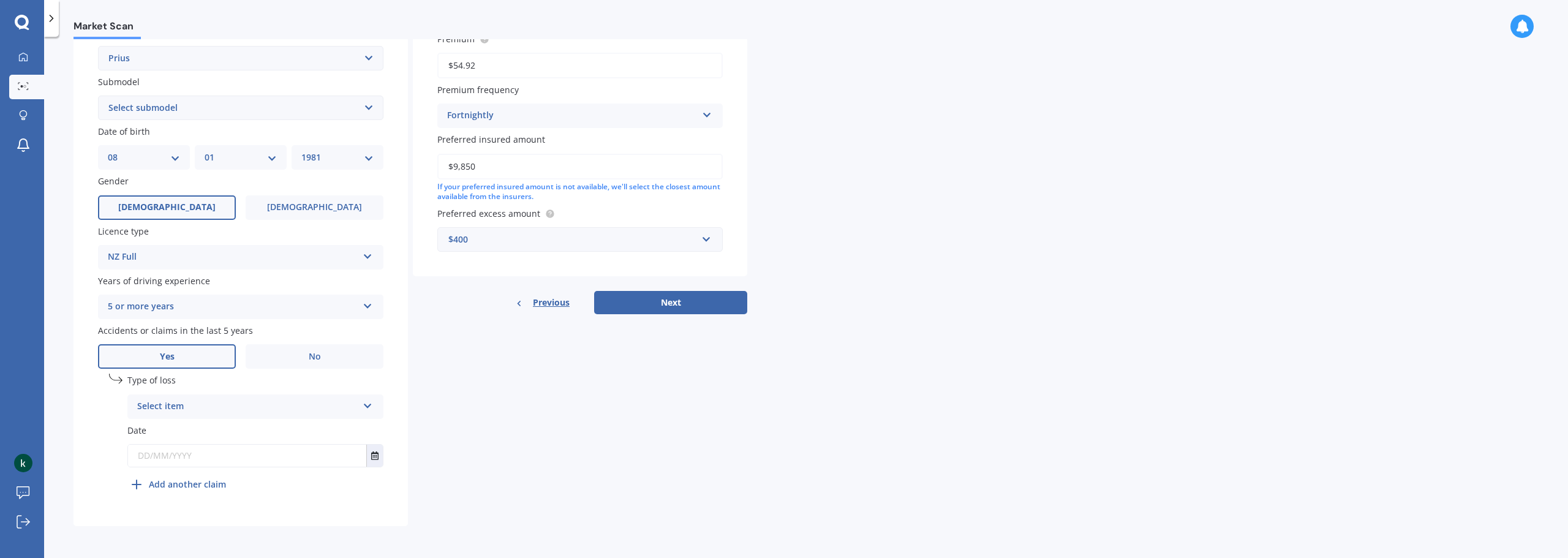
click at [331, 408] on div "Select item" at bounding box center [247, 406] width 221 height 15
click at [492, 383] on div "Details Plate number Search I don’t have a number plate Year 2013 Make Select m…" at bounding box center [411, 164] width 674 height 723
click at [404, 388] on div "Plate number Search I don’t have a number plate Year 2013 Make Select make AC A…" at bounding box center [240, 175] width 334 height 701
click at [338, 399] on div "At fault accident" at bounding box center [247, 406] width 221 height 15
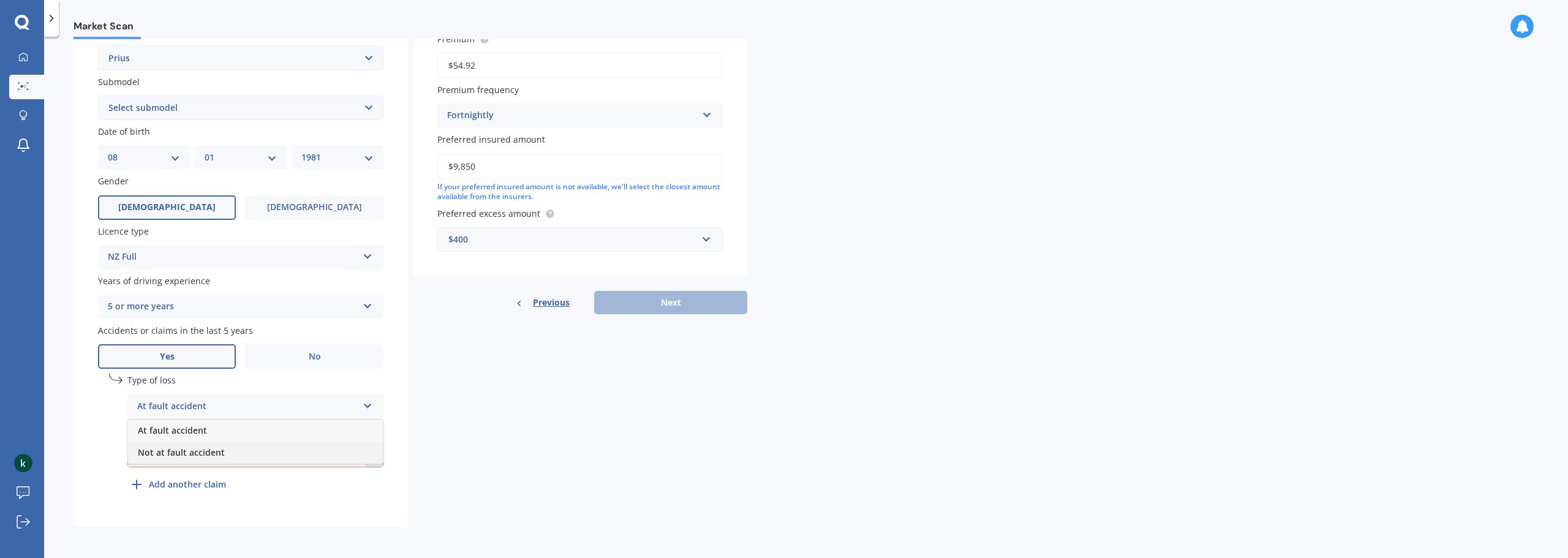
click at [273, 453] on div "Not at fault accident" at bounding box center [255, 452] width 255 height 22
click at [375, 456] on icon "Select date" at bounding box center [375, 456] width 7 height 9
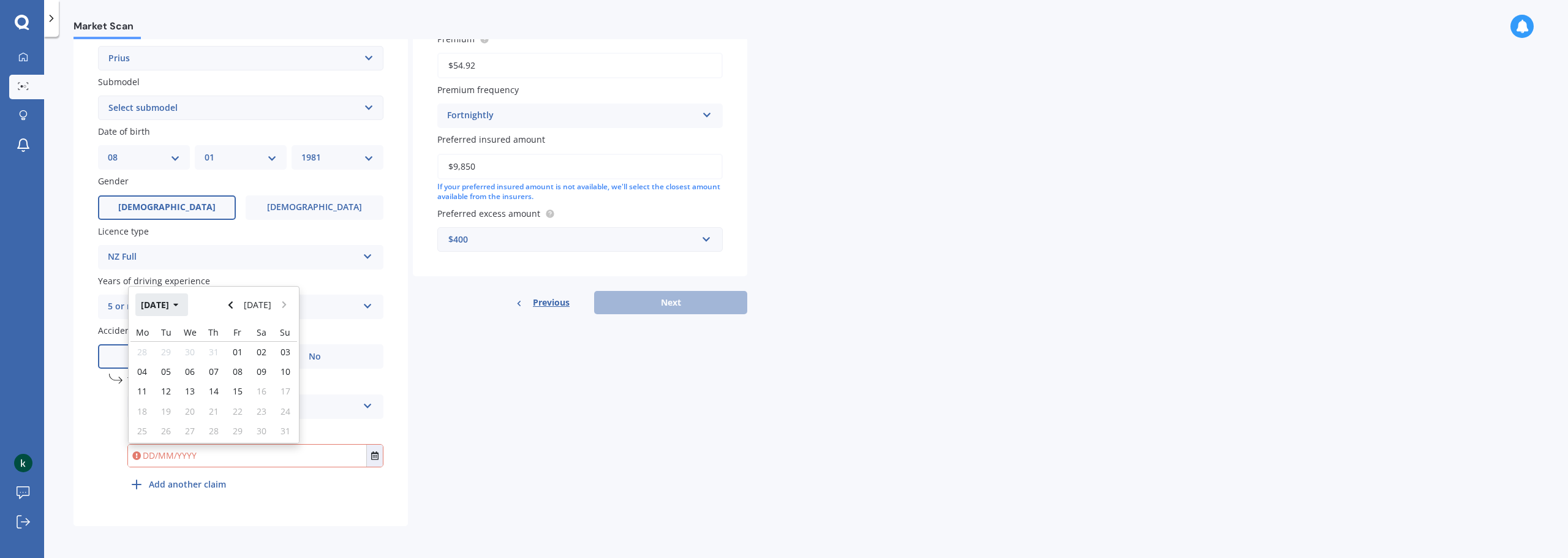
click at [174, 305] on button "Aug 2025" at bounding box center [161, 304] width 53 height 22
click at [146, 301] on button "2025" at bounding box center [157, 304] width 44 height 22
click at [140, 377] on div "2023" at bounding box center [151, 382] width 42 height 38
click at [380, 455] on button "Select date" at bounding box center [374, 455] width 16 height 22
click at [199, 374] on div "Jun" at bounding box center [193, 382] width 42 height 38
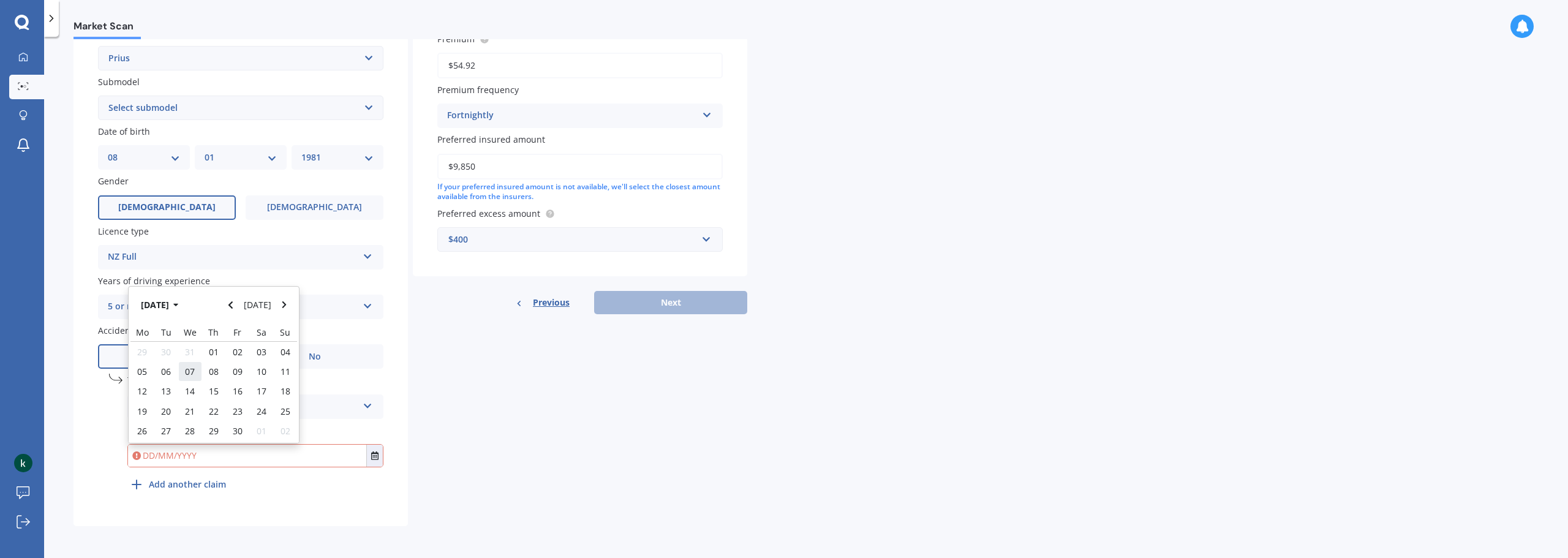
click at [194, 373] on span "07" at bounding box center [189, 371] width 10 height 11
type input "07/06/2023"
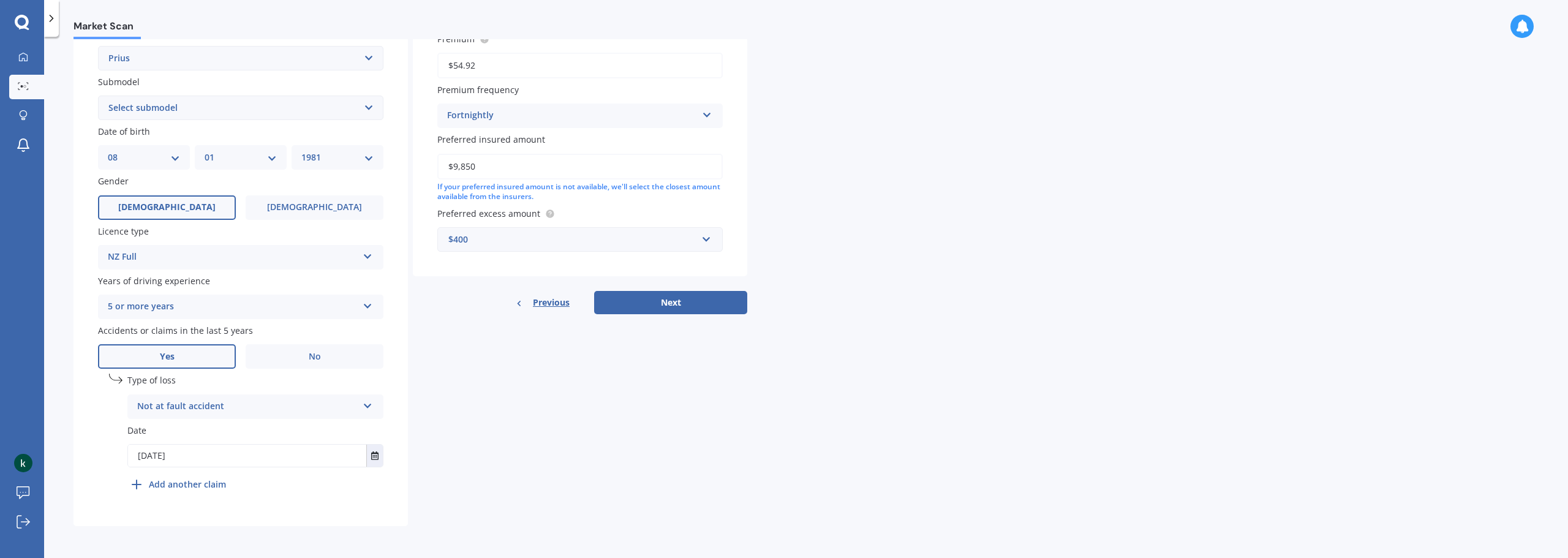
click at [201, 482] on b "Add another claim" at bounding box center [187, 483] width 77 height 13
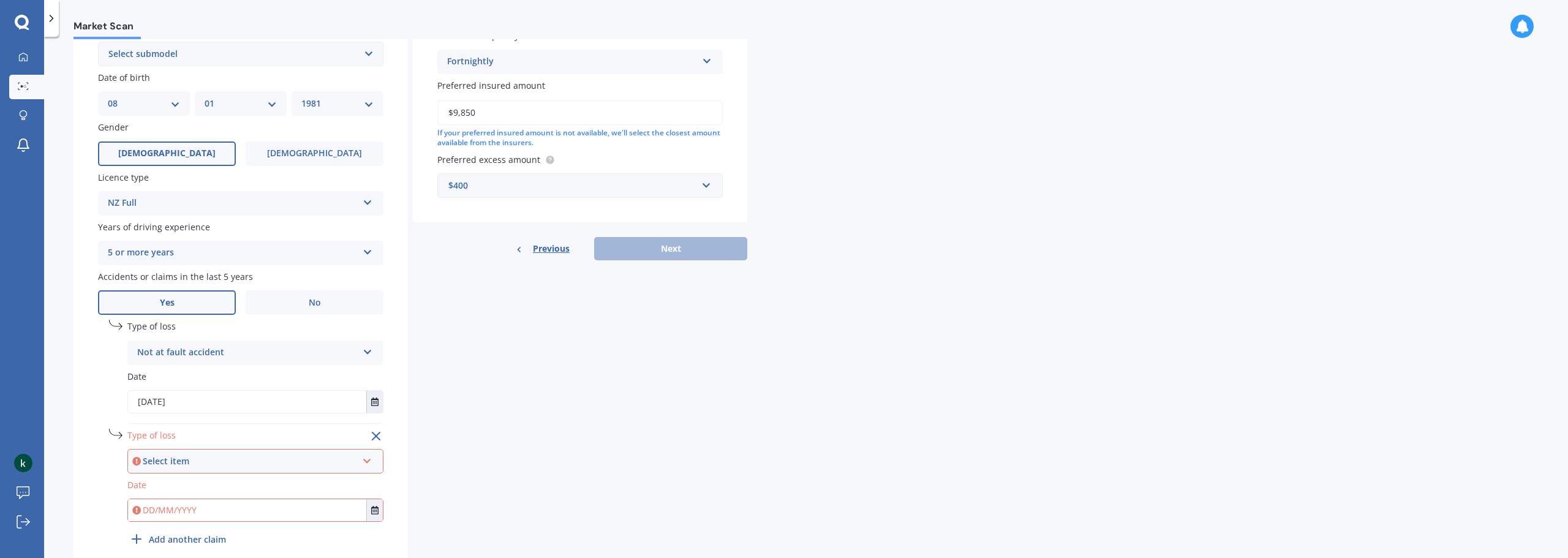
scroll to position [404, 0]
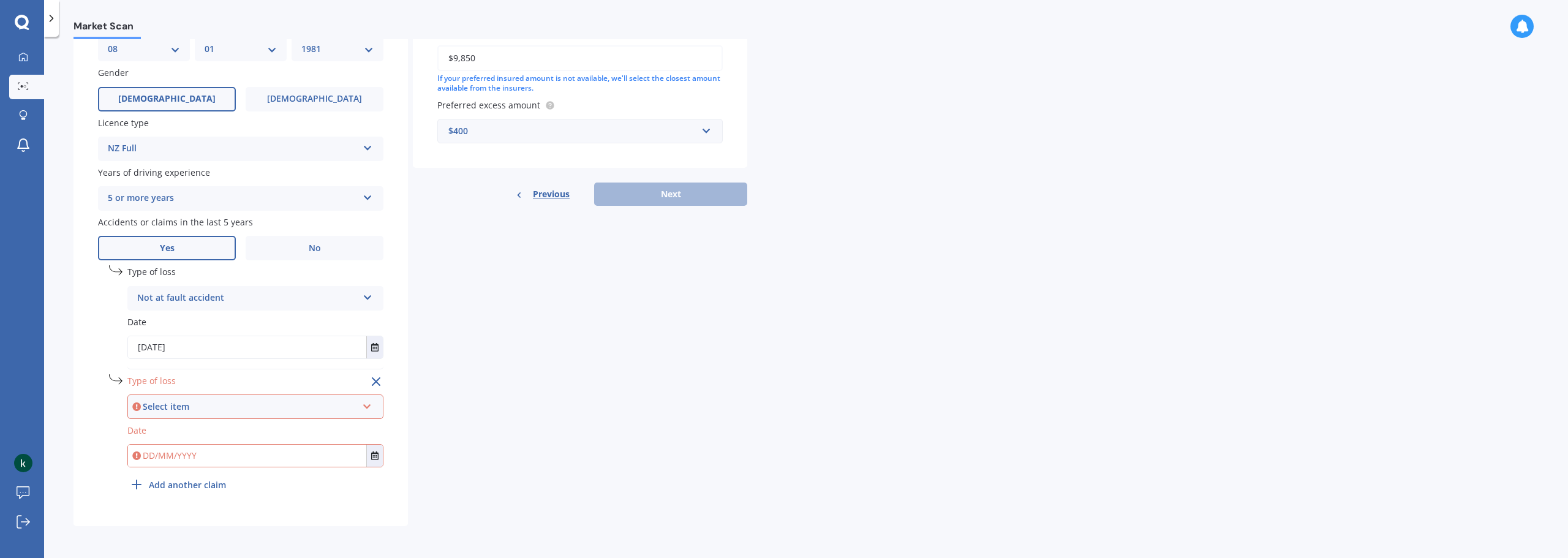
click at [247, 404] on div "Select item" at bounding box center [249, 407] width 214 height 14
click at [223, 447] on span "Not at fault accident" at bounding box center [181, 451] width 87 height 11
click at [222, 456] on input "text" at bounding box center [247, 455] width 238 height 22
click at [379, 459] on button "Select date" at bounding box center [374, 455] width 16 height 22
click at [151, 306] on button "Aug 2025" at bounding box center [161, 305] width 53 height 22
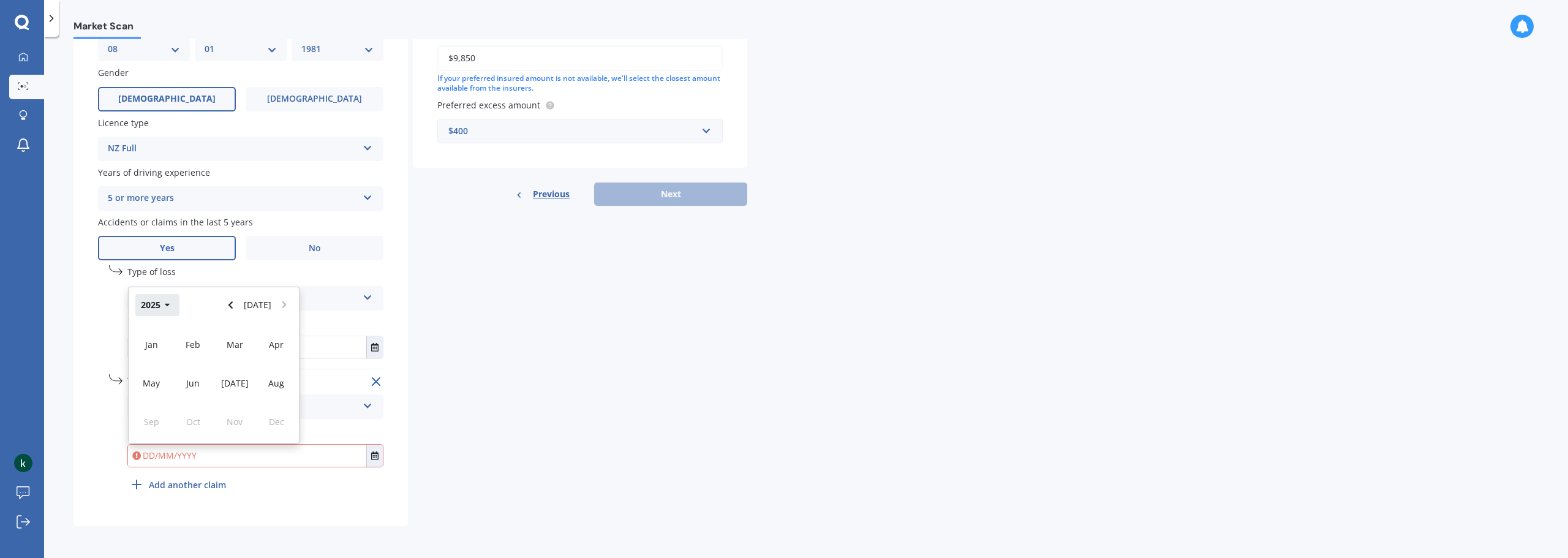
click at [151, 306] on button "2025" at bounding box center [157, 305] width 44 height 22
click at [280, 348] on span "2022" at bounding box center [276, 344] width 20 height 11
click at [228, 391] on div "Jul" at bounding box center [234, 383] width 42 height 38
click at [190, 409] on span "20" at bounding box center [189, 410] width 10 height 11
type input "20/07/2022"
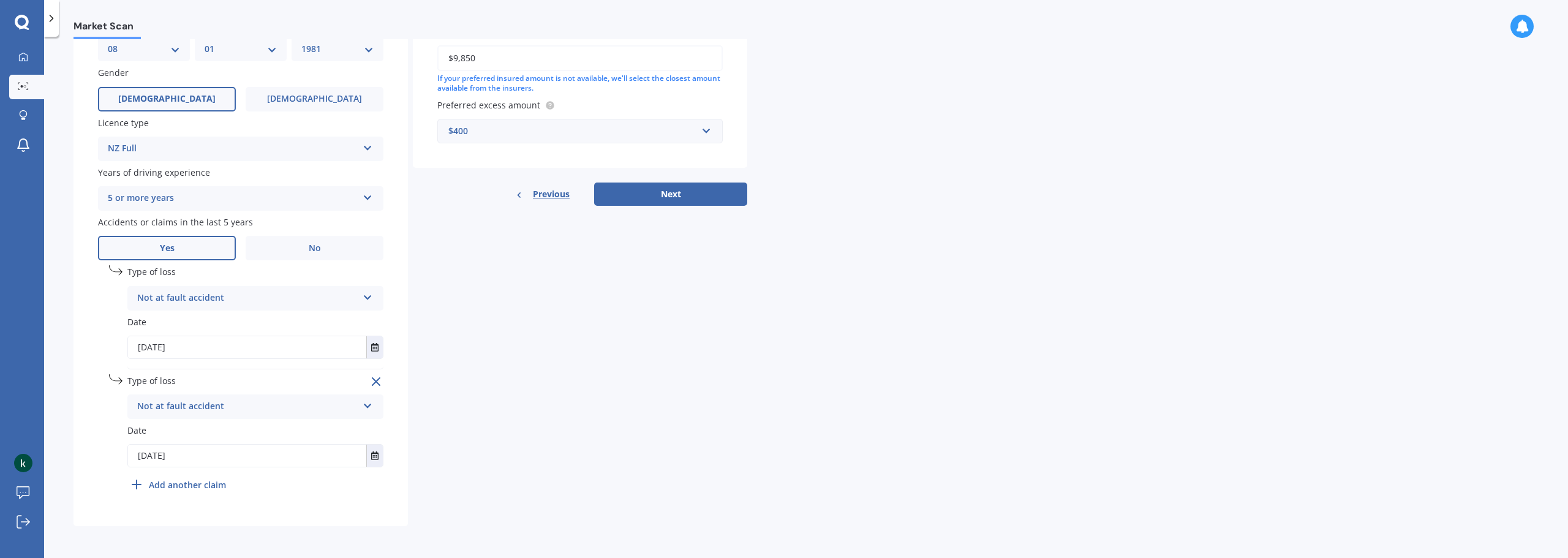
click at [557, 367] on div "Details Plate number Search I don’t have a number plate Year 2013 Make Select m…" at bounding box center [411, 110] width 674 height 832
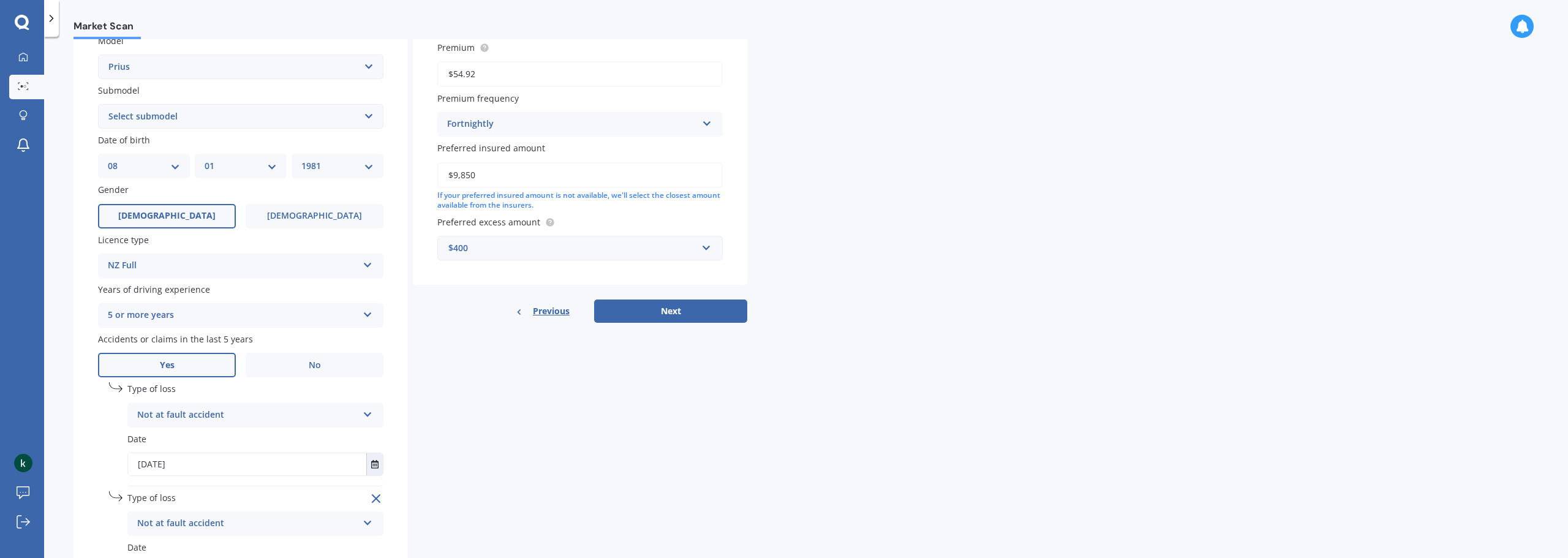
scroll to position [220, 0]
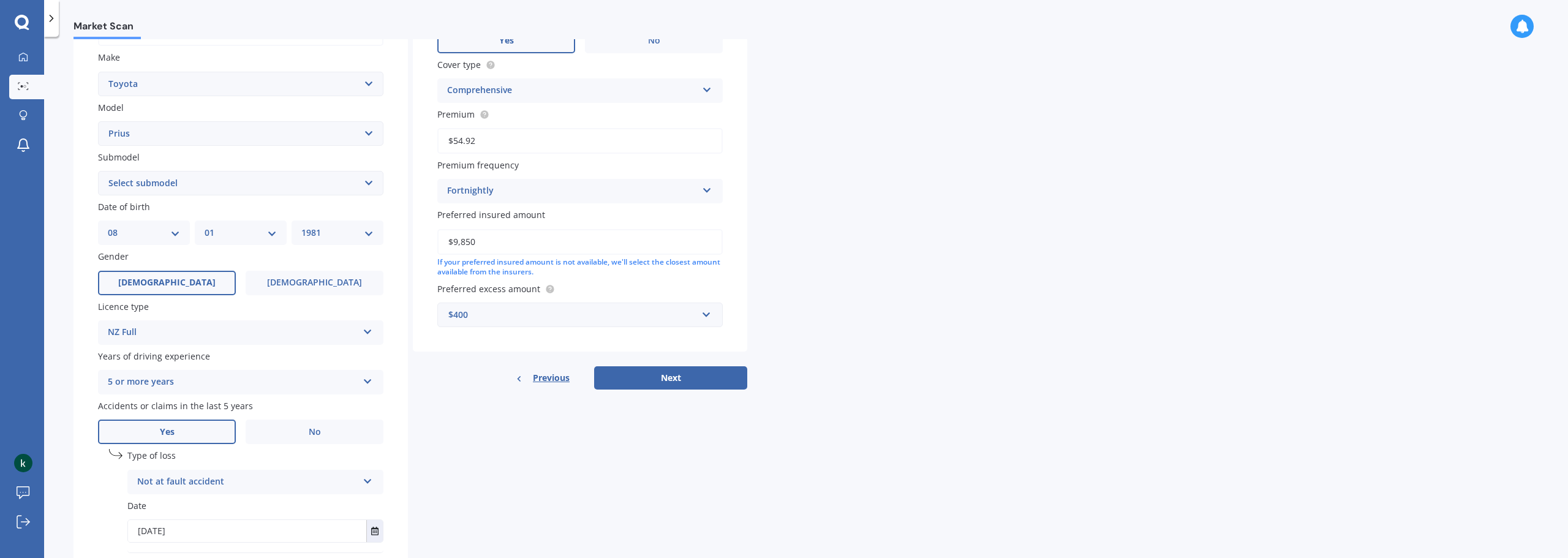
click at [660, 391] on div "Details Plate number Search I don’t have a number plate Year 2013 Make Select m…" at bounding box center [411, 294] width 674 height 832
click at [660, 378] on button "Next" at bounding box center [670, 377] width 153 height 23
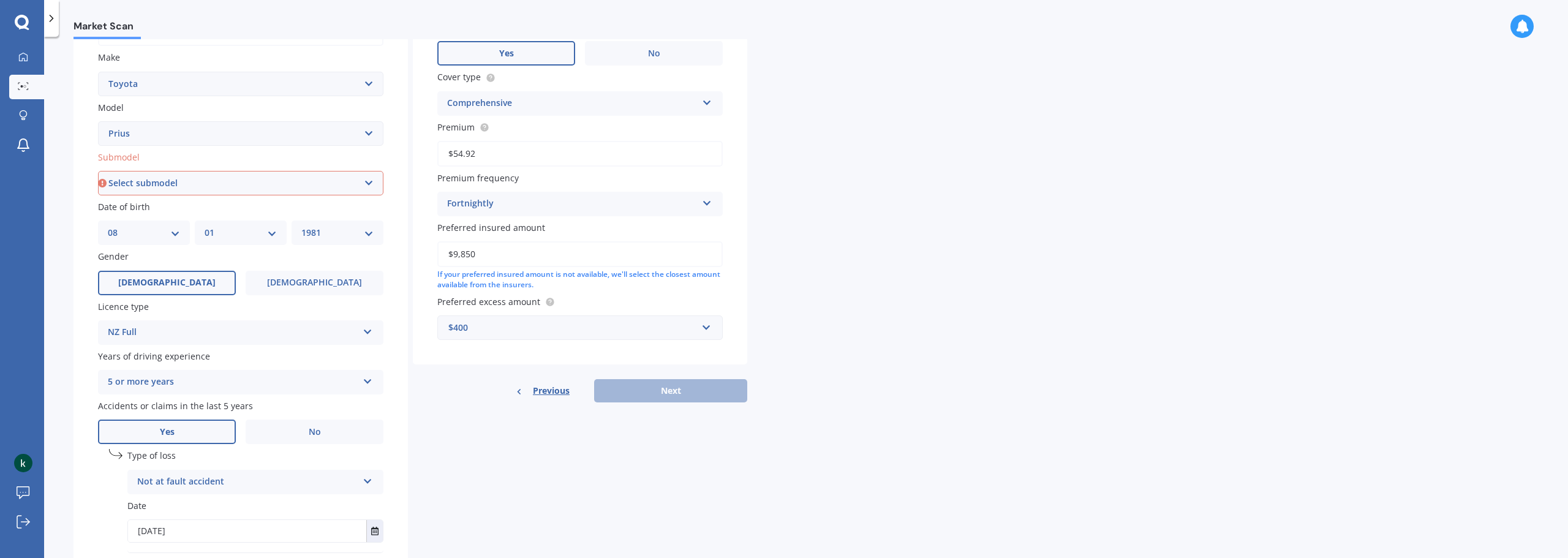
click at [201, 183] on select "Select submodel (All other) Hybrid" at bounding box center [240, 183] width 286 height 24
select select "HYBRID"
click at [98, 171] on select "Select submodel (All other) Hybrid" at bounding box center [240, 183] width 286 height 24
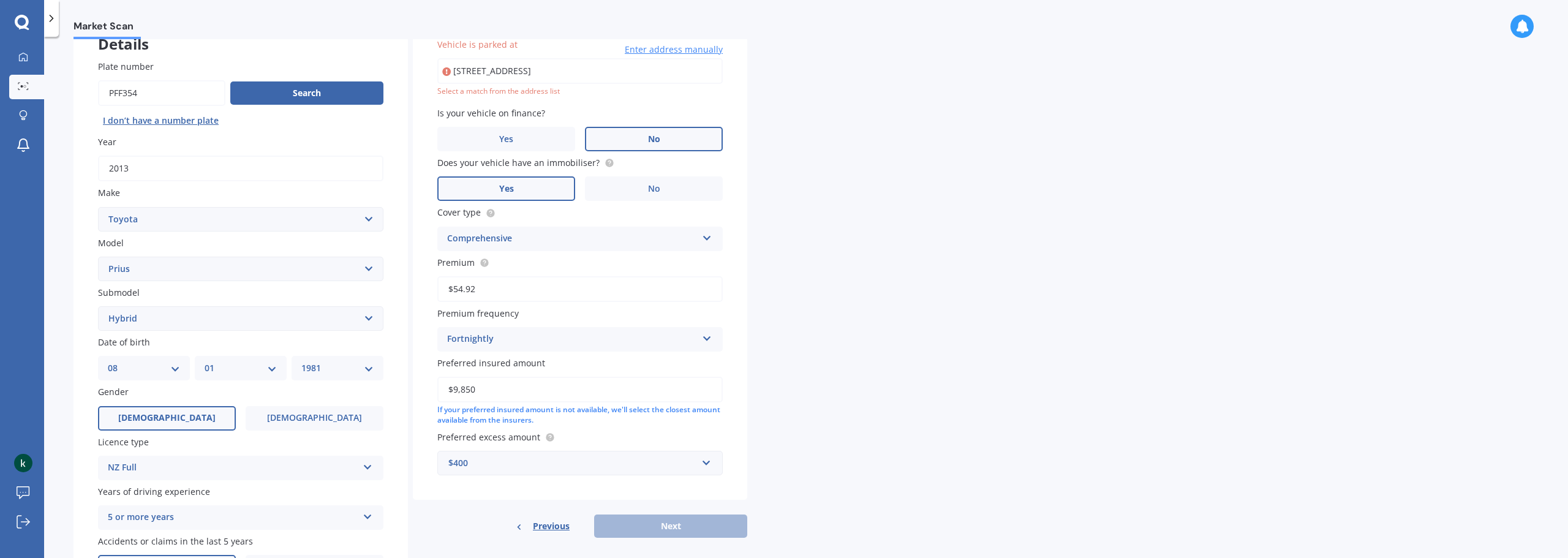
scroll to position [84, 0]
type input "14 Holcroft Street, Papakura, Auckland 2110"
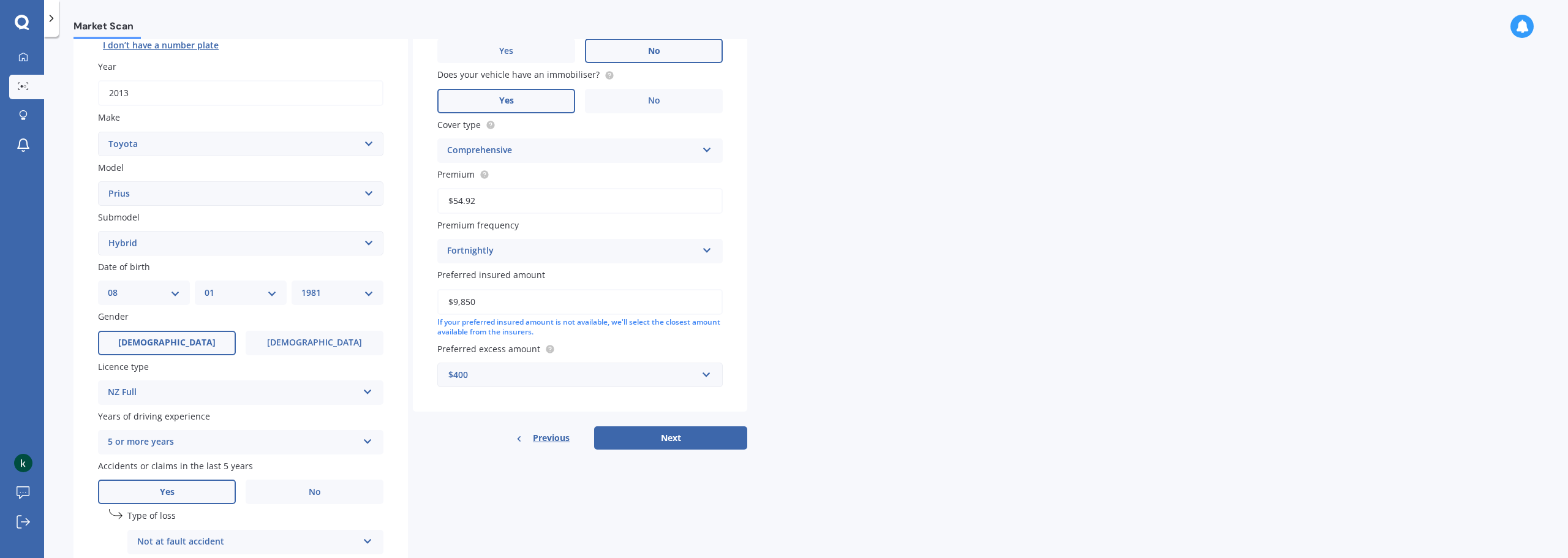
scroll to position [404, 0]
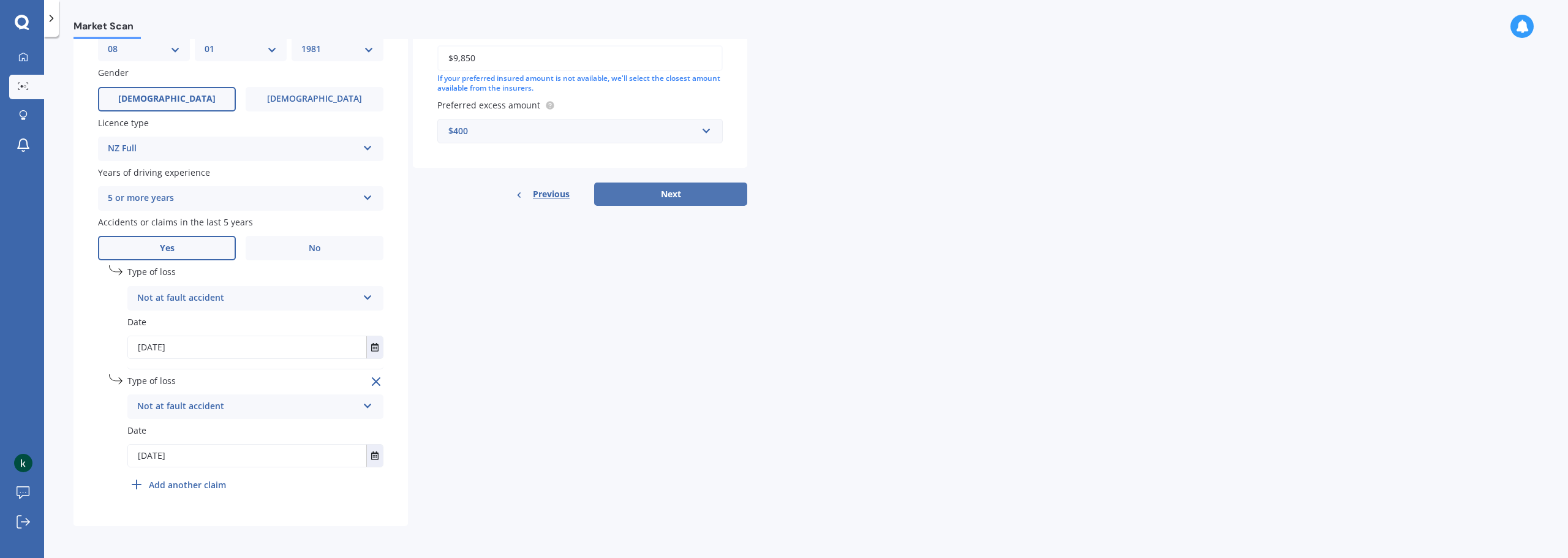
click at [688, 192] on button "Next" at bounding box center [670, 194] width 153 height 23
select select "08"
select select "01"
select select "1981"
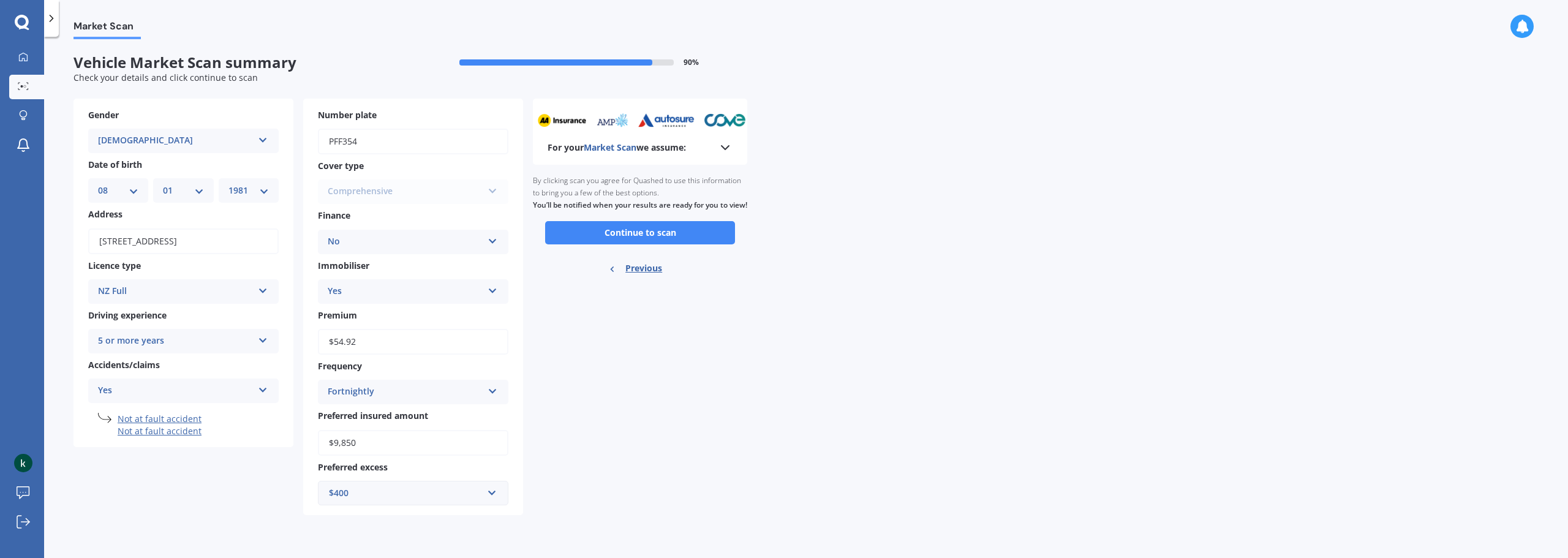
scroll to position [0, 0]
drag, startPoint x: 645, startPoint y: 245, endPoint x: 636, endPoint y: 242, distance: 9.5
click at [636, 242] on button "Continue to scan" at bounding box center [640, 233] width 190 height 23
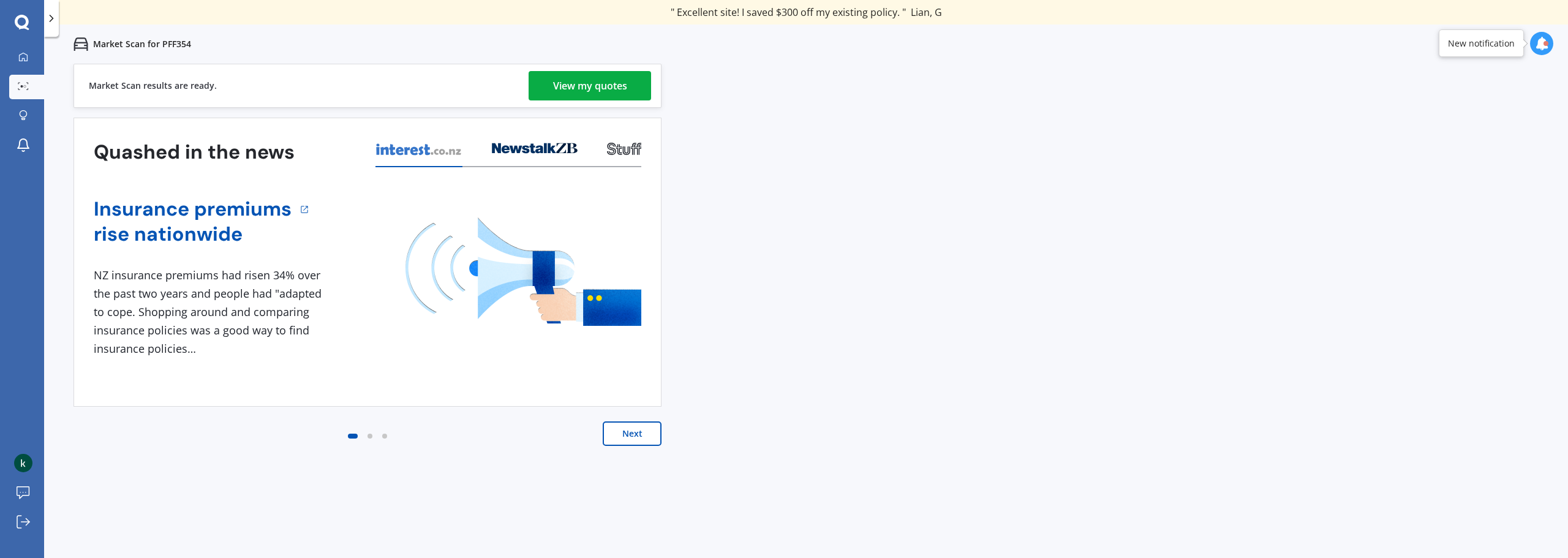
click at [573, 90] on div "View my quotes" at bounding box center [590, 86] width 74 height 30
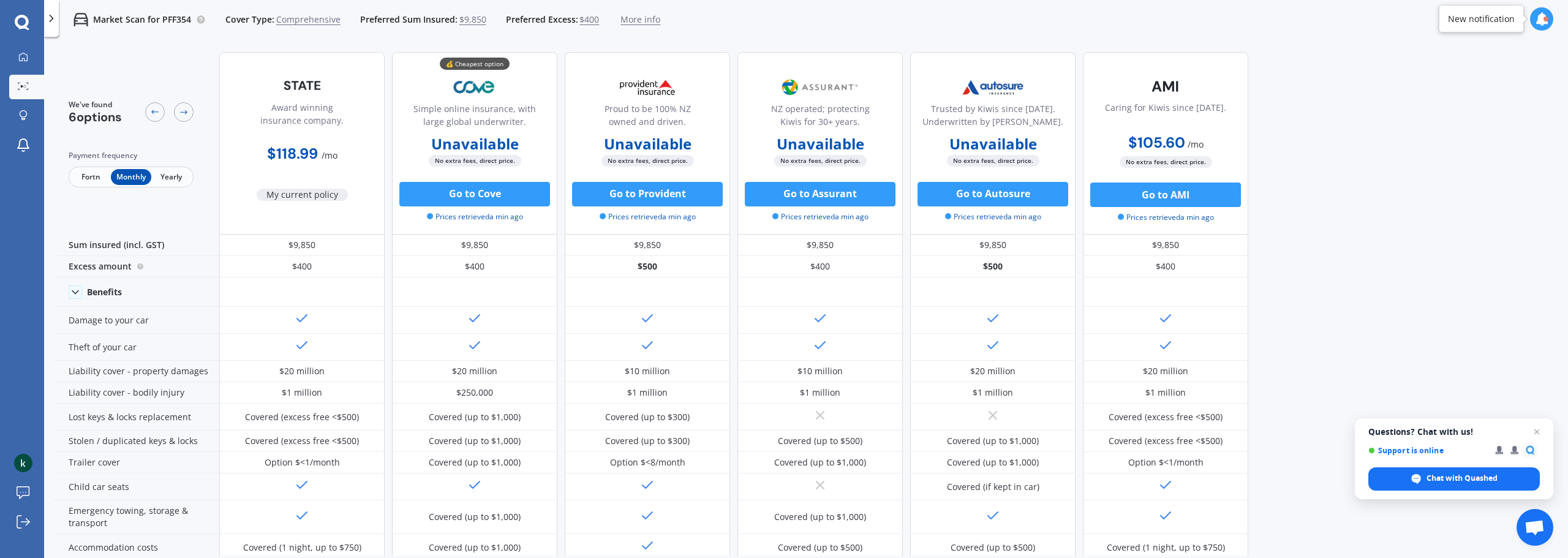
click at [91, 176] on span "Fortn" at bounding box center [91, 177] width 40 height 16
click at [492, 155] on span "No extra fees, direct price." at bounding box center [475, 161] width 93 height 11
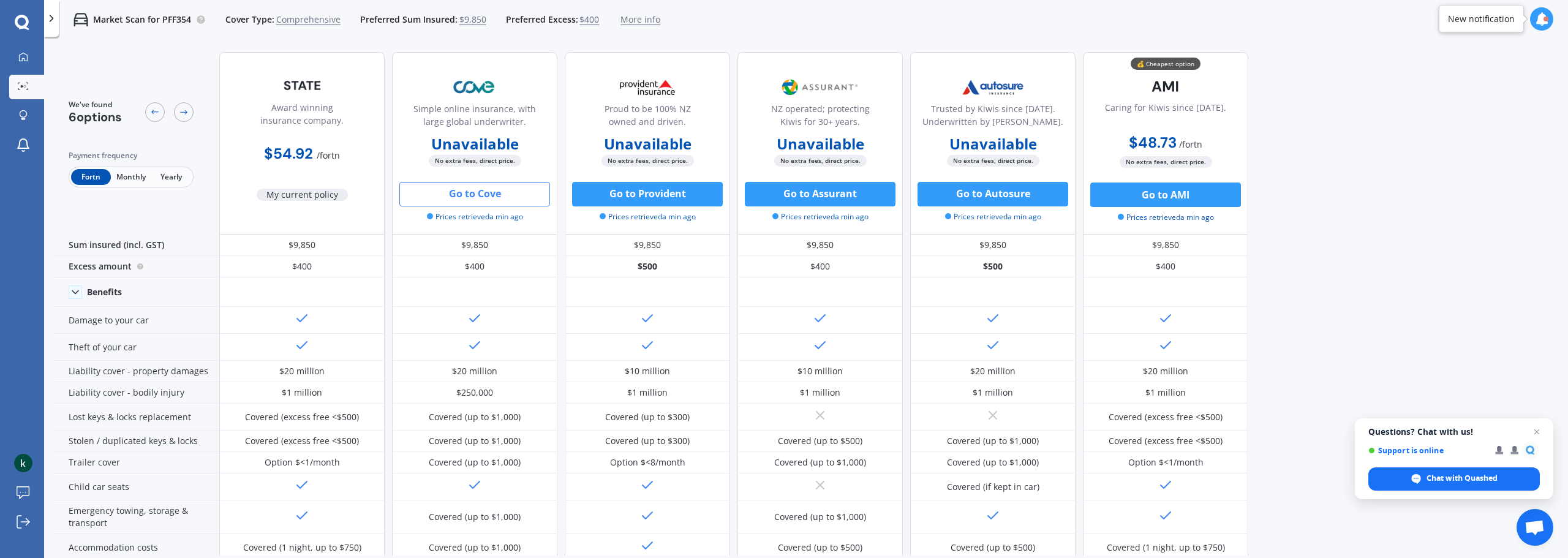
click at [480, 194] on button "Go to Cove" at bounding box center [475, 194] width 151 height 24
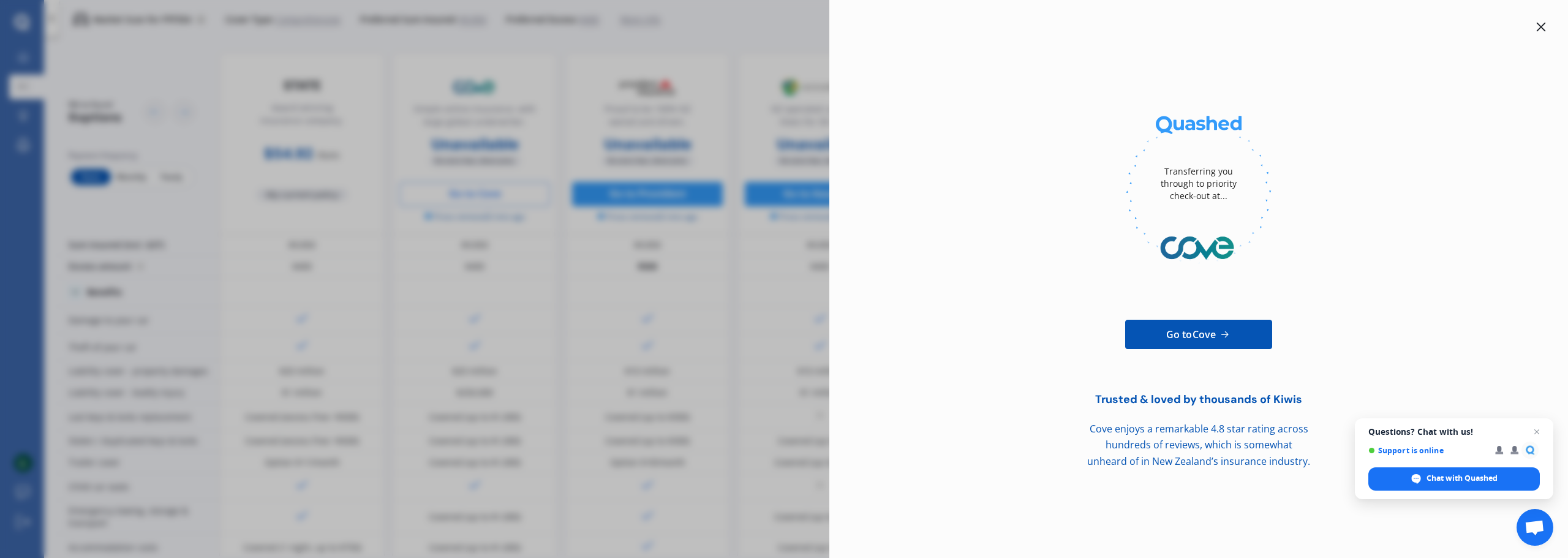
click at [1191, 333] on span "Go to Cove" at bounding box center [1191, 334] width 49 height 15
click at [1543, 24] on icon at bounding box center [1541, 26] width 10 height 10
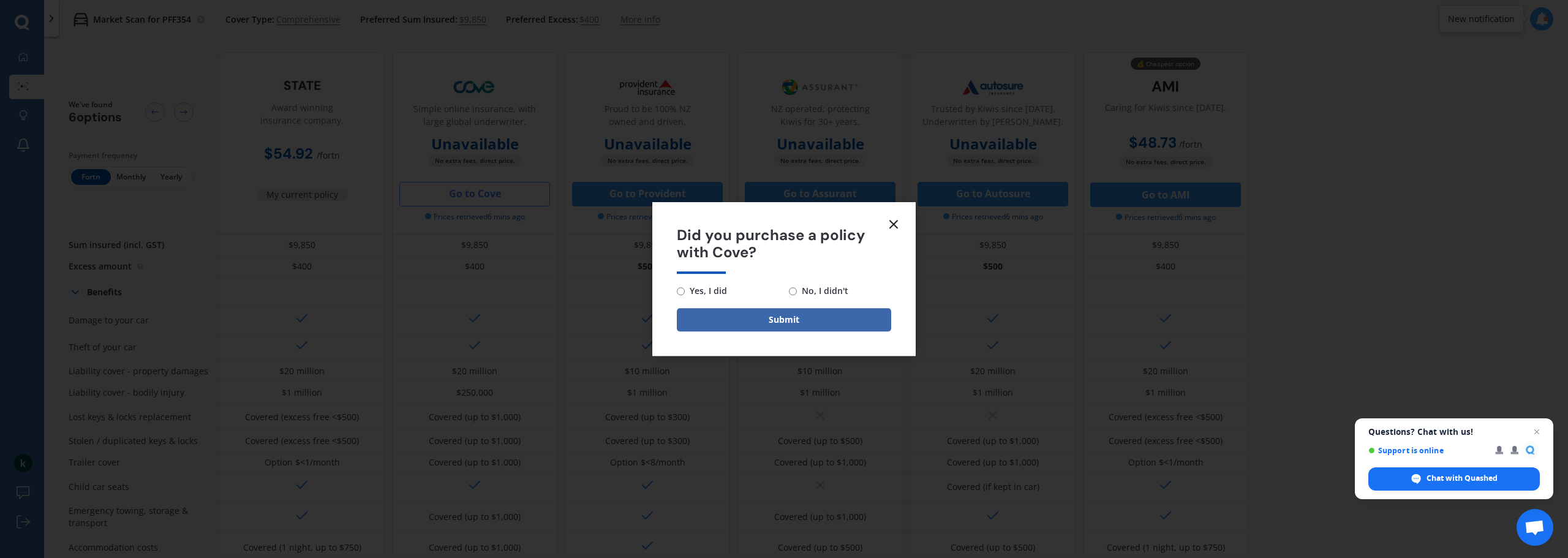
click at [807, 293] on span "No, I didn't" at bounding box center [822, 291] width 51 height 15
click at [797, 293] on input "No, I didn't" at bounding box center [793, 291] width 8 height 8
radio input "true"
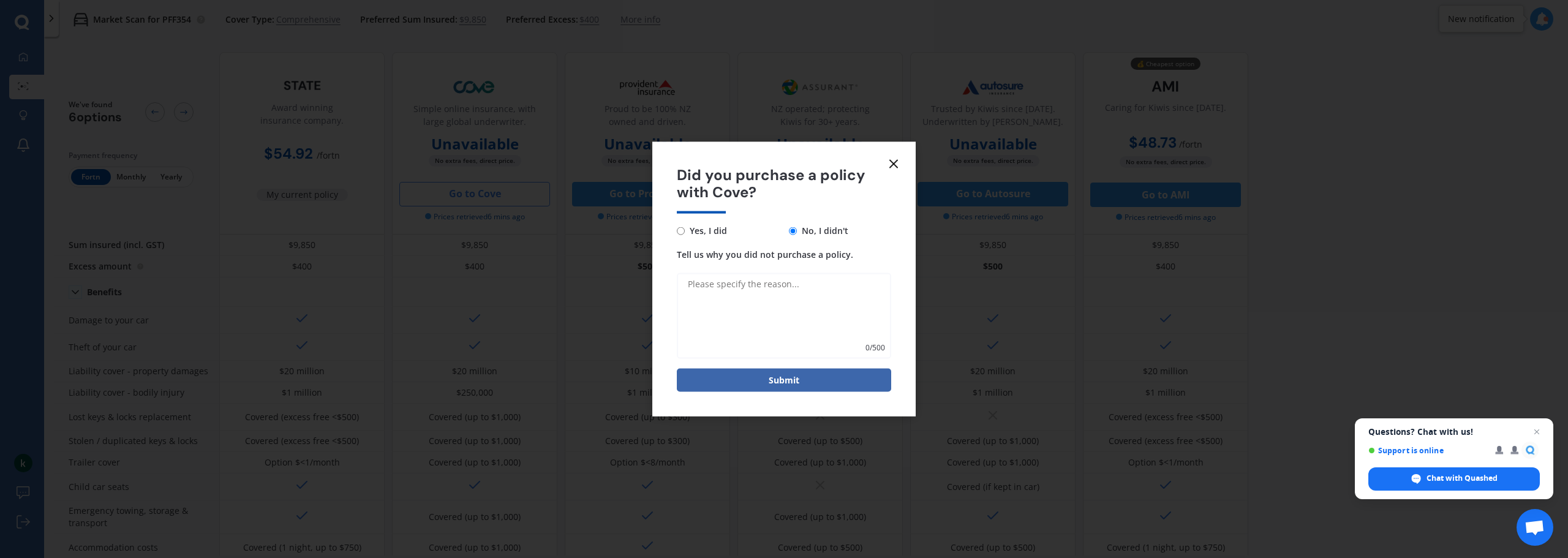
click at [896, 161] on line at bounding box center [893, 163] width 7 height 7
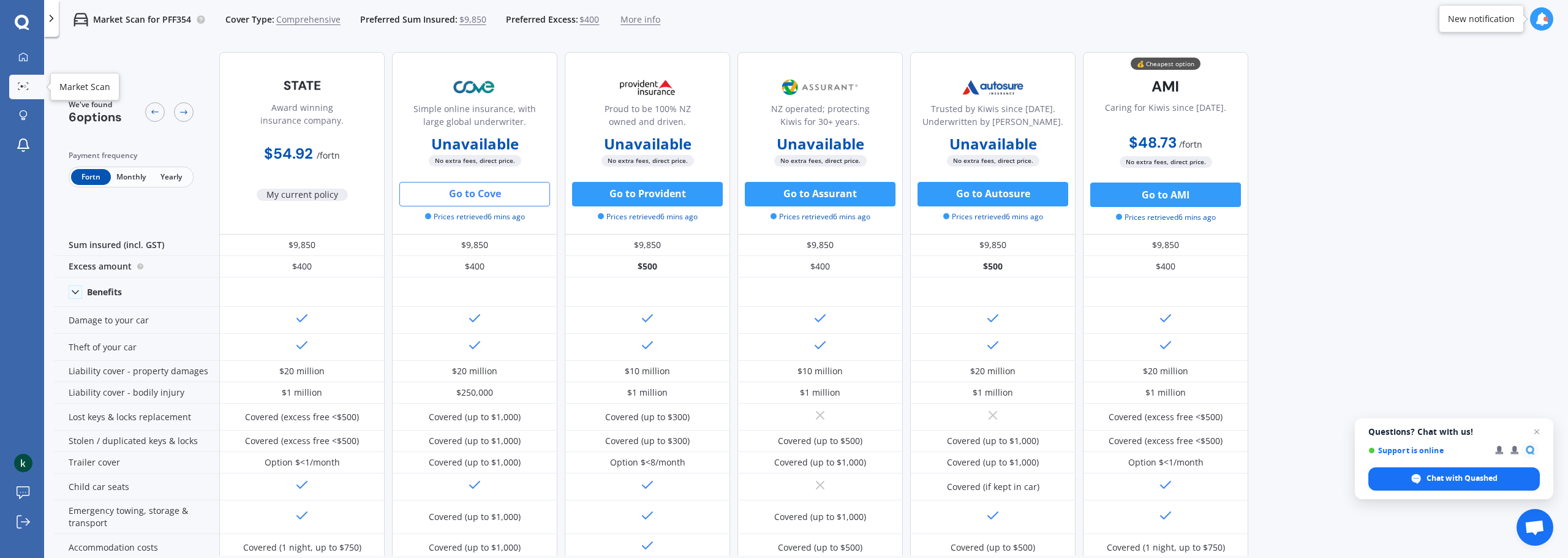
click at [24, 86] on circle at bounding box center [25, 86] width 3 height 3
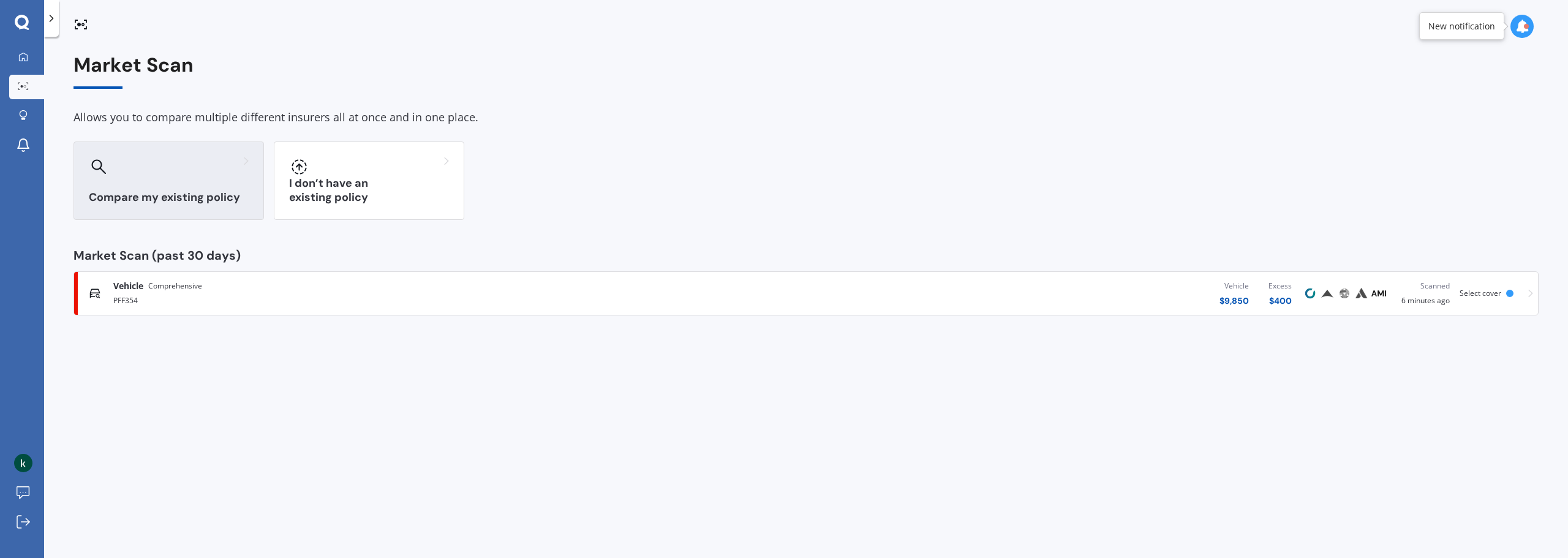
click at [208, 193] on h3 "Compare my existing policy" at bounding box center [168, 197] width 160 height 14
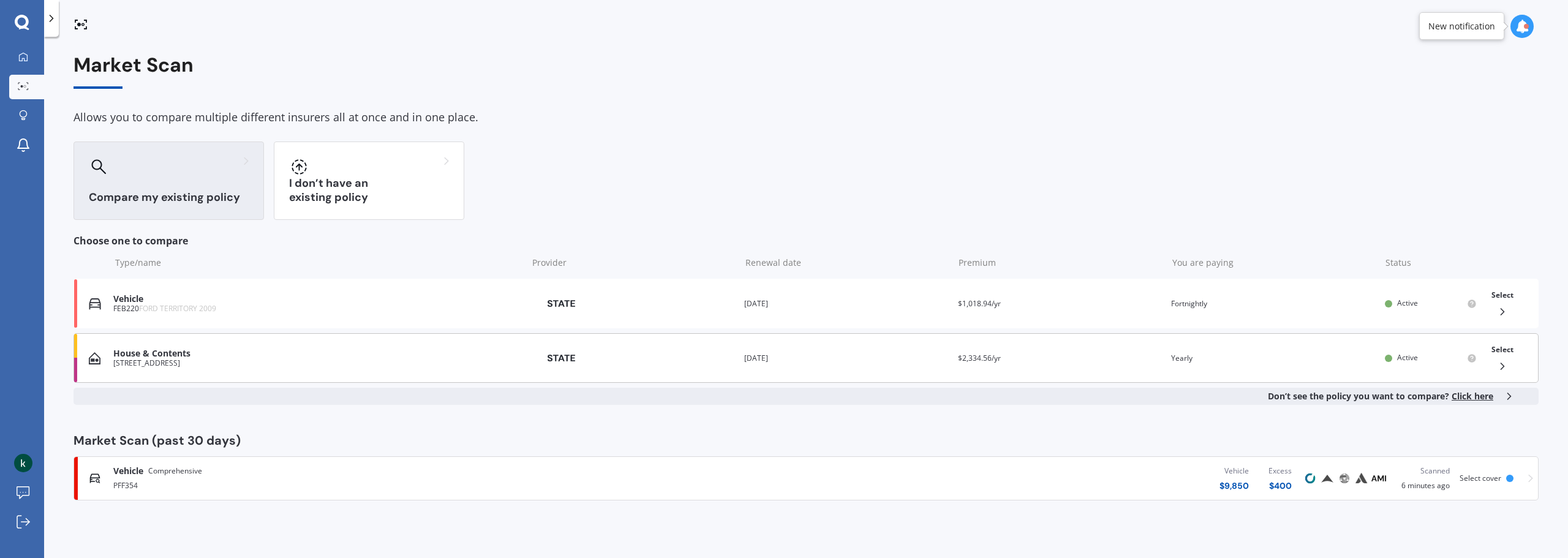
click at [285, 352] on div "House & Contents" at bounding box center [317, 354] width 407 height 10
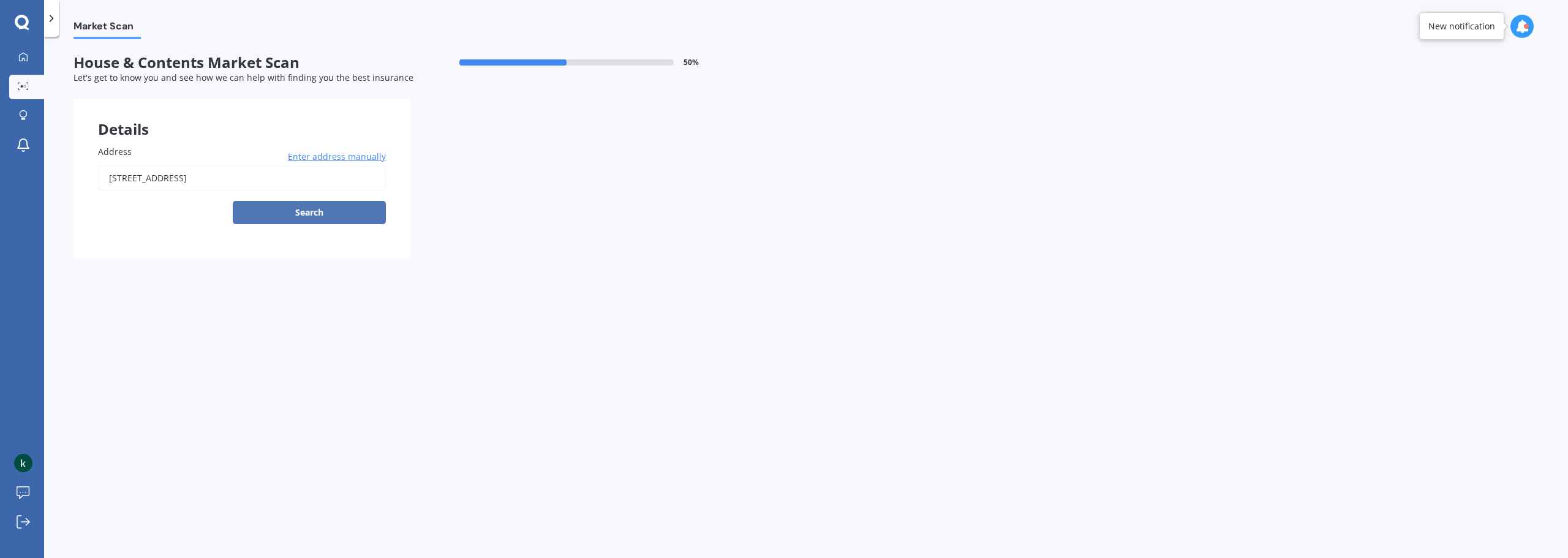
click at [344, 207] on button "Search" at bounding box center [309, 212] width 153 height 23
type input "14 Holcroft Street, Papakura, Auckland 2110"
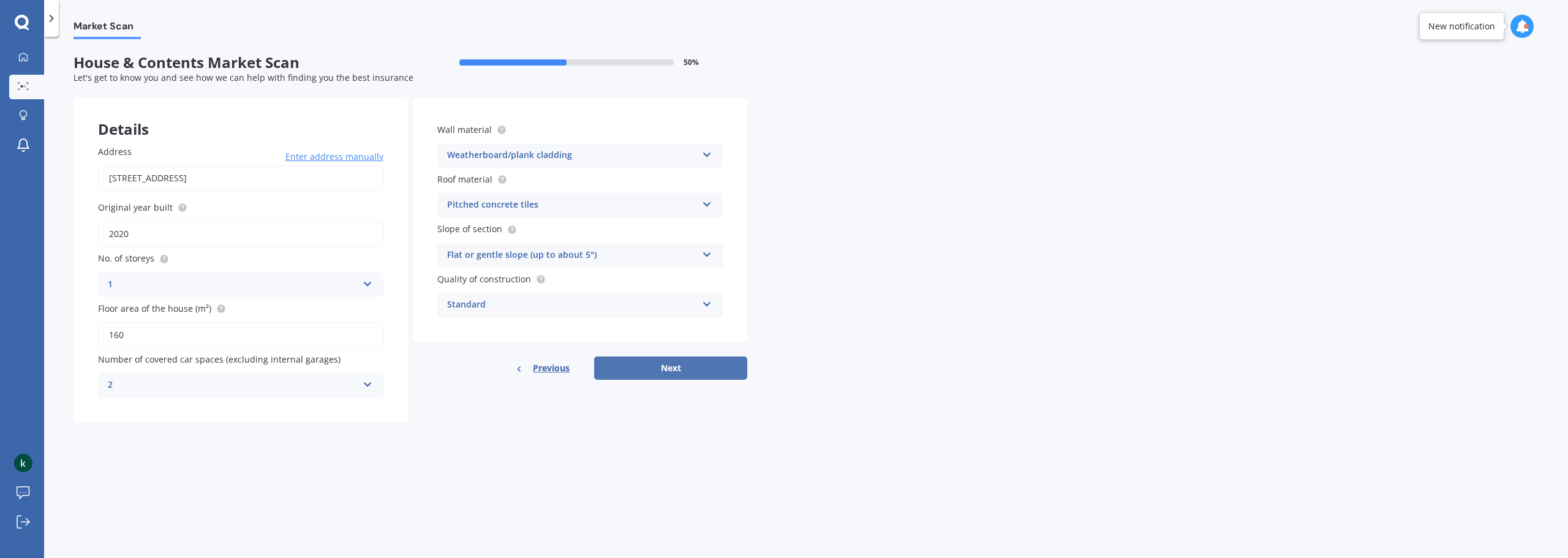
click at [688, 363] on button "Next" at bounding box center [670, 368] width 153 height 23
select select "08"
select select "01"
select select "1981"
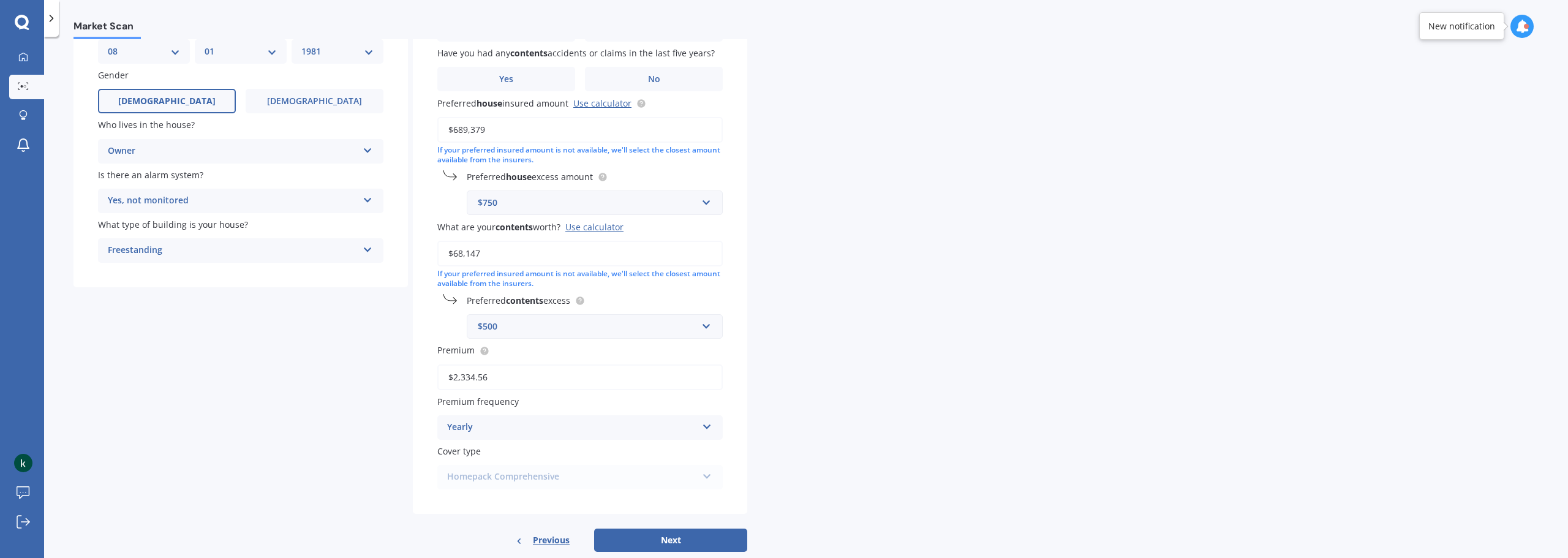
scroll to position [152, 0]
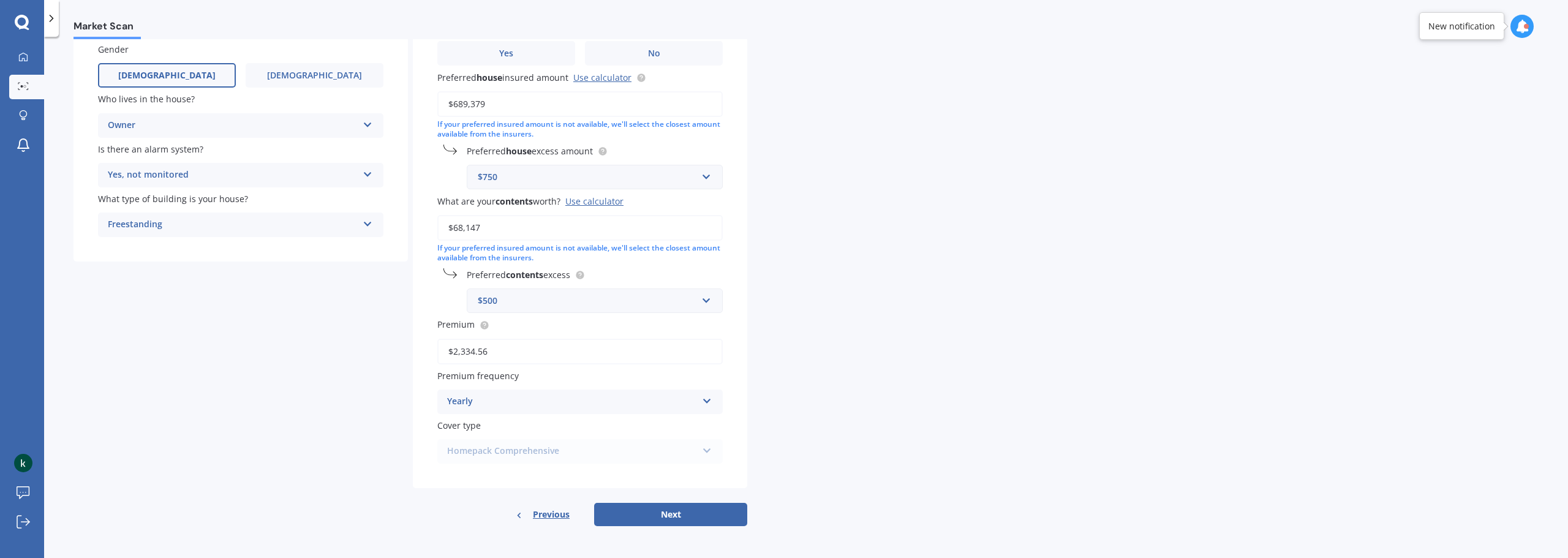
click at [698, 398] on div "Yearly Yearly Six-Monthly Quarterly Monthly Fortnightly Weekly" at bounding box center [580, 402] width 286 height 24
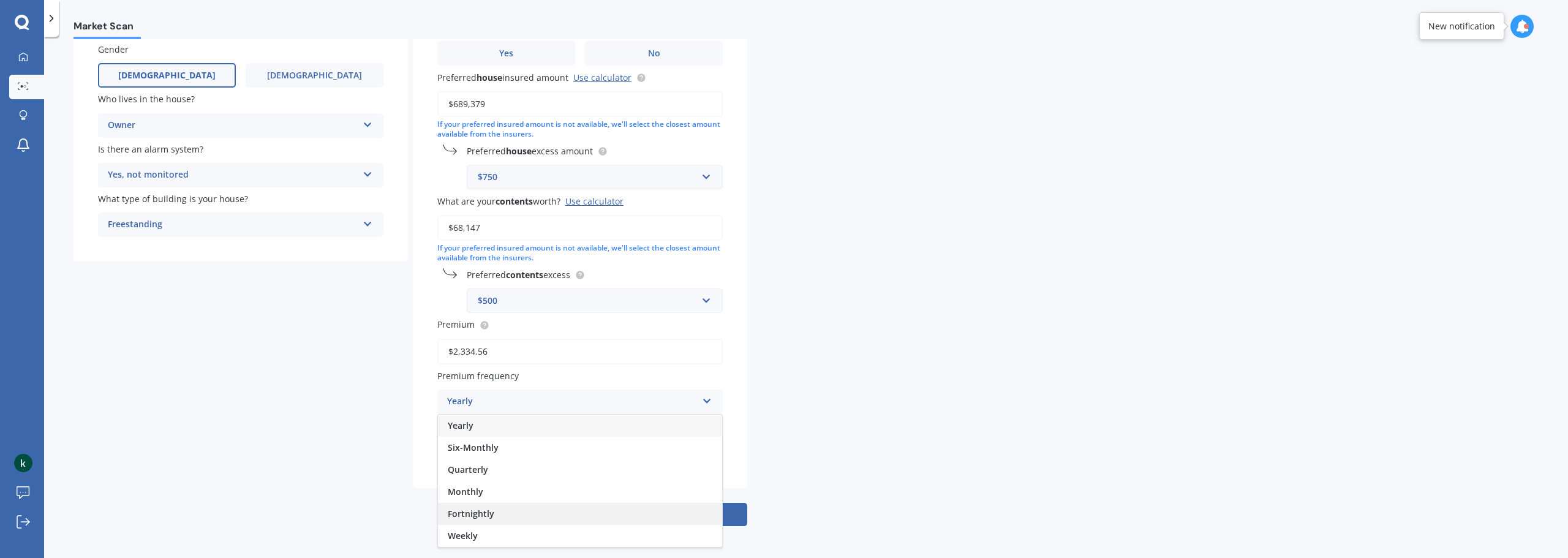
click at [583, 518] on div "Fortnightly" at bounding box center [580, 513] width 284 height 22
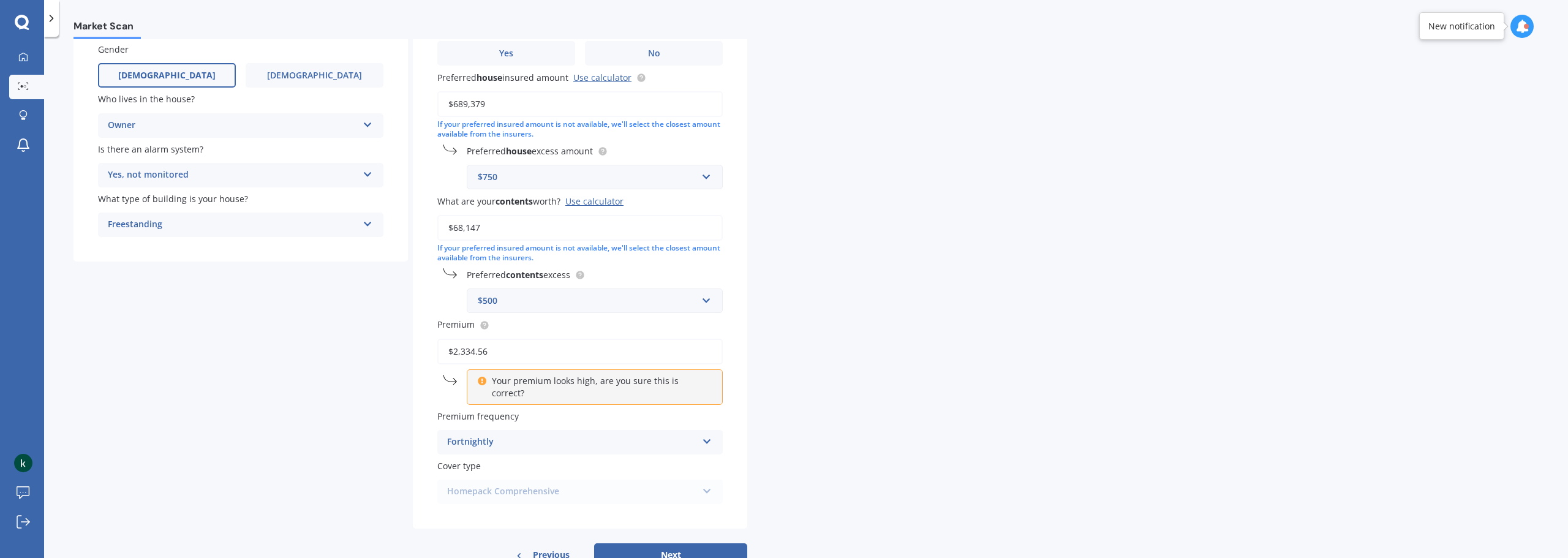
click at [537, 416] on div "Premium frequency Fortnightly Yearly Six-Monthly Quarterly Monthly Fortnightly …" at bounding box center [580, 432] width 286 height 45
click at [537, 435] on div "Fortnightly" at bounding box center [572, 442] width 250 height 15
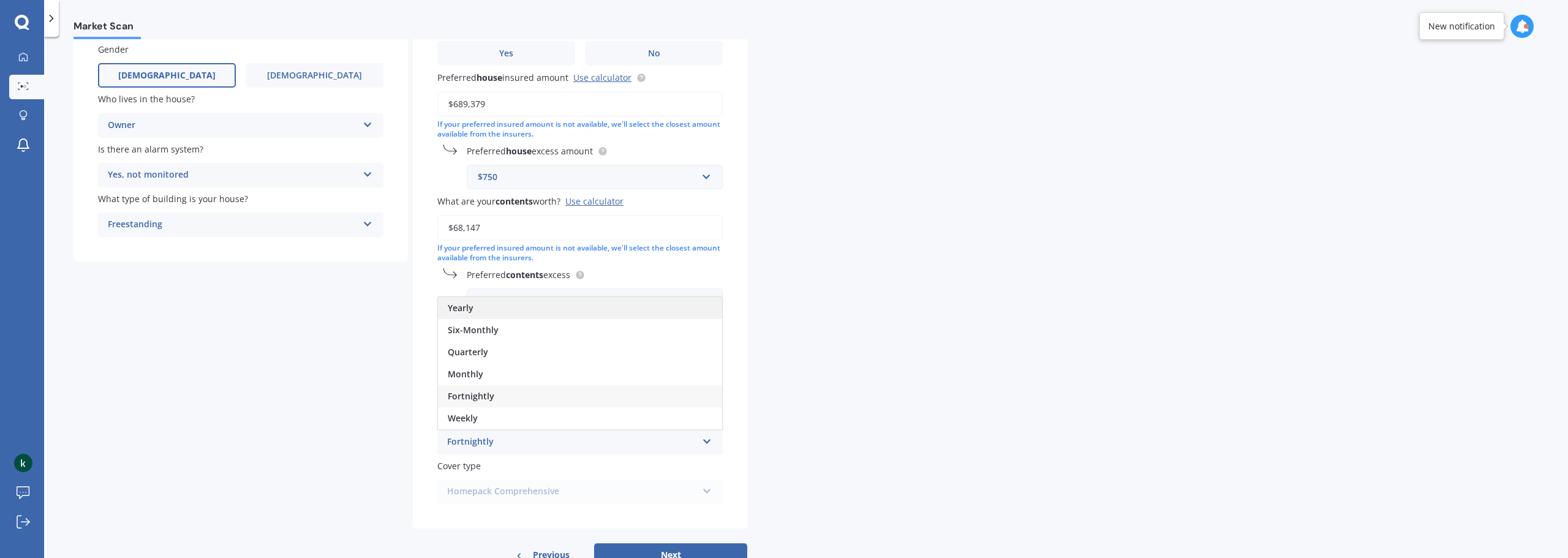
click at [478, 297] on div "Yearly" at bounding box center [580, 307] width 284 height 22
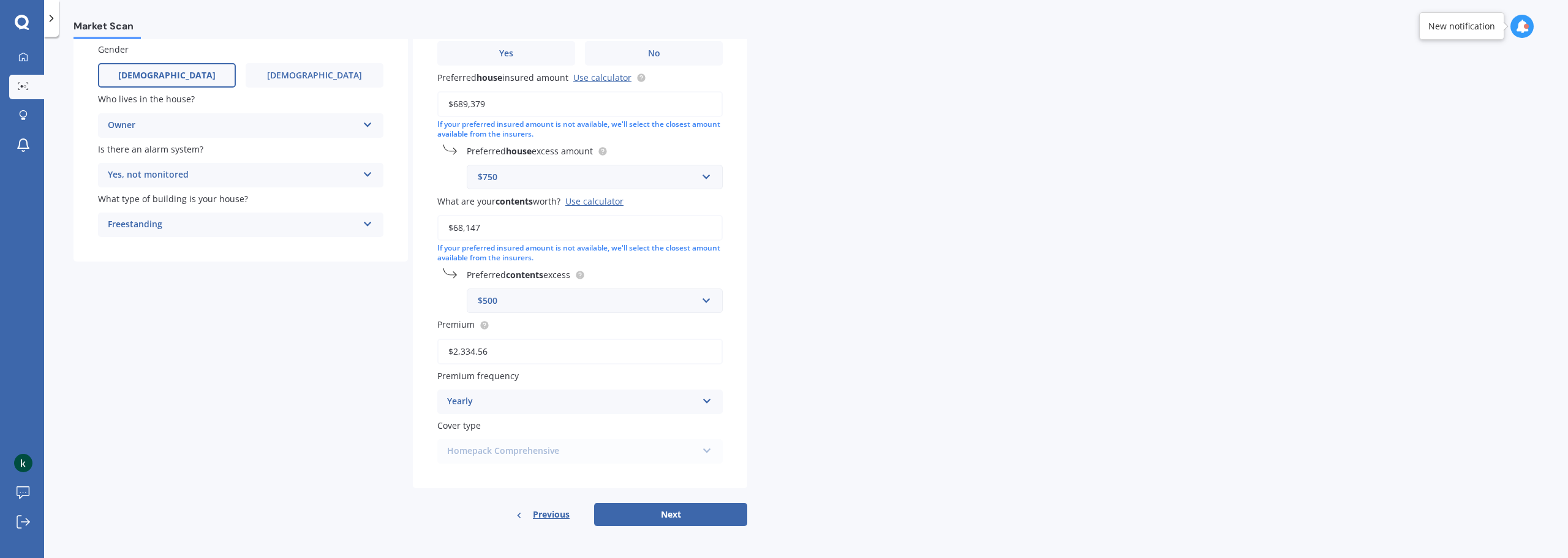
click at [732, 340] on div "Have you had any house accidents or claims in the last five years? Yes No Have …" at bounding box center [580, 218] width 334 height 542
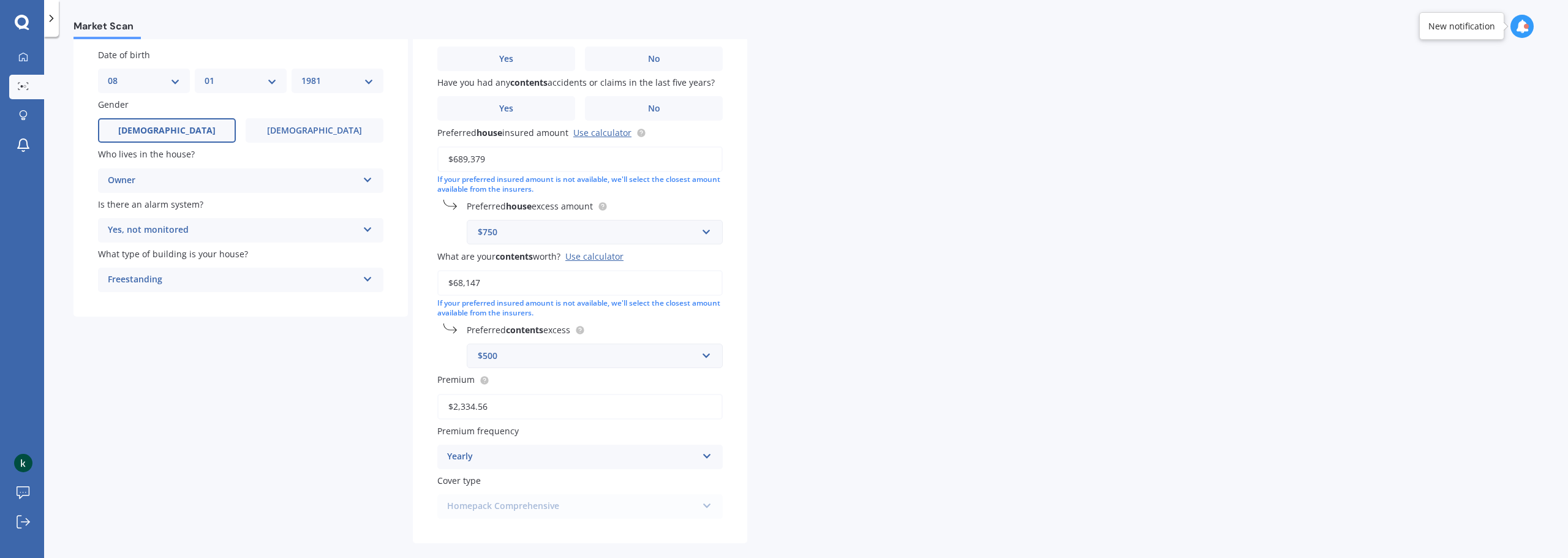
scroll to position [0, 0]
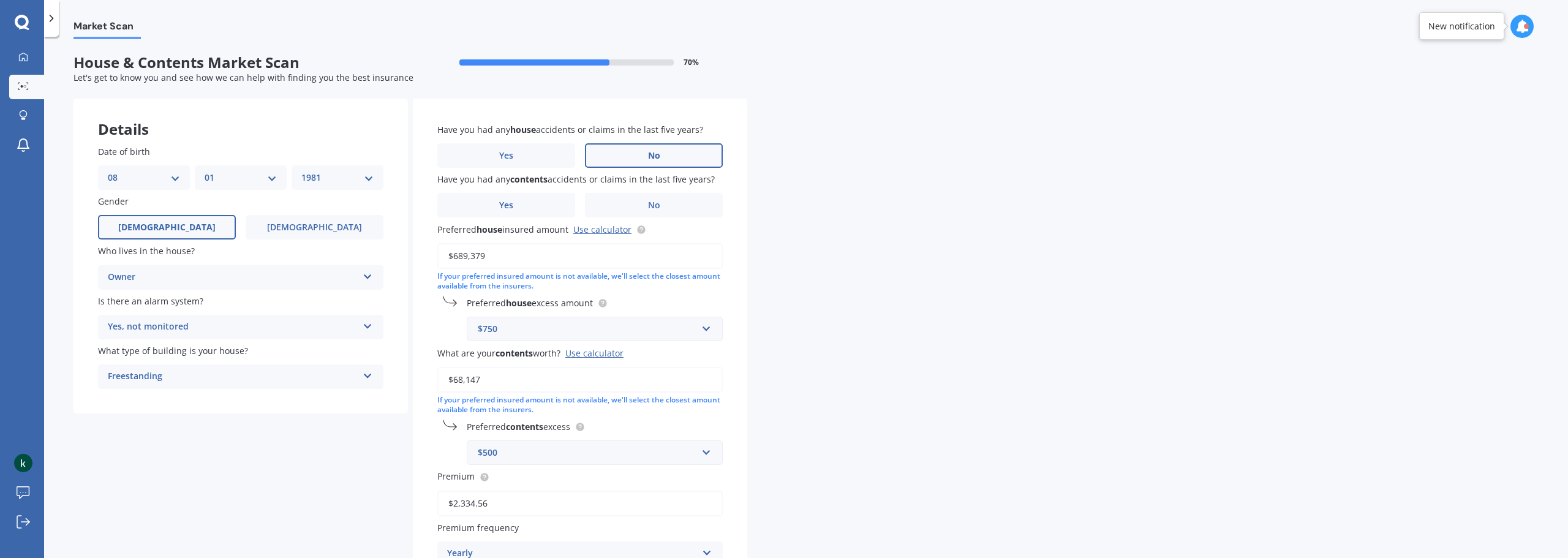
click at [649, 156] on span "No" at bounding box center [655, 156] width 12 height 10
click at [0, 0] on input "No" at bounding box center [0, 0] width 0 height 0
click at [656, 201] on span "No" at bounding box center [655, 206] width 12 height 10
click at [0, 0] on input "No" at bounding box center [0, 0] width 0 height 0
click at [733, 224] on div "Have you had any house accidents or claims in the last five years? Yes No Have …" at bounding box center [580, 370] width 334 height 542
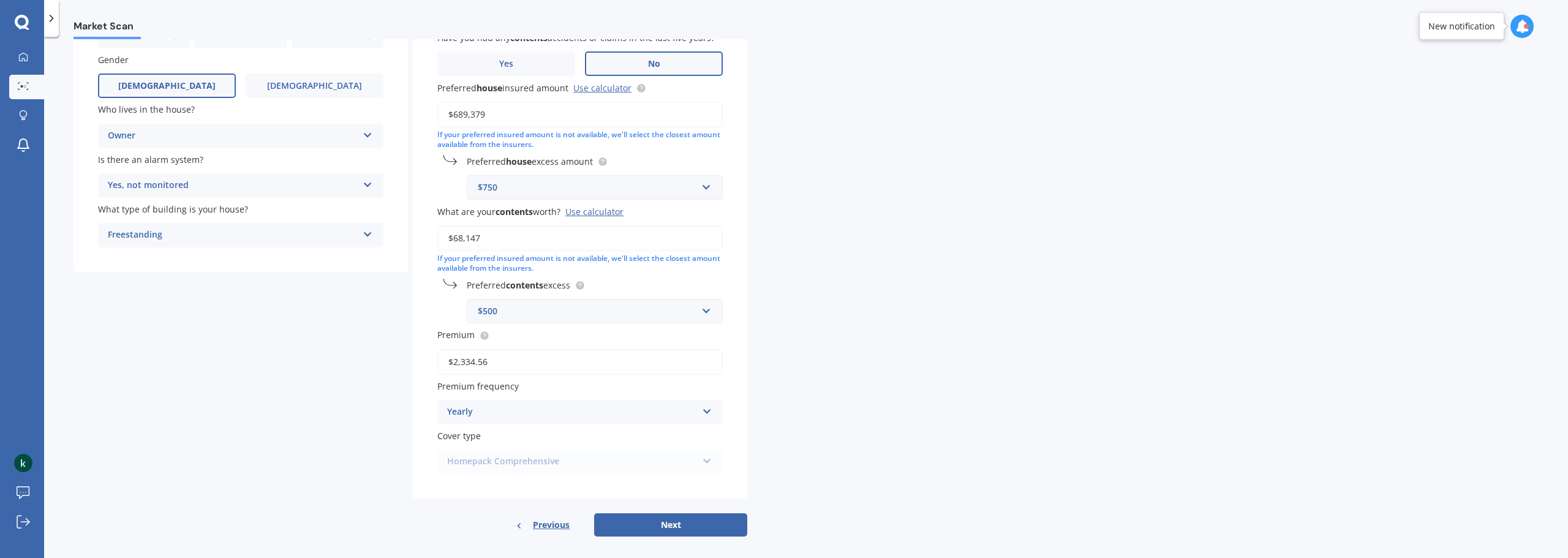
scroll to position [152, 0]
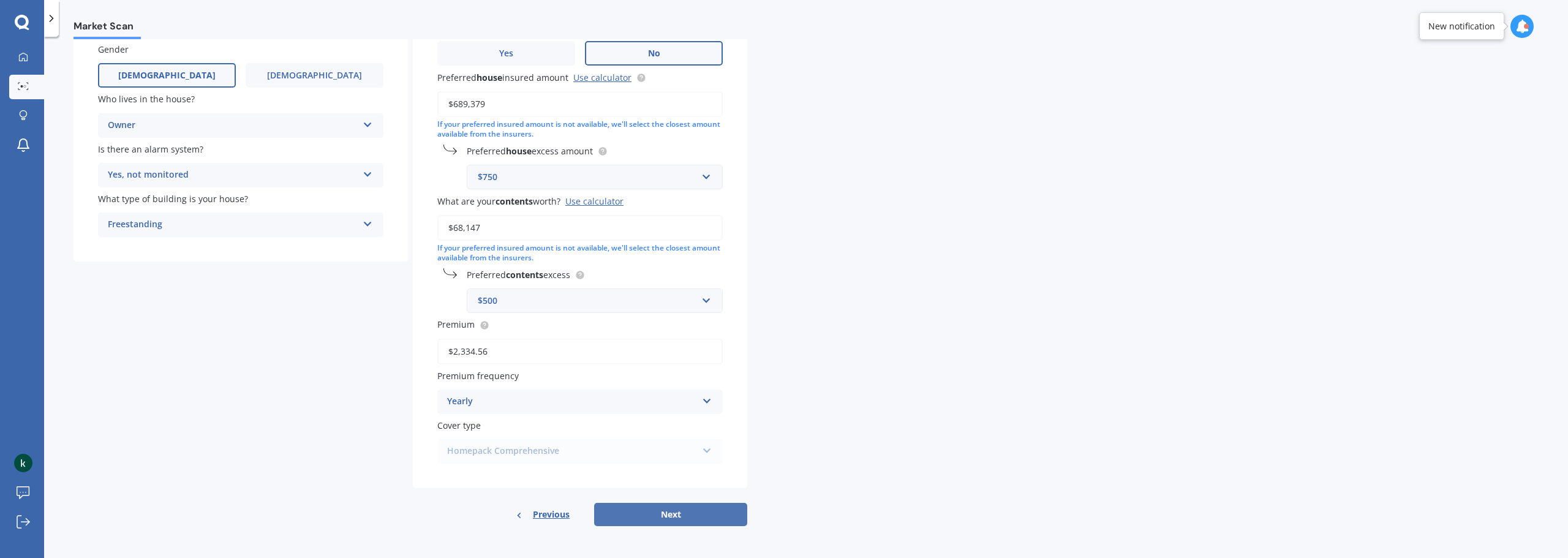
click at [675, 521] on button "Next" at bounding box center [670, 514] width 153 height 23
select select "08"
select select "01"
select select "1981"
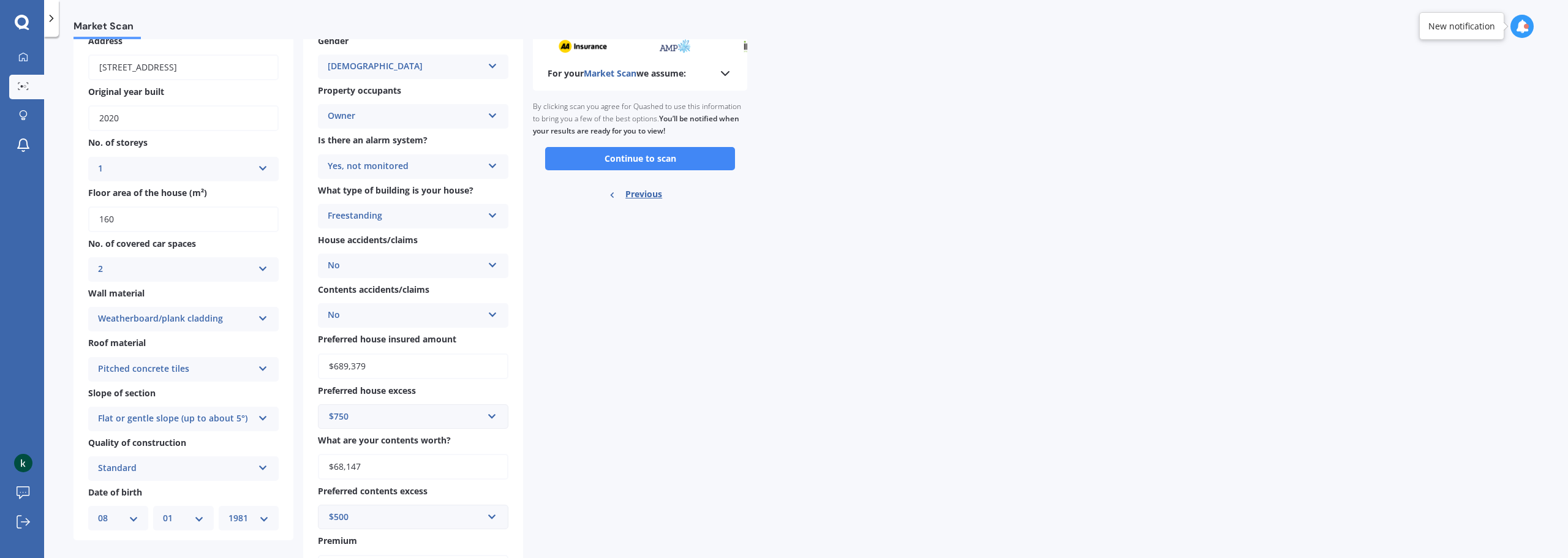
scroll to position [0, 0]
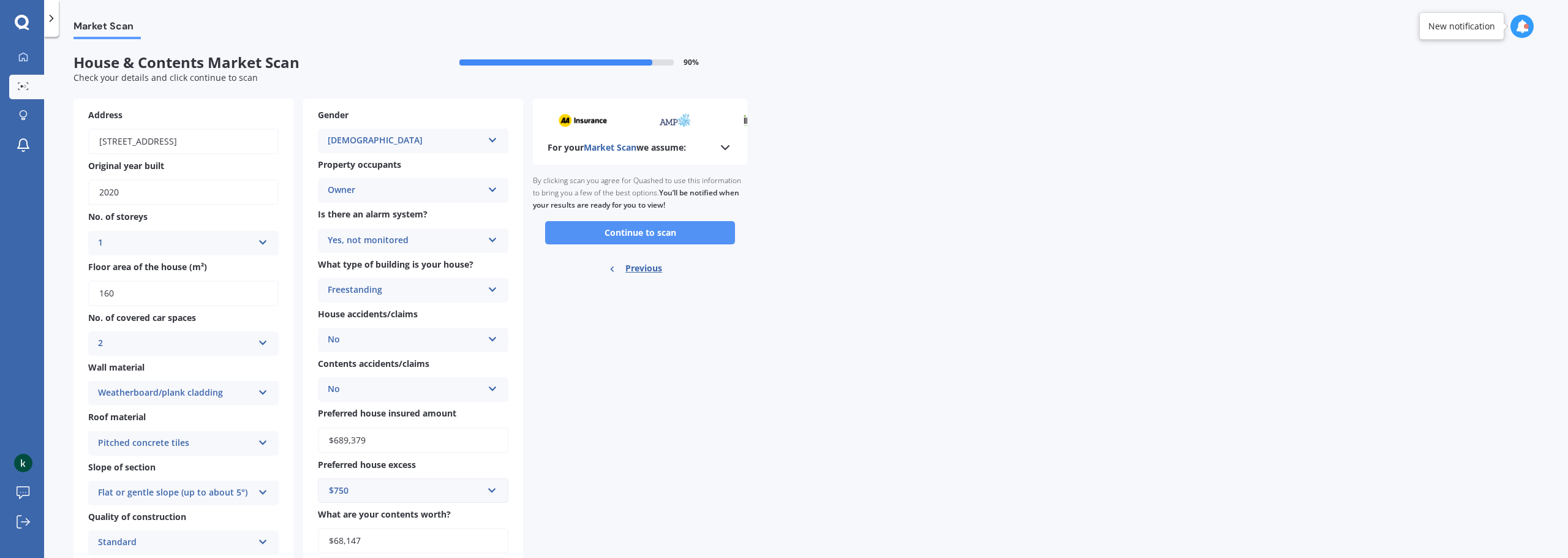
click at [633, 234] on button "Continue to scan" at bounding box center [640, 233] width 190 height 23
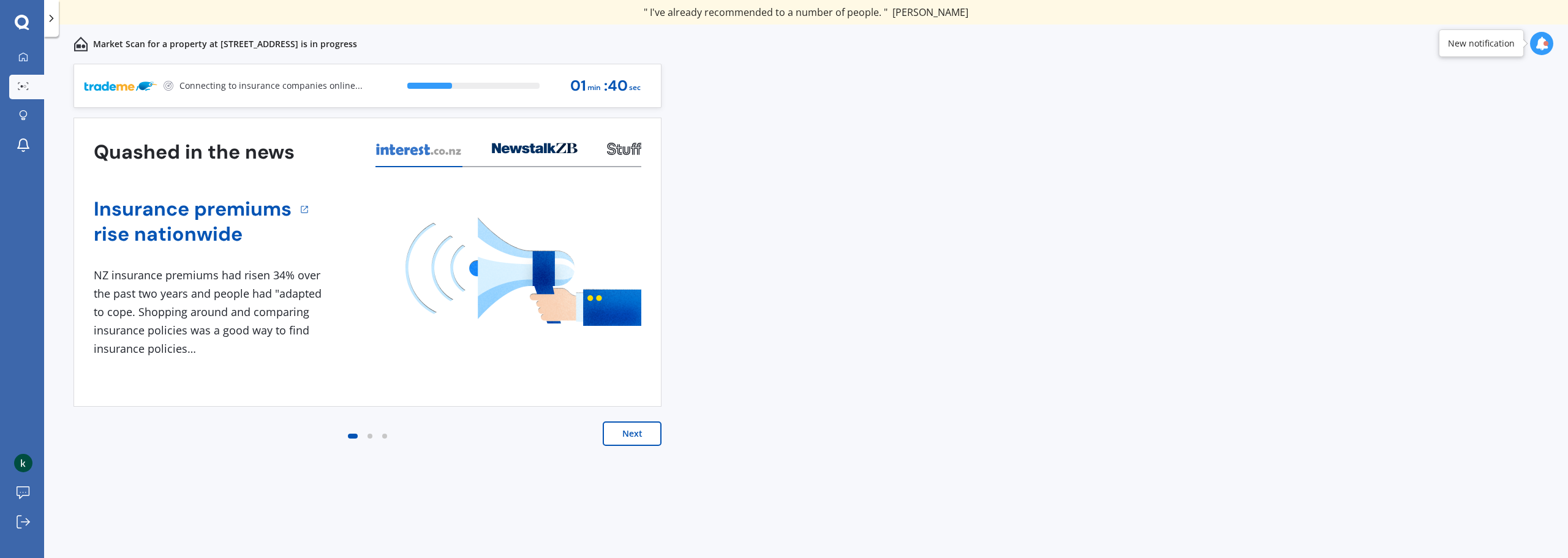
click at [841, 217] on div "Previous 60,000+ Kiwis have signed up to shop and save on insurance with us " H…" at bounding box center [807, 324] width 1525 height 521
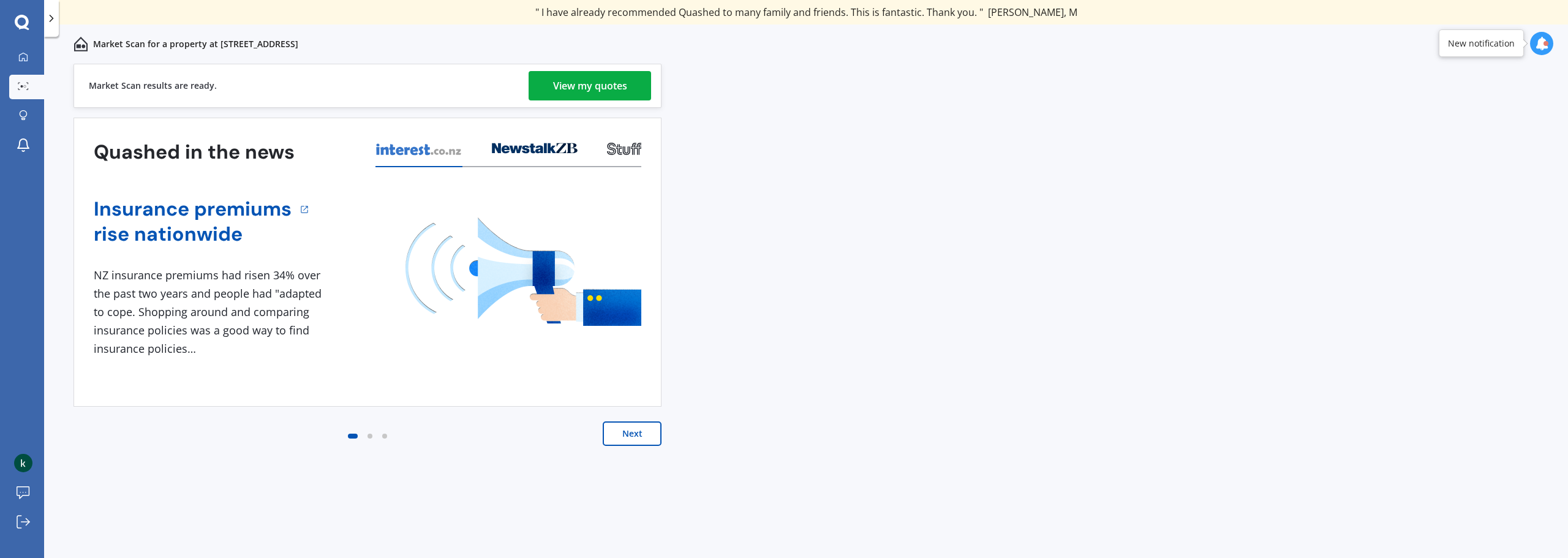
click at [617, 83] on div "View my quotes" at bounding box center [590, 86] width 74 height 30
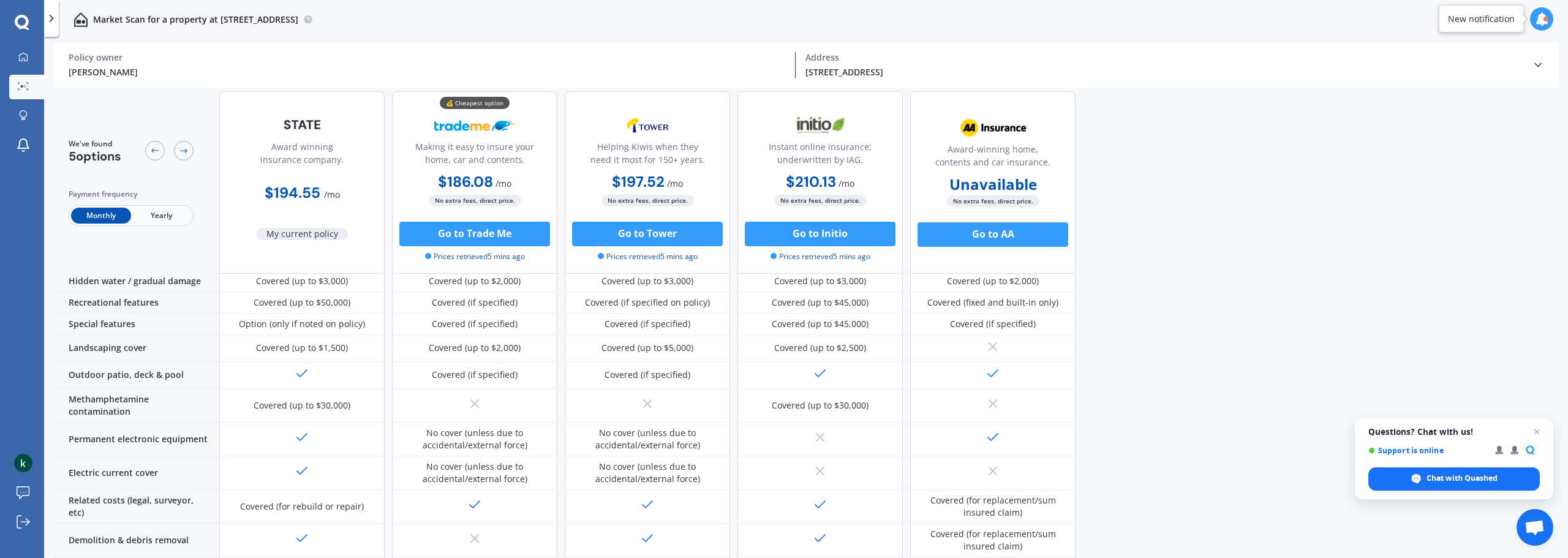
scroll to position [157, 0]
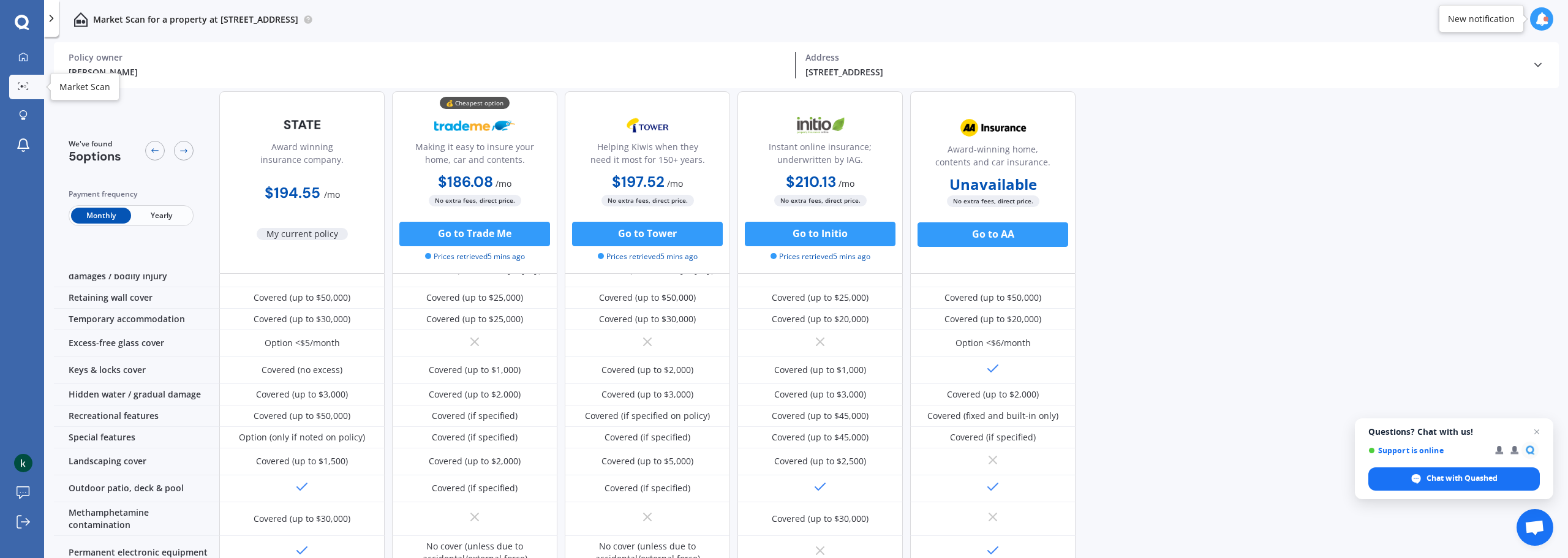
click at [32, 86] on div at bounding box center [23, 87] width 18 height 10
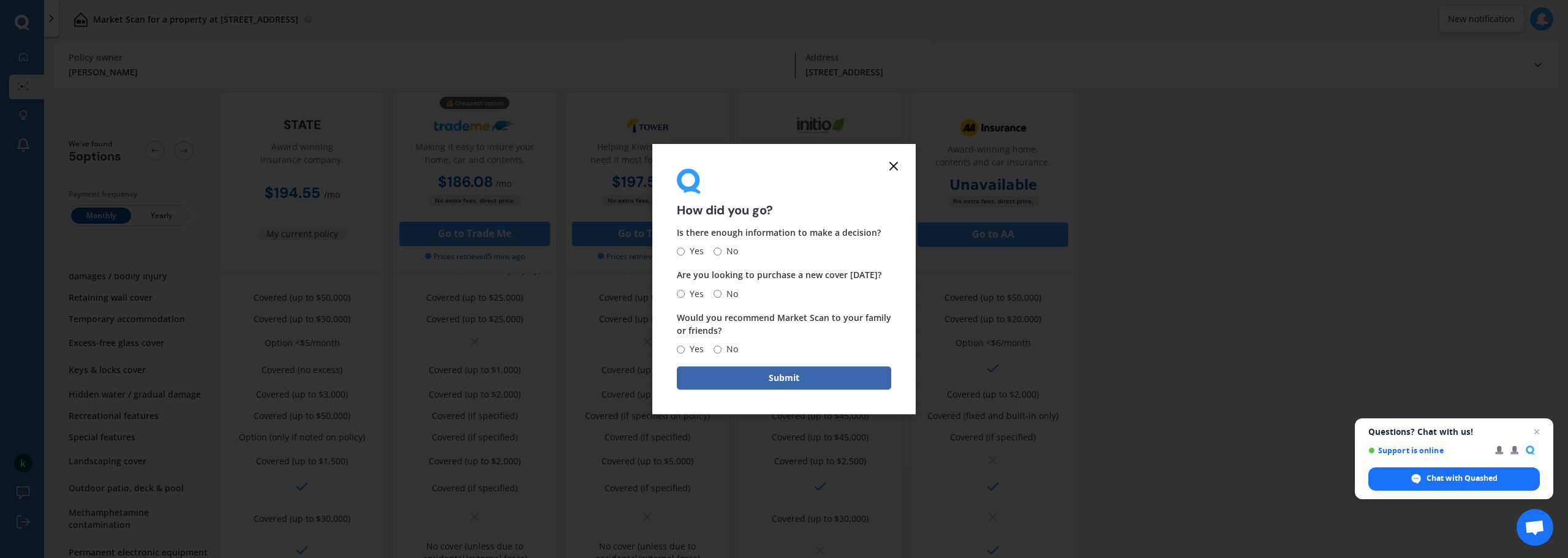
click at [896, 167] on icon at bounding box center [893, 166] width 15 height 15
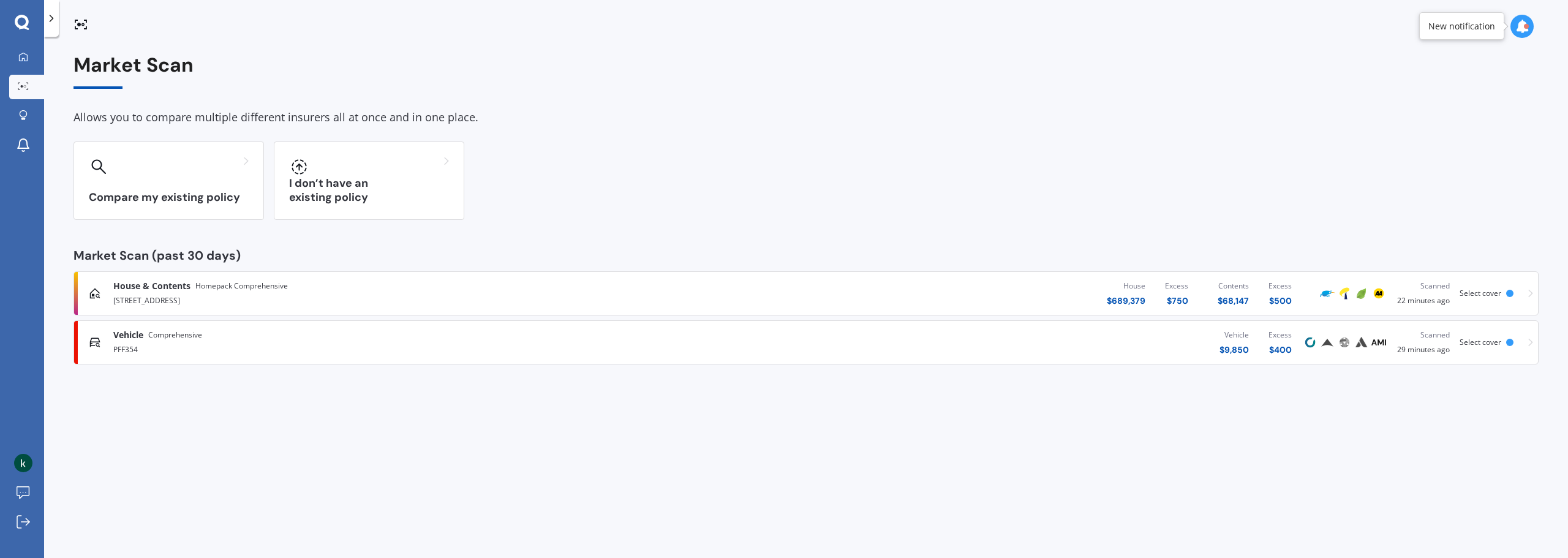
click at [224, 336] on div "Vehicle Comprehensive" at bounding box center [405, 335] width 582 height 12
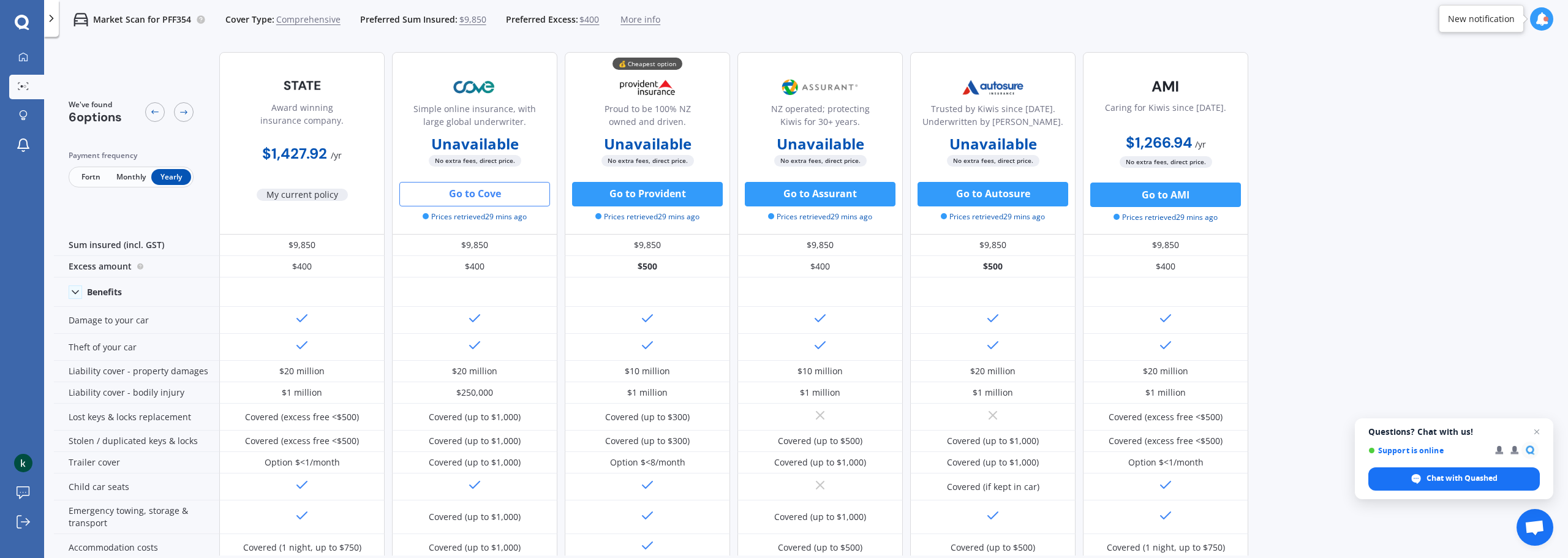
click at [1389, 71] on div "We've found 6 options Payment frequency Fortn Monthly Yearly Award winning insu…" at bounding box center [811, 299] width 1514 height 513
click at [151, 110] on icon at bounding box center [155, 111] width 10 height 10
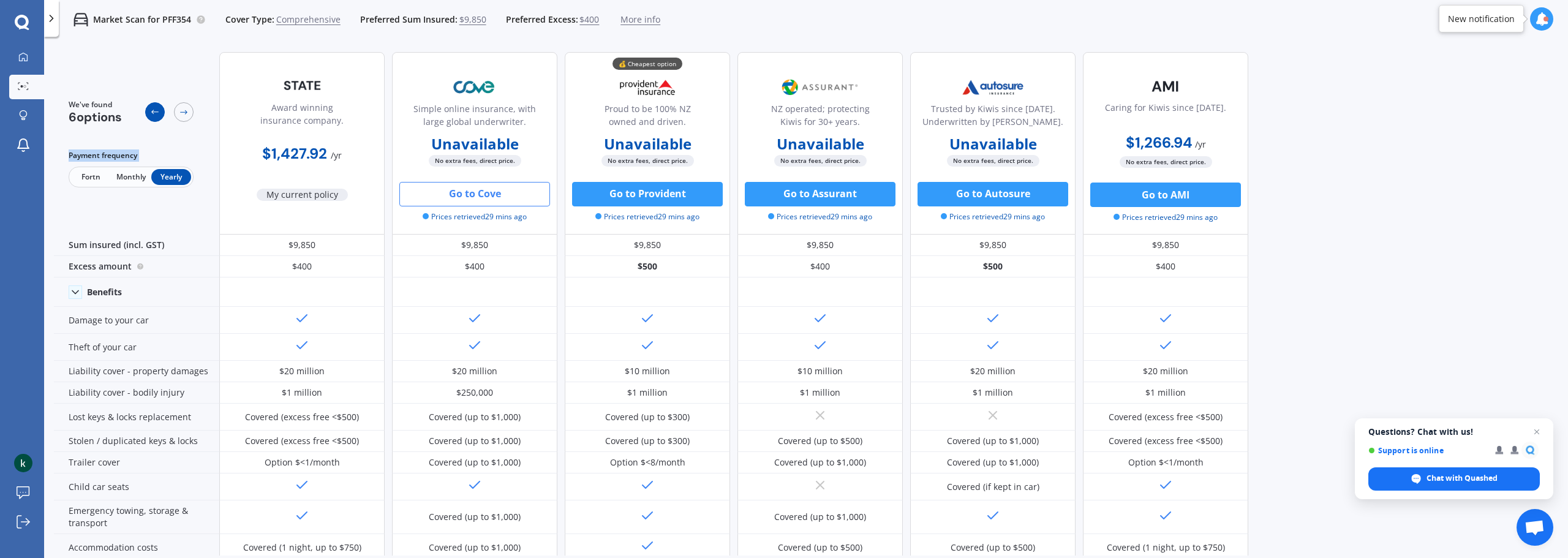
click at [151, 110] on icon at bounding box center [155, 111] width 10 height 10
click at [89, 179] on span "Fortn" at bounding box center [91, 177] width 40 height 16
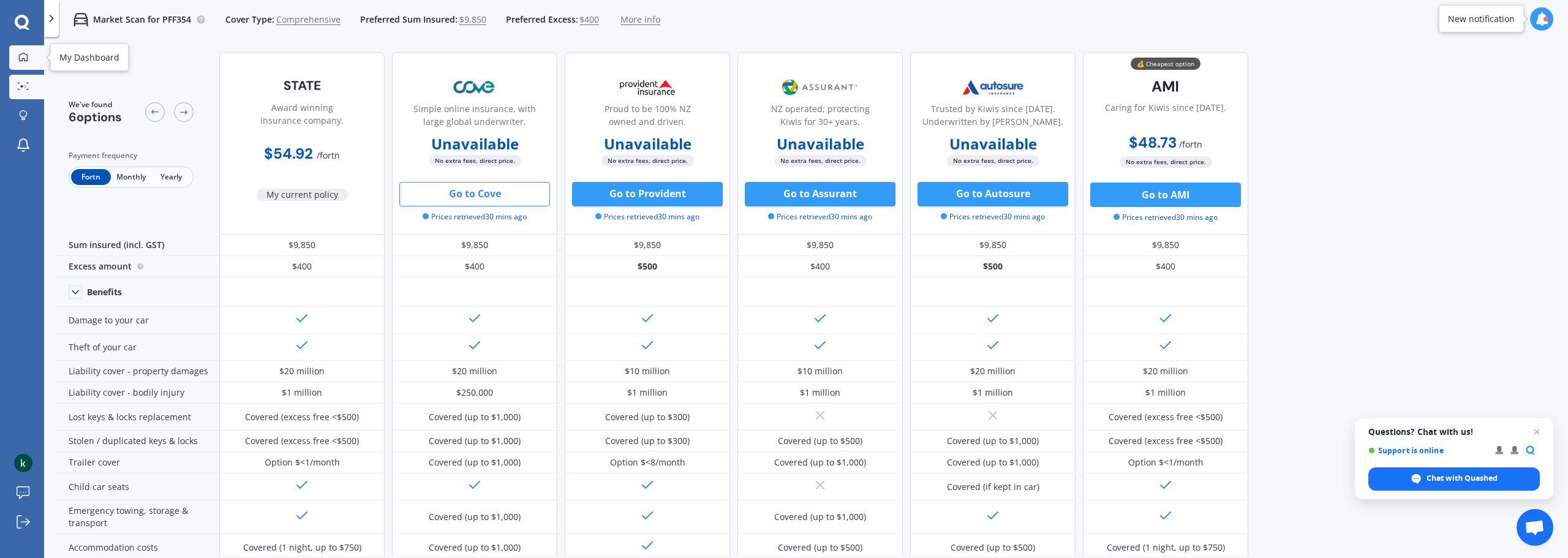
click at [24, 62] on div at bounding box center [23, 57] width 18 height 11
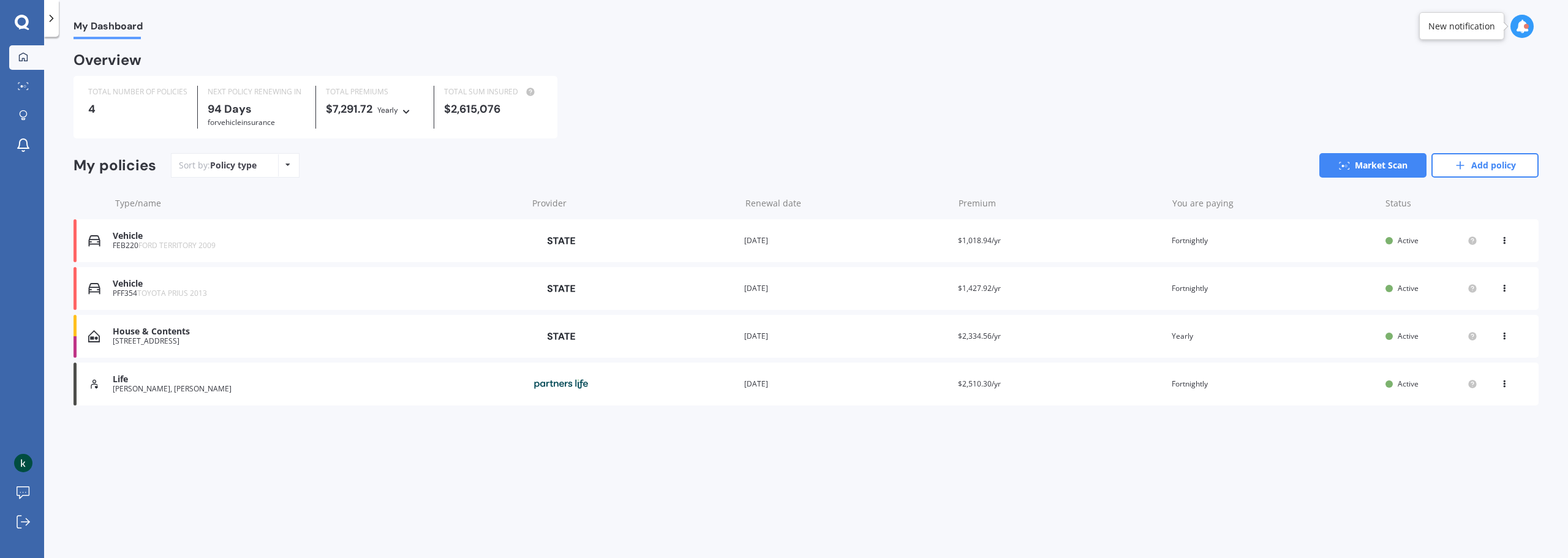
click at [145, 240] on div "Vehicle" at bounding box center [317, 236] width 408 height 10
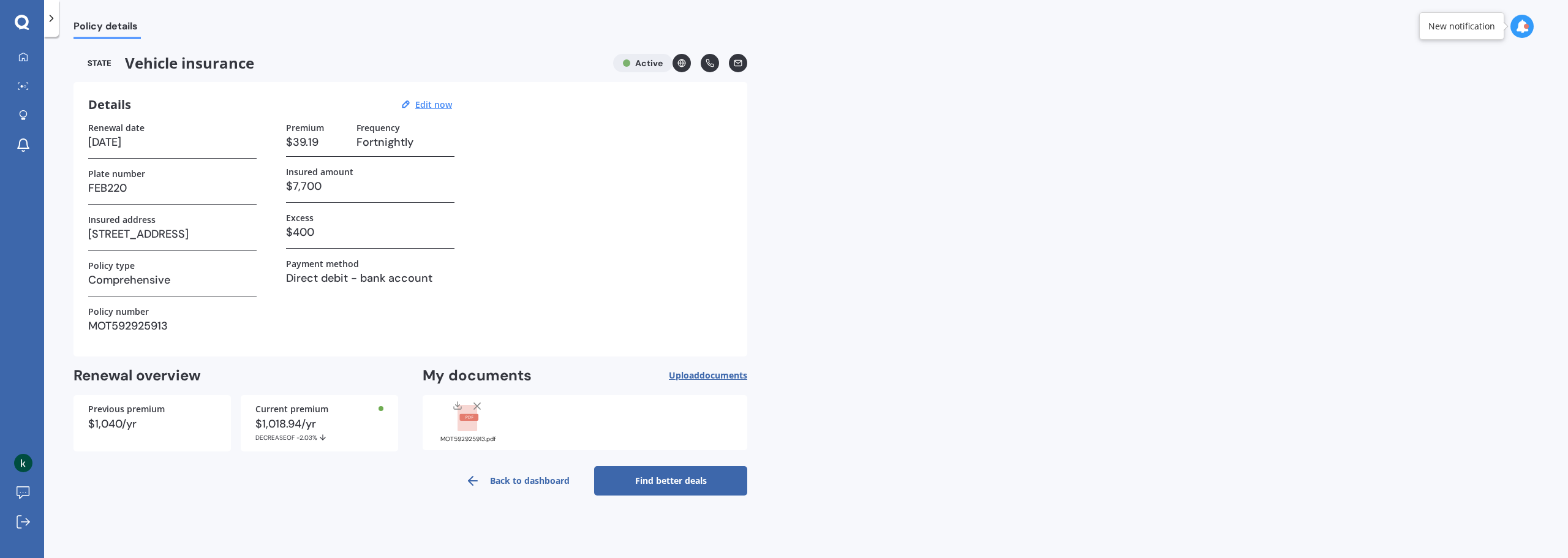
click at [57, 17] on div at bounding box center [51, 18] width 15 height 36
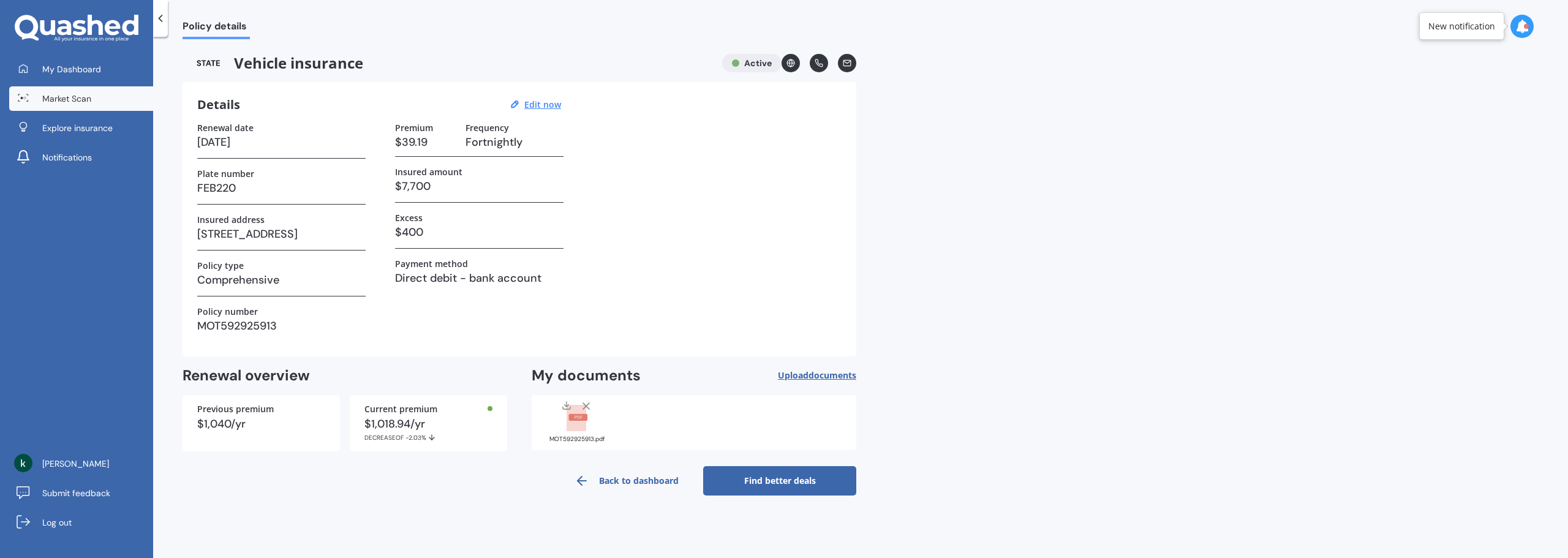
click at [72, 96] on span "Market Scan" at bounding box center [67, 99] width 49 height 12
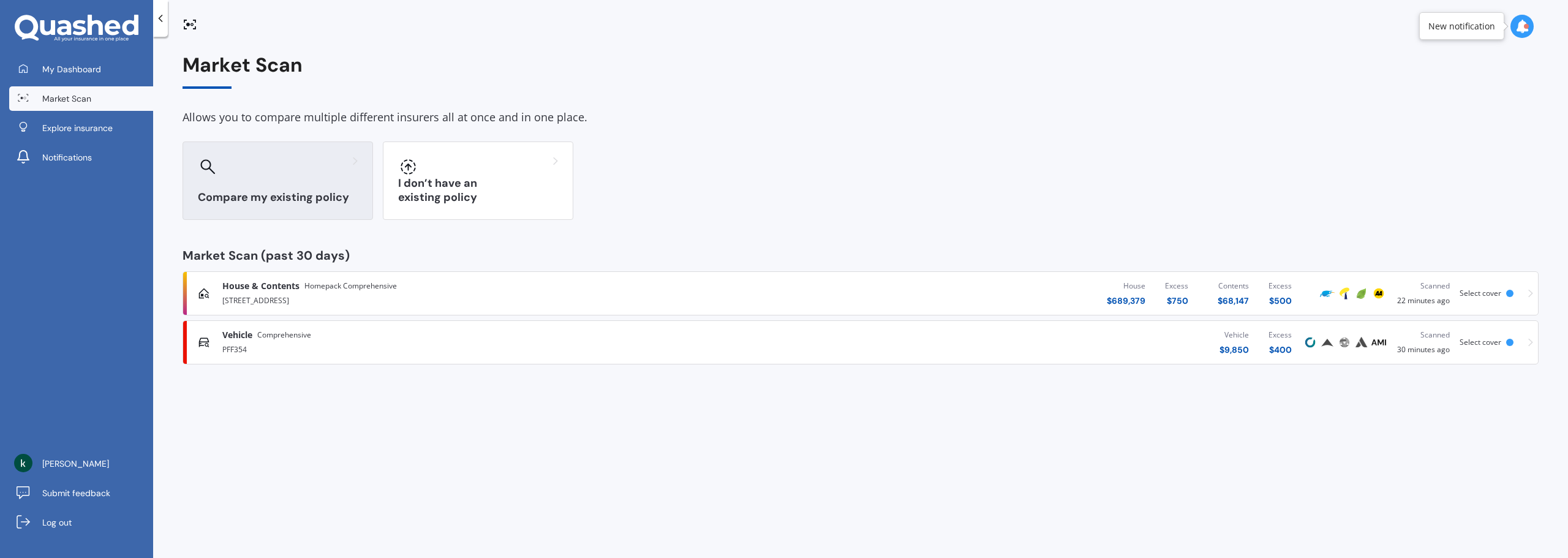
click at [272, 153] on div "Compare my existing policy" at bounding box center [277, 181] width 190 height 78
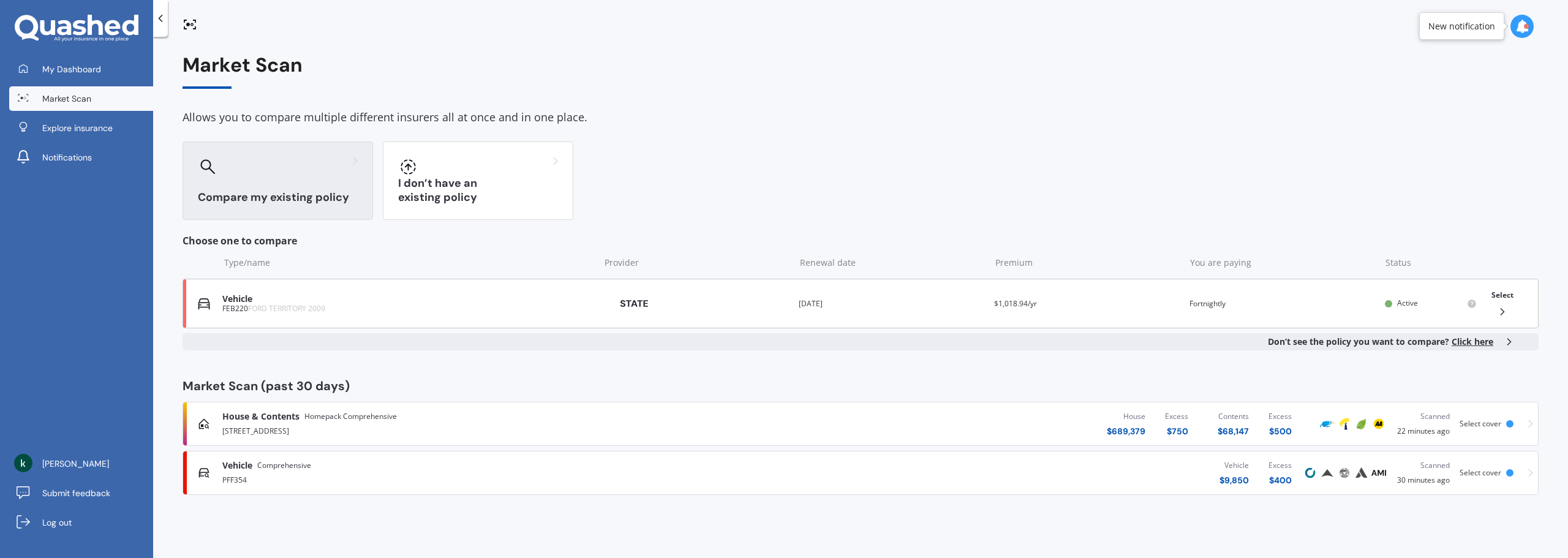
click at [352, 303] on div "Vehicle" at bounding box center [408, 299] width 372 height 10
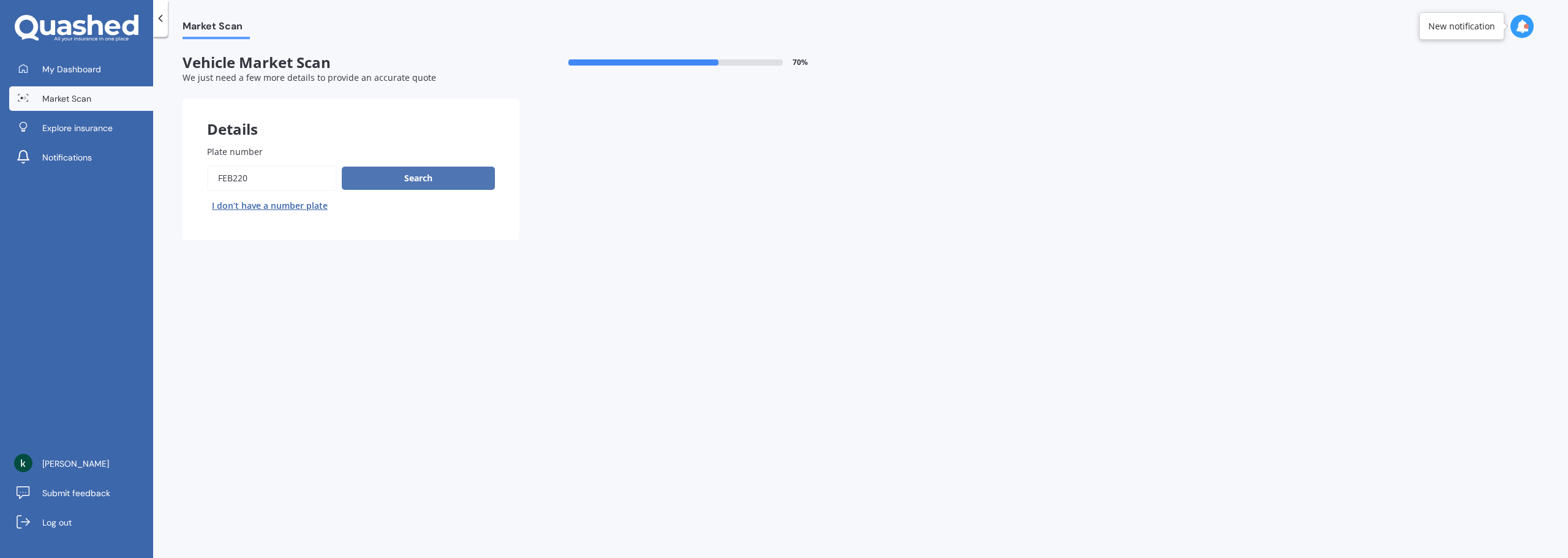
click at [393, 184] on button "Search" at bounding box center [418, 178] width 153 height 23
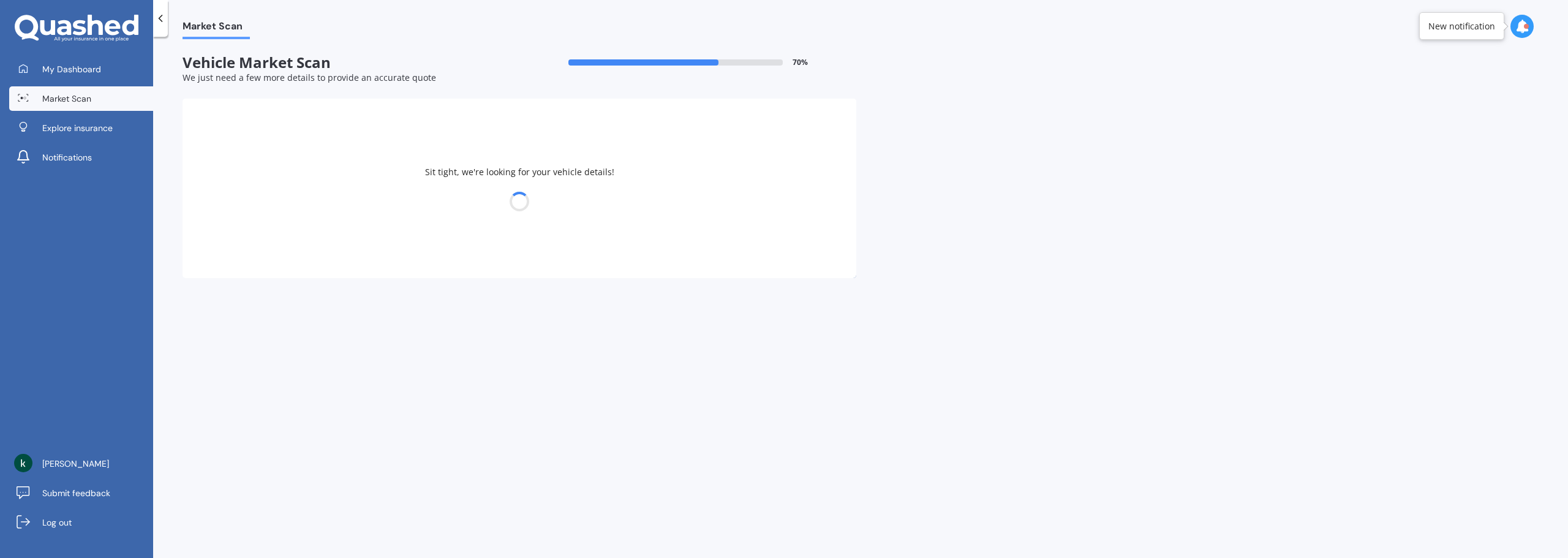
select select "FORD"
select select "TERRITORY"
select select "08"
select select "01"
select select "1981"
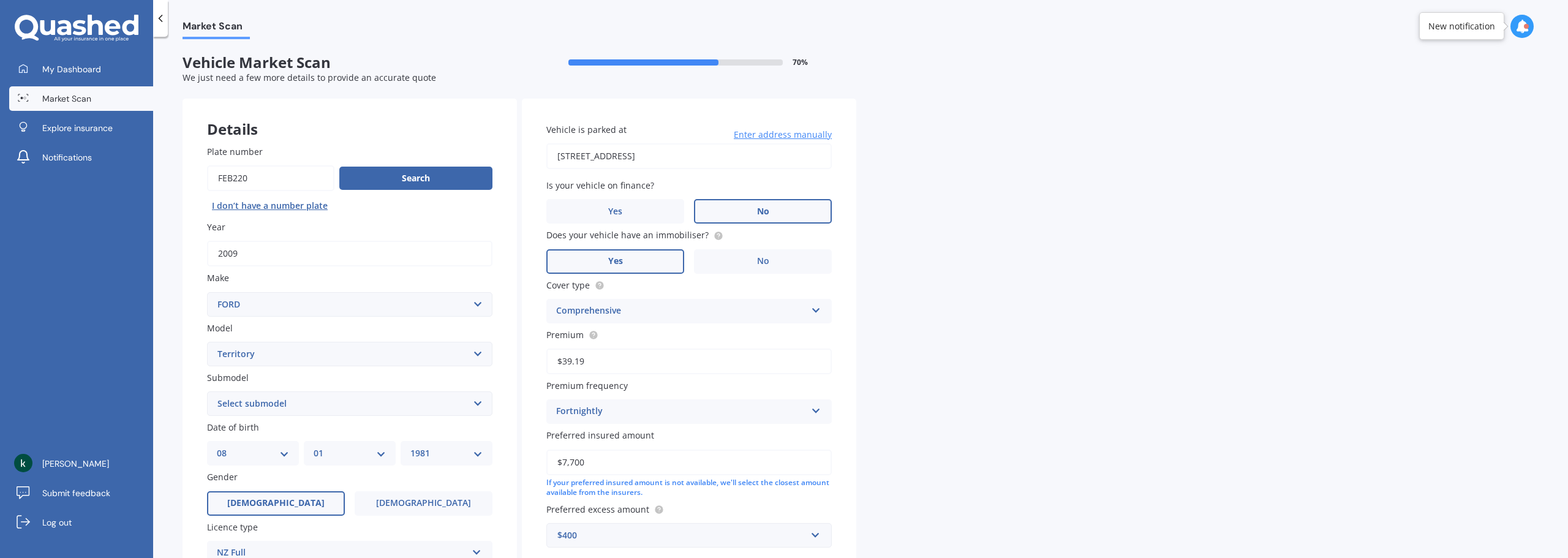
click at [750, 197] on div "Is your vehicle on finance? Yes No" at bounding box center [688, 201] width 286 height 45
click at [753, 207] on label "No" at bounding box center [762, 211] width 138 height 24
click at [0, 0] on input "No" at bounding box center [0, 0] width 0 height 0
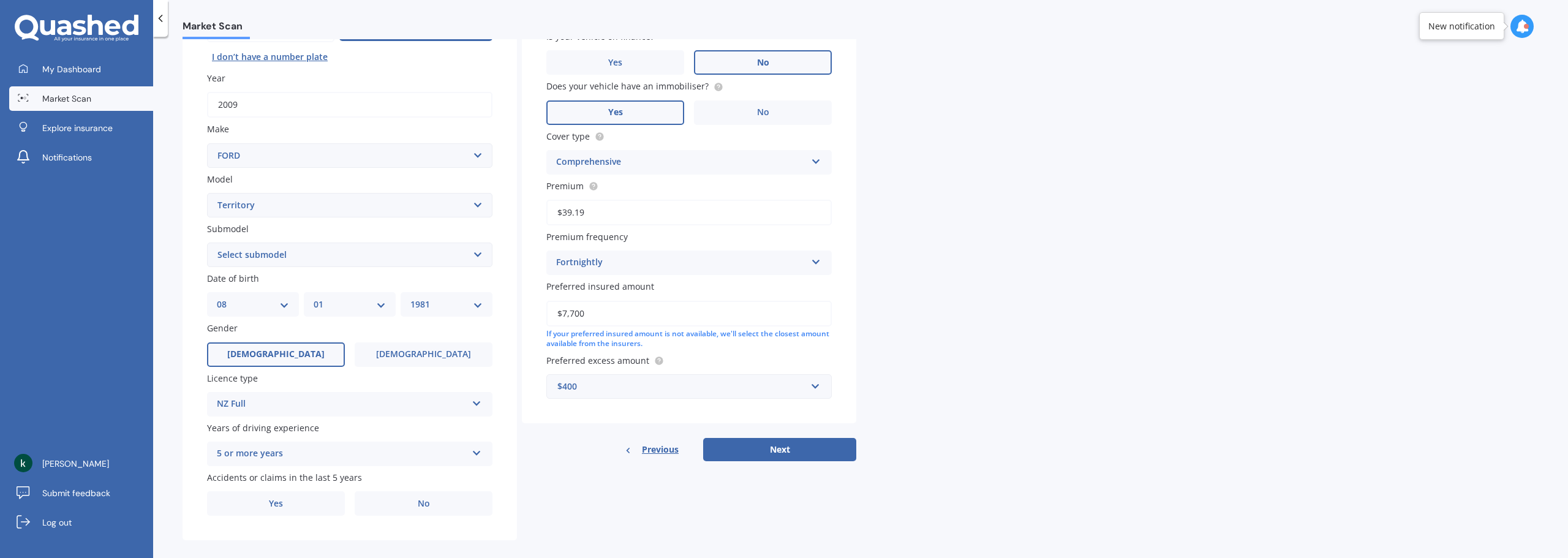
scroll to position [163, 0]
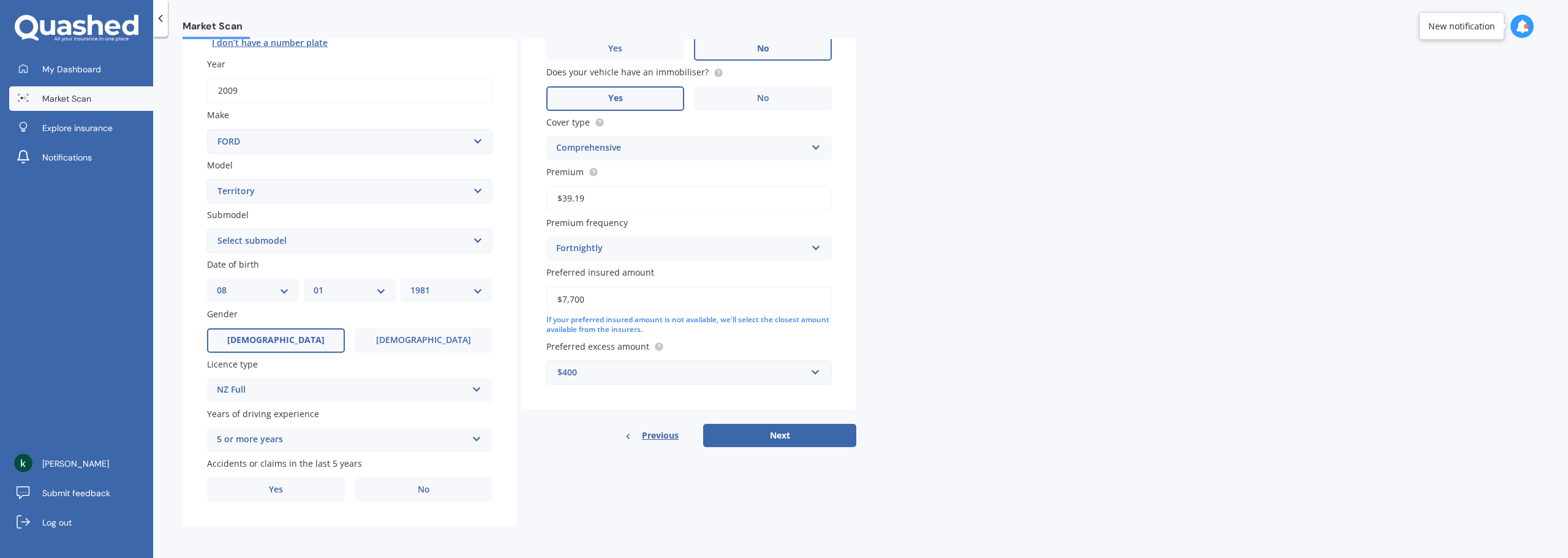
click at [763, 418] on div "Vehicle is parked at 14 Holcroft Street, Papakura, Auckland 2110 Enter address …" at bounding box center [688, 192] width 334 height 512
click at [764, 429] on button "Next" at bounding box center [780, 435] width 153 height 23
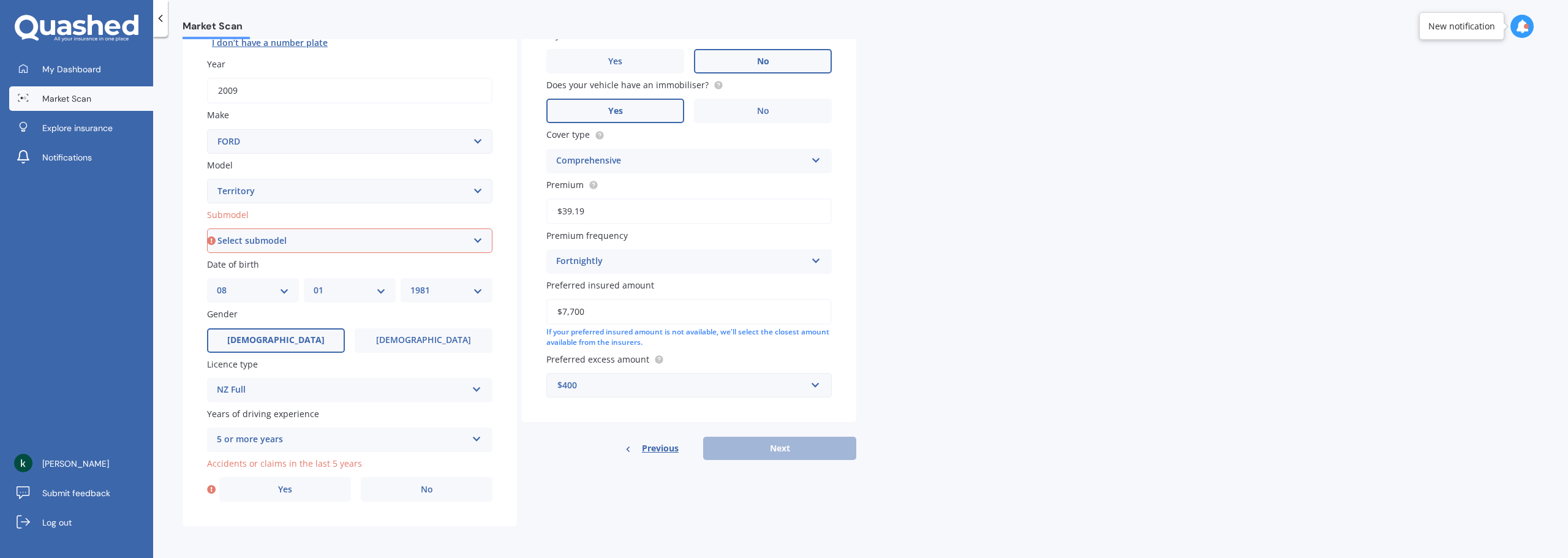
click at [379, 236] on select "Select submodel Ghia 4.0 Litre Turbo Petrol AWD Ghia non-turbo AWD Titanium 2.7…" at bounding box center [350, 240] width 286 height 24
select select "GHIA NON-TURBO AWD"
click at [208, 228] on select "Select submodel Ghia 4.0 Litre Turbo Petrol AWD Ghia non-turbo AWD Titanium 2.7…" at bounding box center [350, 240] width 286 height 24
click at [293, 484] on span "Yes" at bounding box center [285, 489] width 15 height 10
click at [0, 0] on input "Yes" at bounding box center [0, 0] width 0 height 0
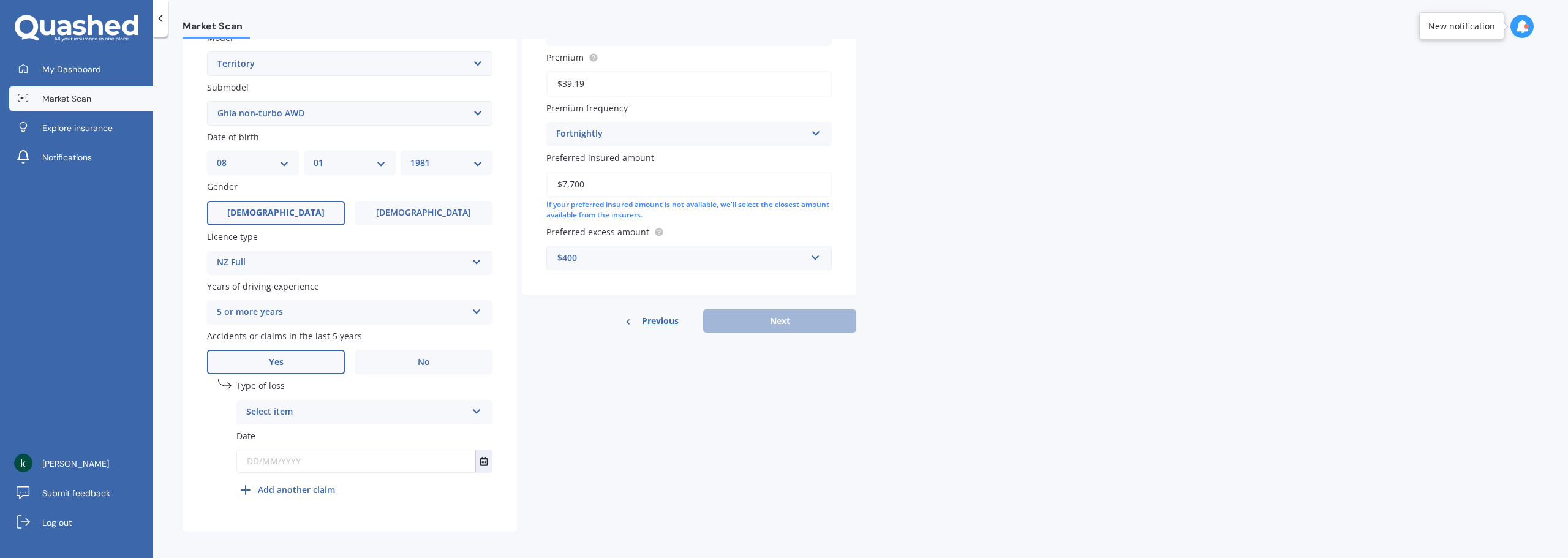
scroll to position [296, 0]
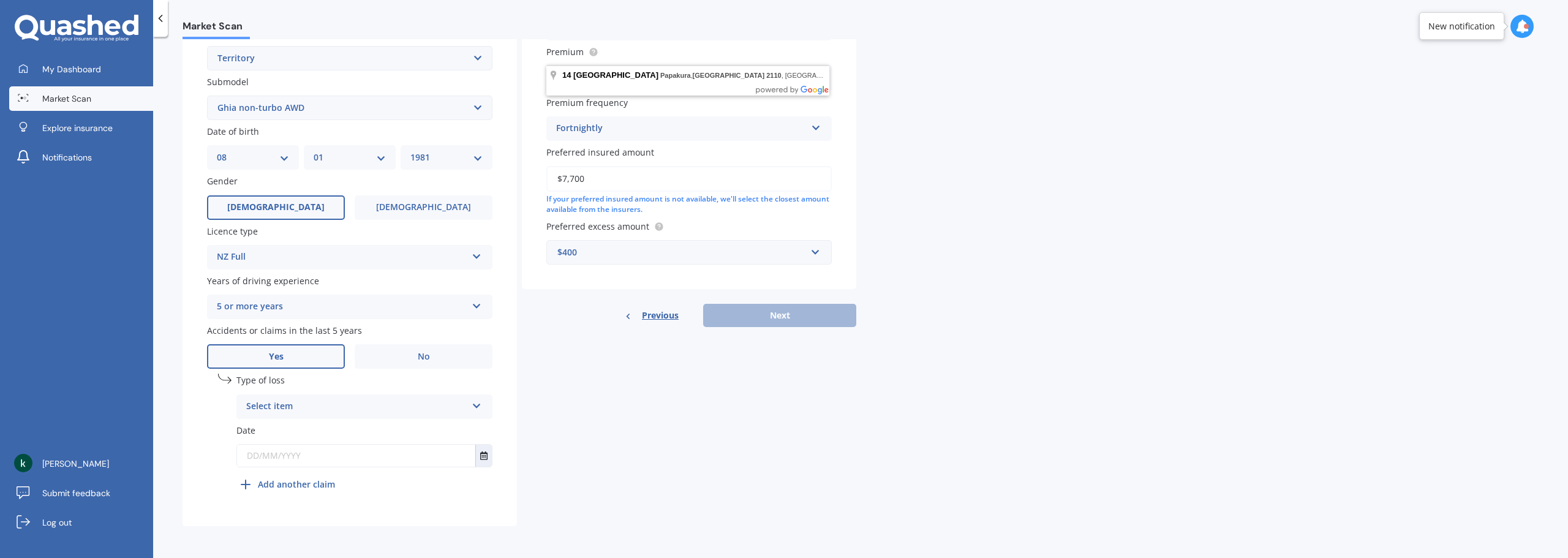
click at [346, 408] on div "Select item" at bounding box center [357, 406] width 221 height 15
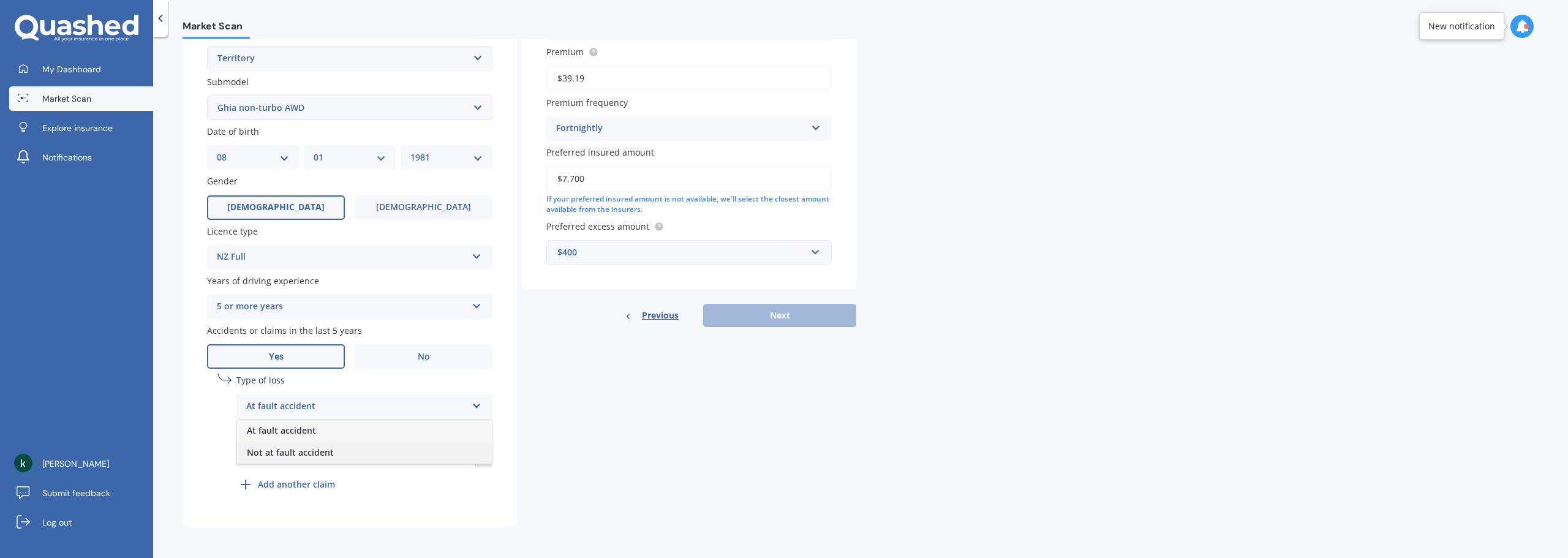
click at [339, 452] on div "Not at fault accident" at bounding box center [365, 452] width 255 height 22
click at [482, 454] on icon "Select date" at bounding box center [484, 456] width 7 height 9
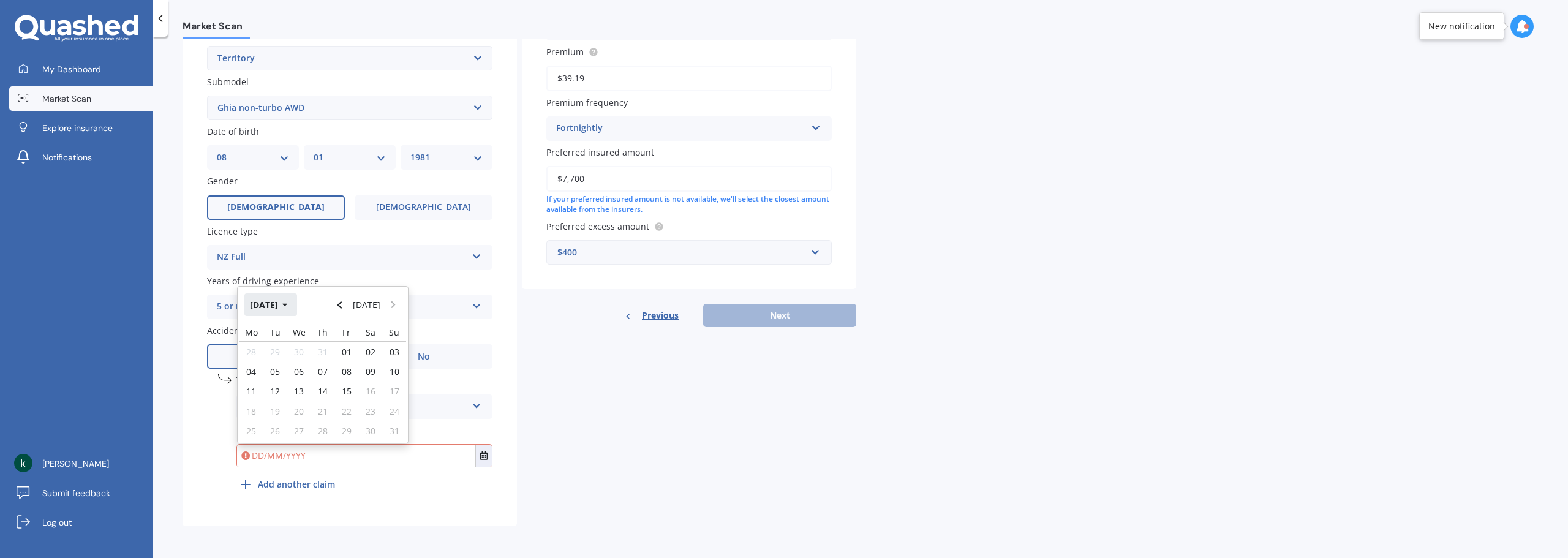
click at [255, 308] on button "Aug 2025" at bounding box center [271, 304] width 53 height 22
click at [263, 307] on button "2025" at bounding box center [267, 304] width 44 height 22
click at [261, 380] on span "2023" at bounding box center [260, 382] width 20 height 11
click at [344, 376] on div "Jul" at bounding box center [344, 382] width 42 height 38
click at [342, 376] on span "14" at bounding box center [346, 380] width 10 height 11
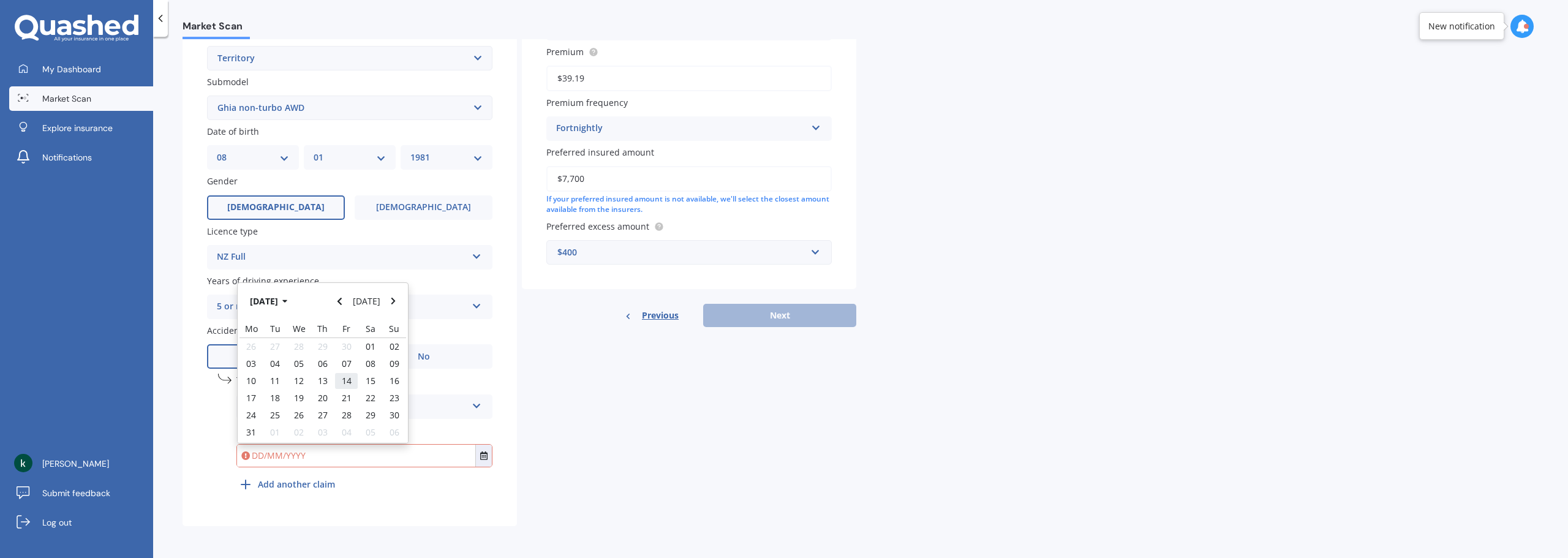
type input "14/07/2023"
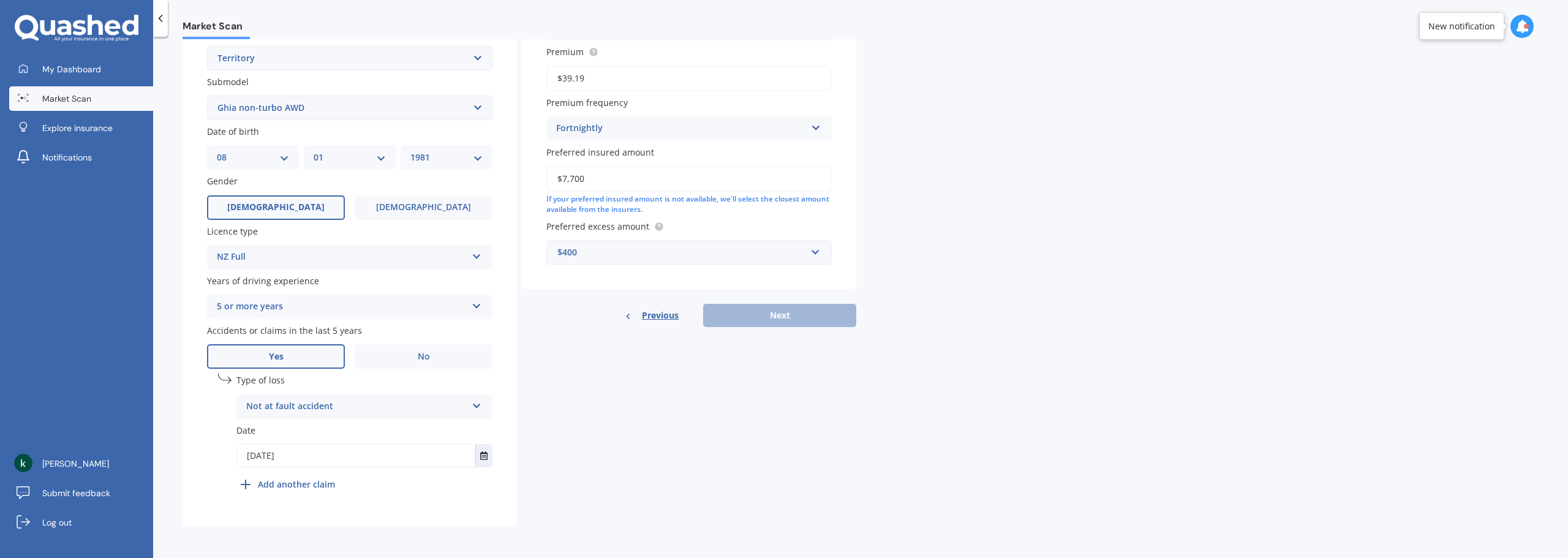
click at [300, 480] on b "Add another claim" at bounding box center [296, 483] width 77 height 13
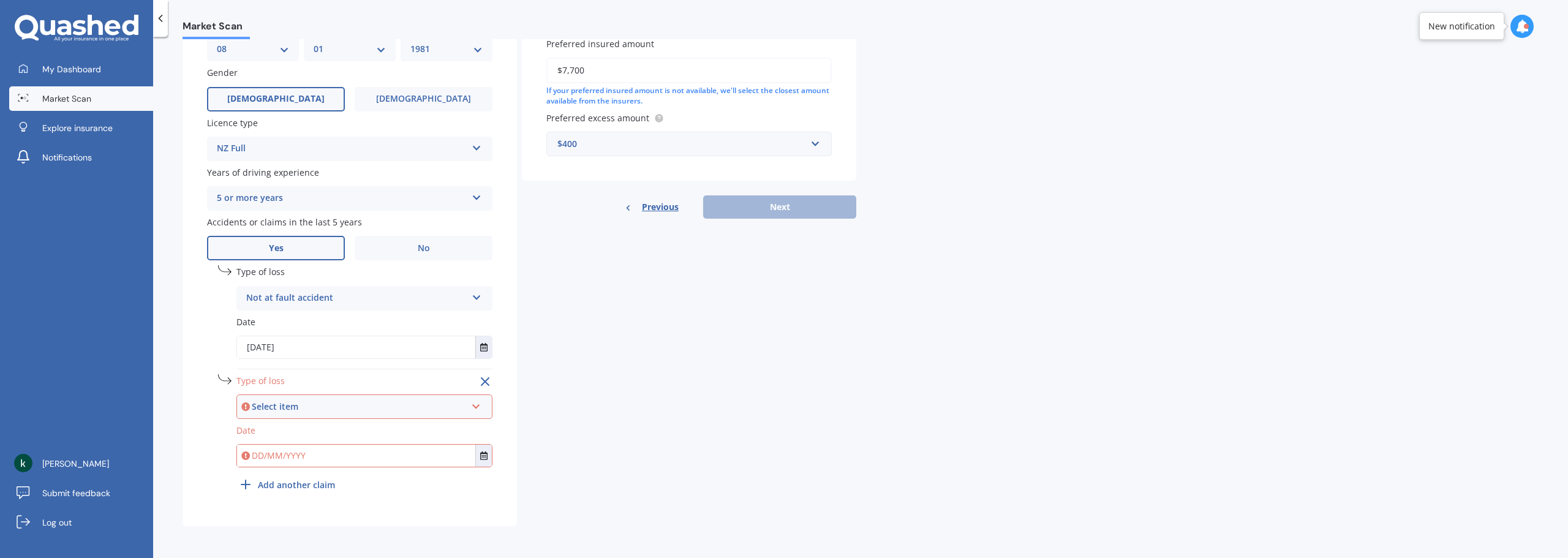
click at [430, 410] on div "Select item" at bounding box center [359, 407] width 214 height 14
click at [425, 449] on div "Not at fault accident" at bounding box center [365, 451] width 254 height 22
click at [481, 462] on button "Select date" at bounding box center [484, 455] width 16 height 22
click at [259, 303] on button "Aug 2025" at bounding box center [271, 305] width 53 height 22
click at [259, 303] on button "2025" at bounding box center [267, 305] width 44 height 22
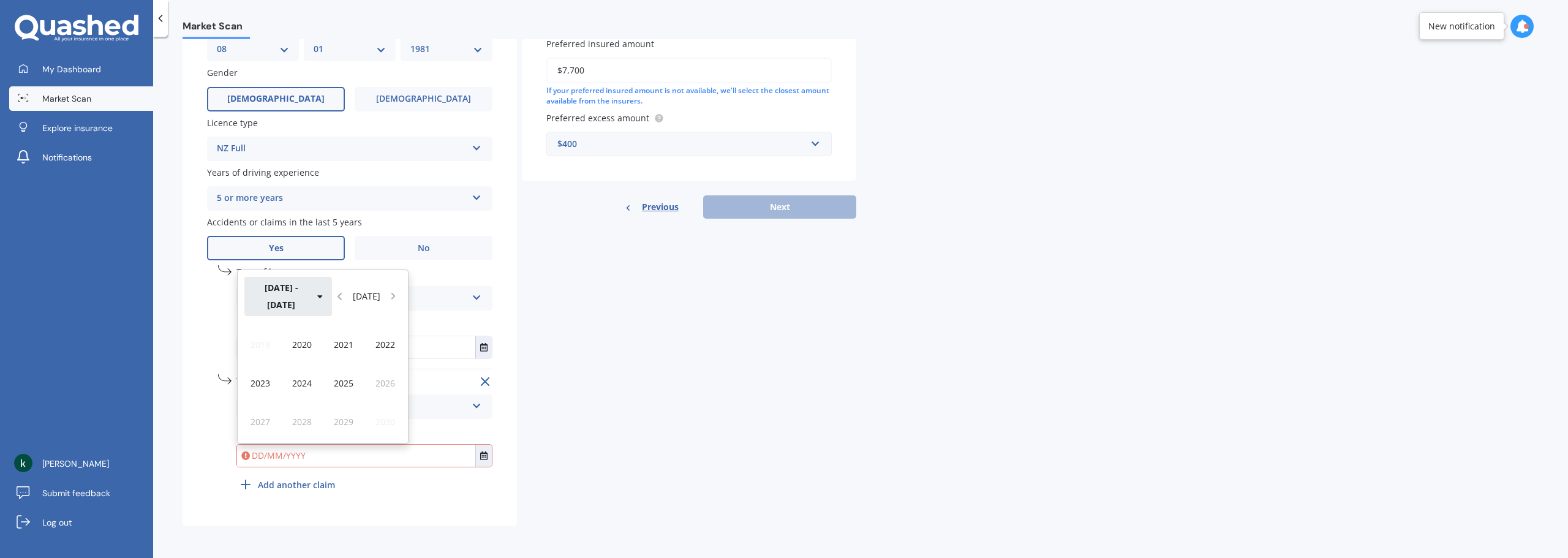
click at [259, 303] on button "2020 - 2029" at bounding box center [288, 296] width 88 height 39
click at [259, 303] on div "2000 - 2099 Today" at bounding box center [323, 296] width 170 height 53
click at [395, 342] on span "2020 - 2029" at bounding box center [385, 344] width 33 height 23
click at [388, 351] on div "2022" at bounding box center [385, 344] width 42 height 38
click at [268, 380] on span "May" at bounding box center [260, 383] width 17 height 11
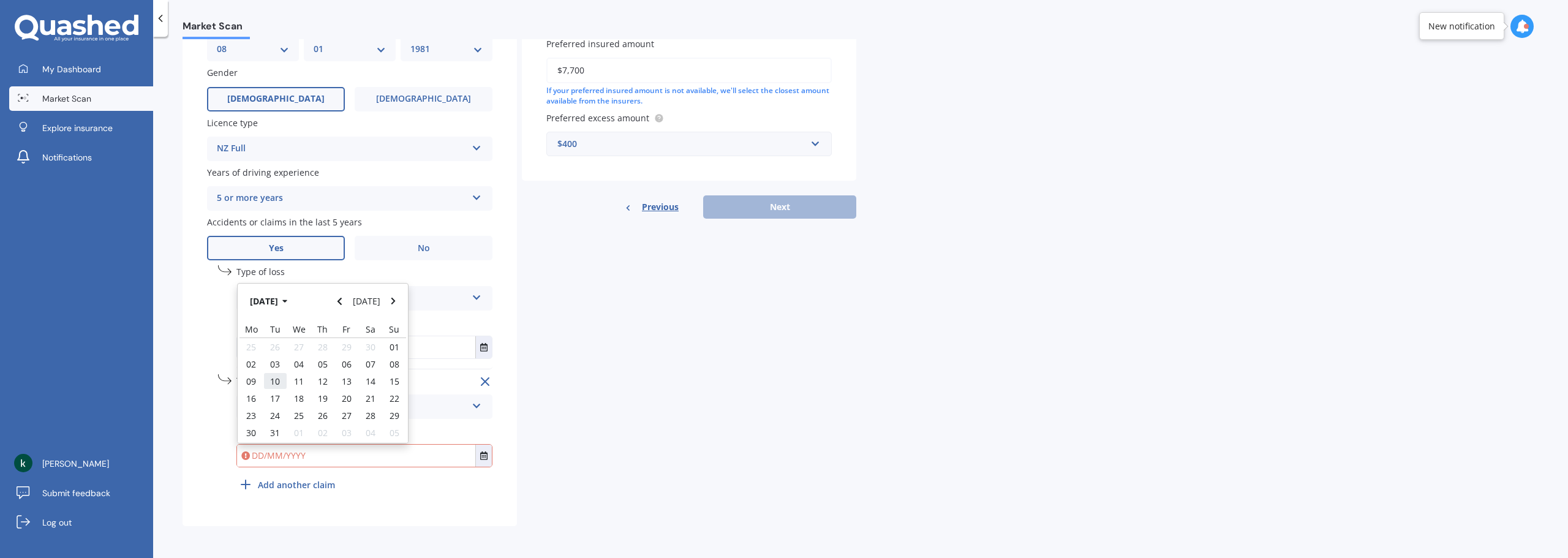
click at [268, 379] on div "10" at bounding box center [275, 381] width 24 height 17
type input "10/05/2022"
click at [407, 495] on div "undefined 2 Remove Type of loss Not at fault accident At fault accident Not at …" at bounding box center [364, 435] width 256 height 122
click at [606, 457] on div "Details Plate number Search I don’t have a number plate Year 2009 Make Select m…" at bounding box center [519, 110] width 674 height 832
click at [798, 205] on div "Previous Next" at bounding box center [688, 207] width 334 height 23
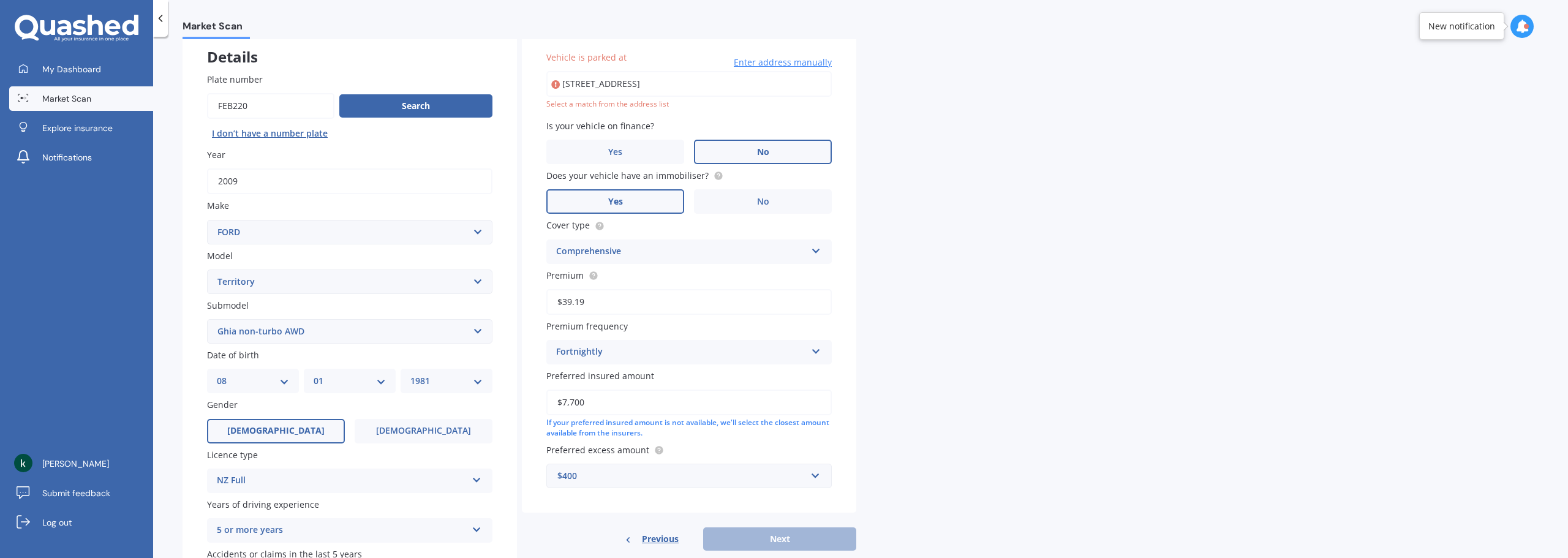
scroll to position [0, 0]
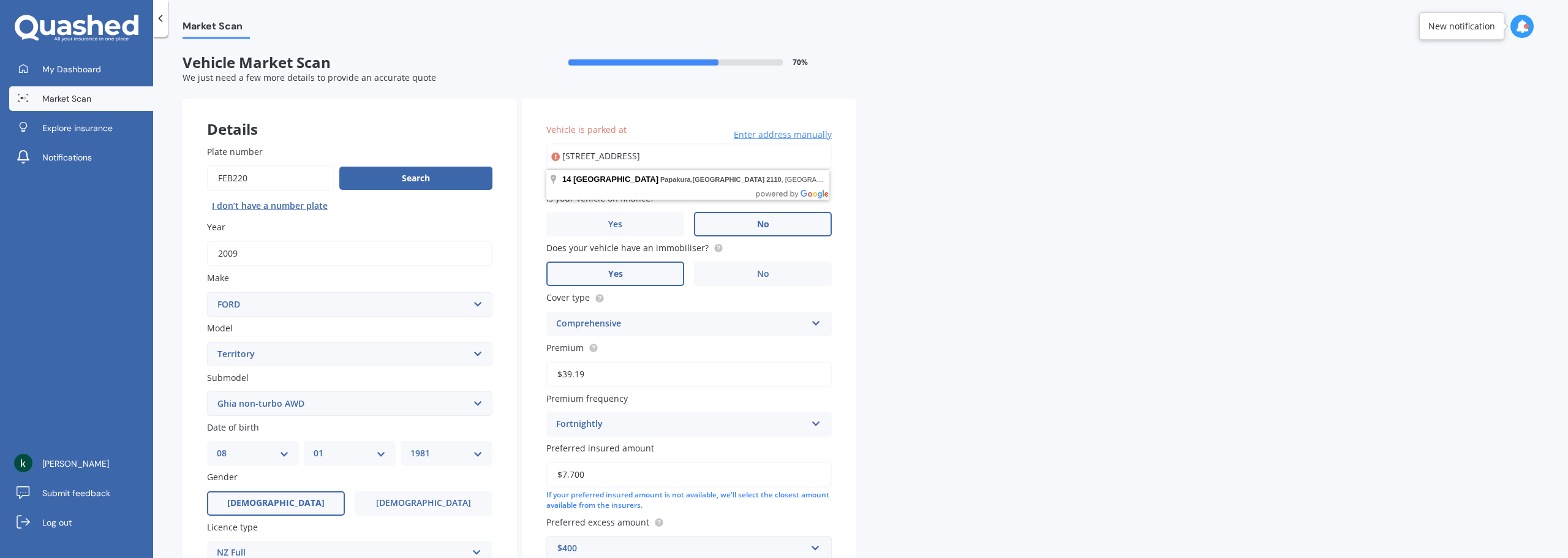
click at [758, 153] on input "14 Holcroft Street, Papakura, Auckland 2110" at bounding box center [688, 156] width 286 height 26
type input "14 Holcroft Street, Papakura, Auckland 2110"
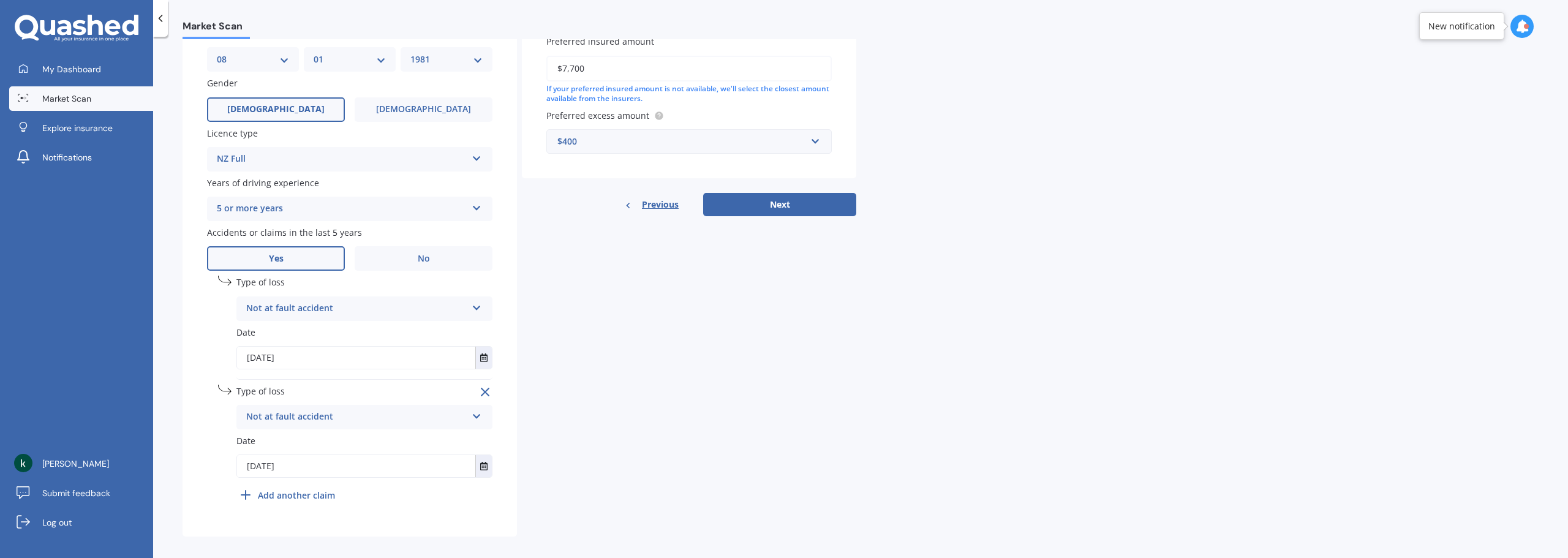
scroll to position [404, 0]
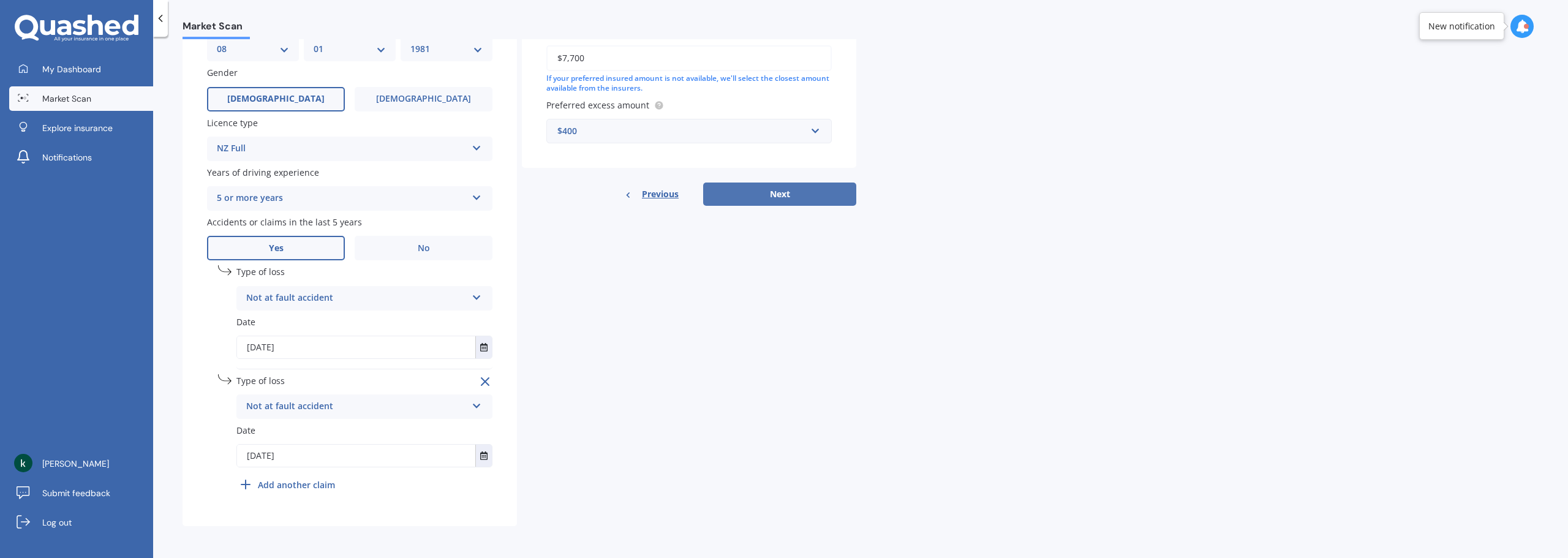
click at [775, 204] on button "Next" at bounding box center [780, 194] width 153 height 23
select select "08"
select select "01"
select select "1981"
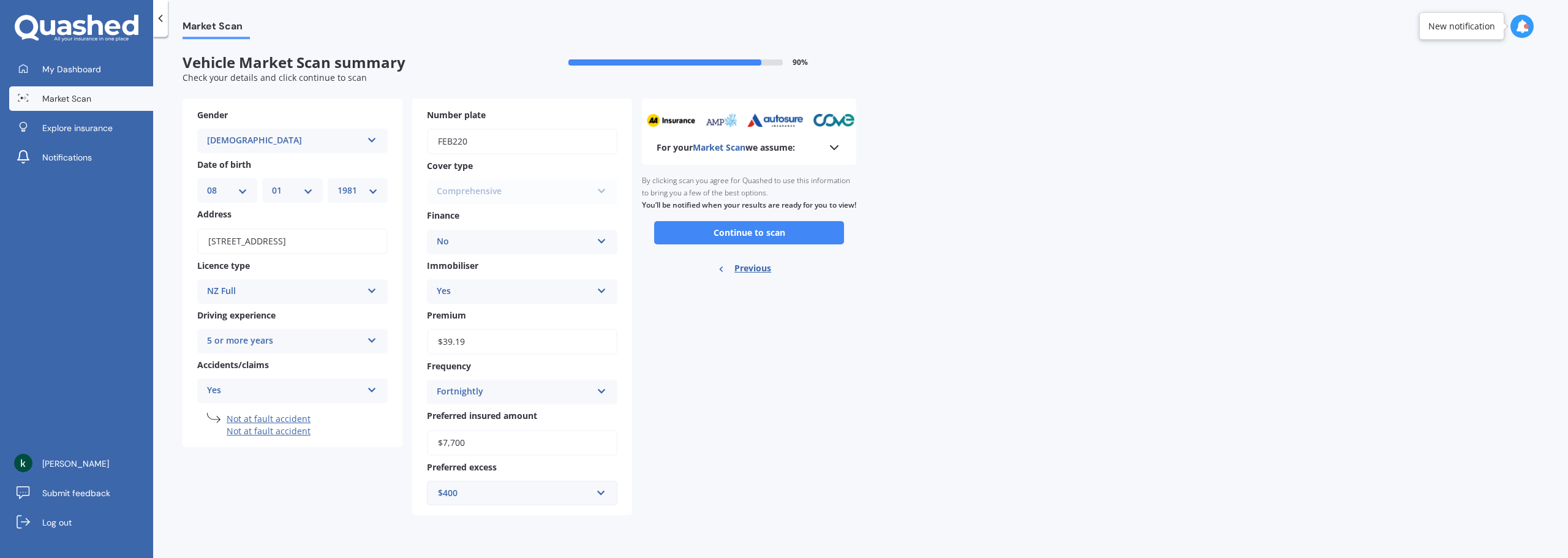
scroll to position [0, 0]
click at [742, 244] on button "Continue to scan" at bounding box center [749, 233] width 190 height 23
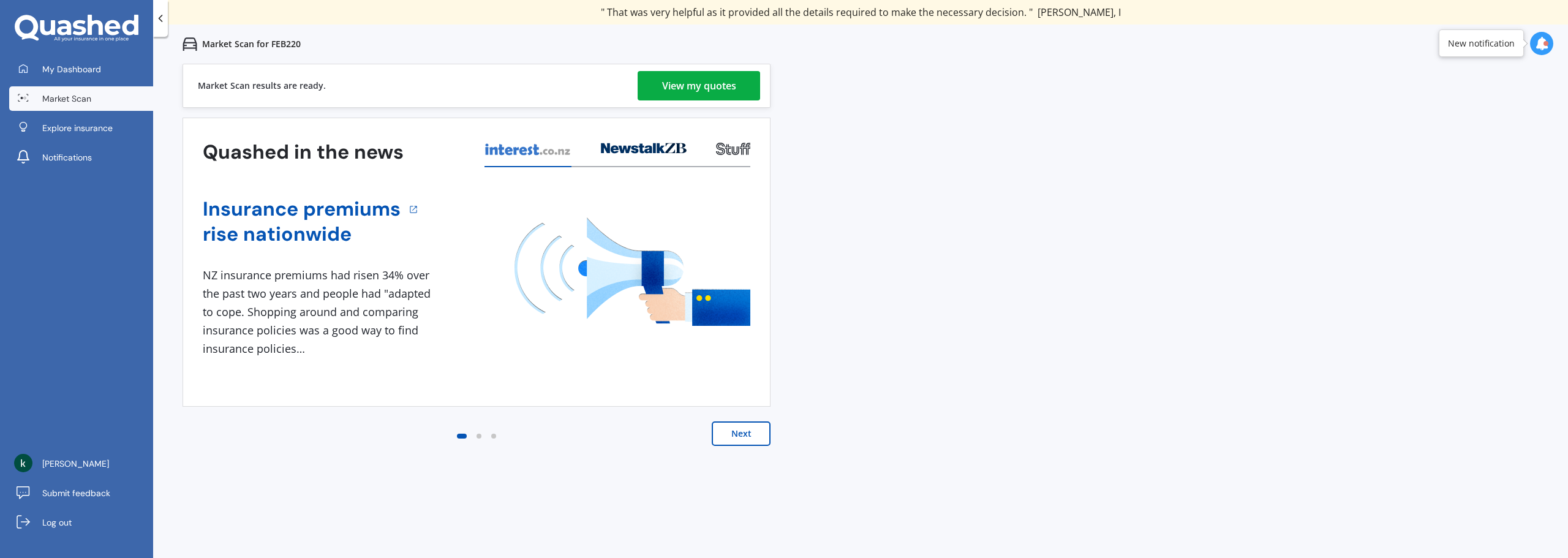
click at [748, 91] on link "View my quotes" at bounding box center [699, 86] width 122 height 30
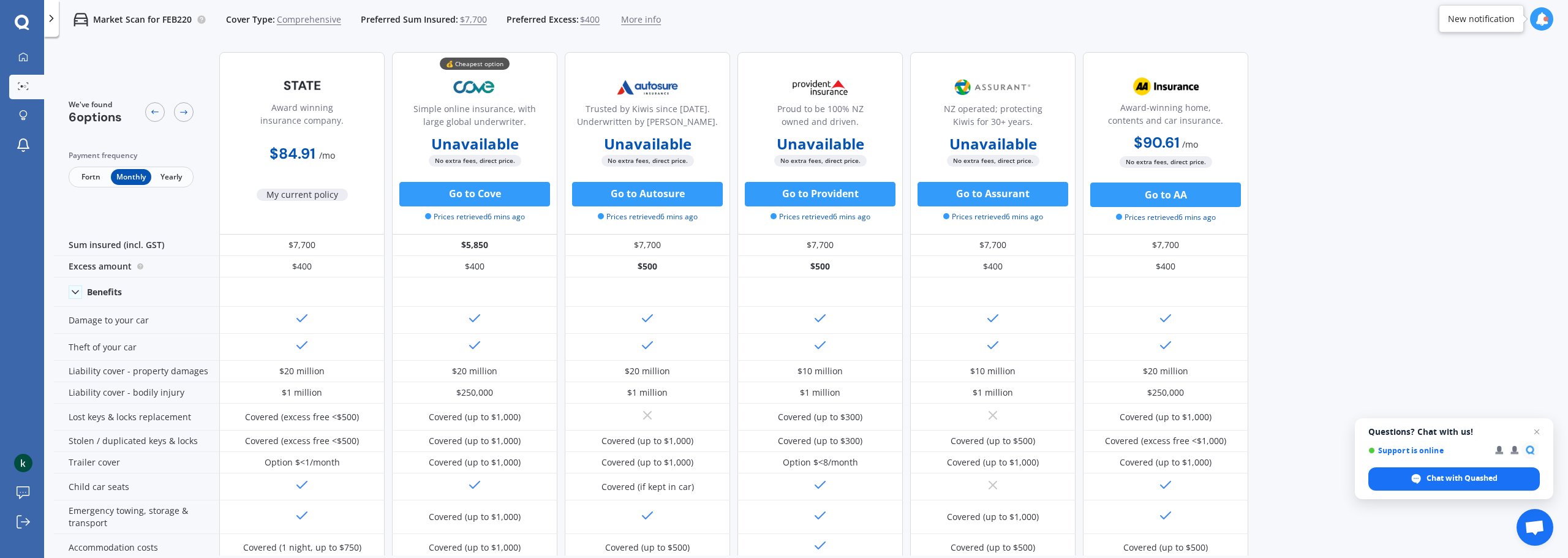
click at [89, 183] on span "Fortn" at bounding box center [91, 177] width 40 height 16
click at [130, 172] on span "Monthly" at bounding box center [131, 177] width 40 height 16
click at [102, 173] on span "Fortn" at bounding box center [91, 177] width 40 height 16
click at [149, 172] on span "Monthly" at bounding box center [131, 177] width 40 height 16
